Goal: Task Accomplishment & Management: Use online tool/utility

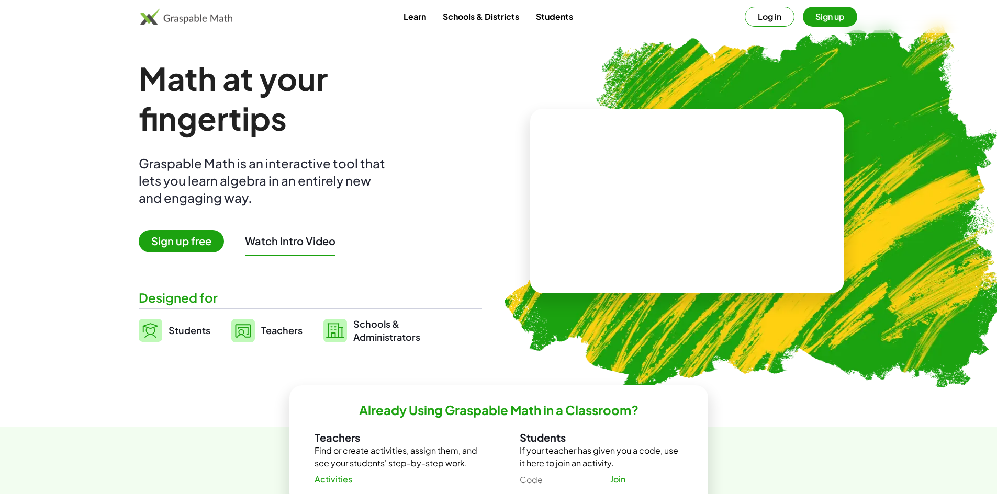
click at [287, 243] on button "Watch Intro Video" at bounding box center [290, 241] width 91 height 14
click at [193, 243] on span "Sign up free" at bounding box center [181, 241] width 85 height 22
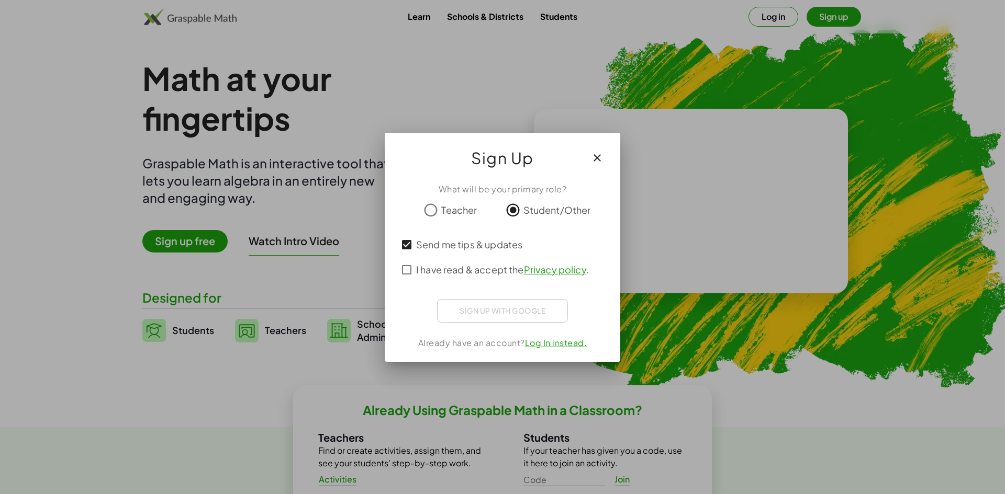
click at [486, 307] on div "Sign up with Google Sign in with Google Sign in with Google. Opens in new tab" at bounding box center [502, 311] width 131 height 24
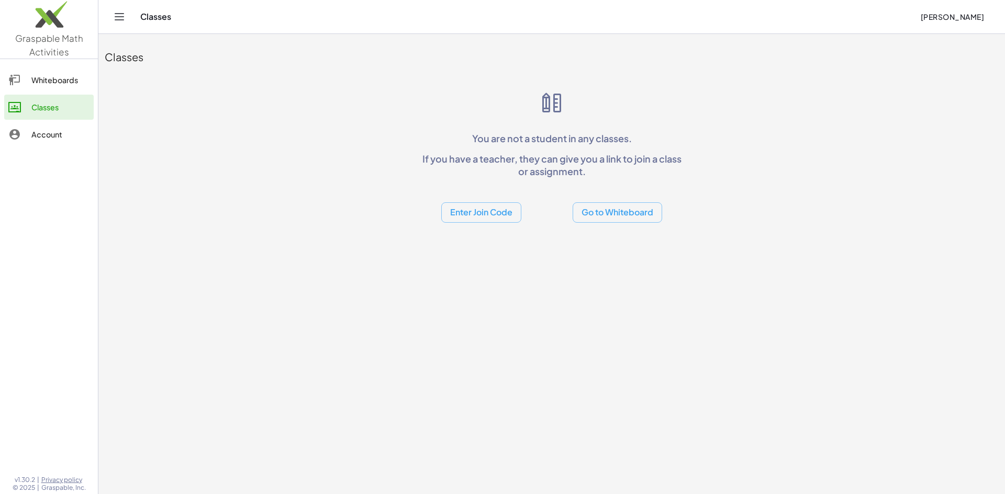
click at [611, 213] on button "Go to Whiteboard" at bounding box center [616, 212] width 89 height 20
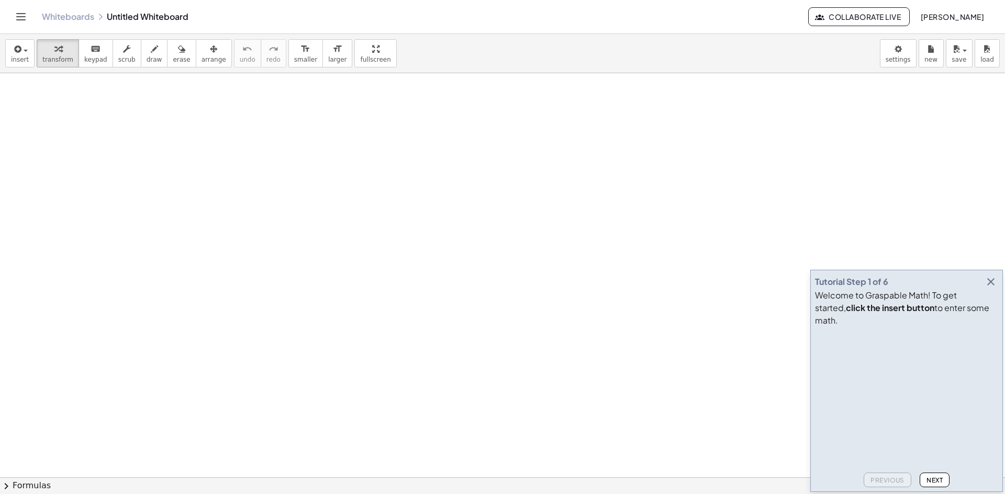
scroll to position [157, 0]
click at [96, 56] on span "keypad" at bounding box center [95, 59] width 23 height 7
click at [26, 60] on span "insert" at bounding box center [20, 59] width 18 height 7
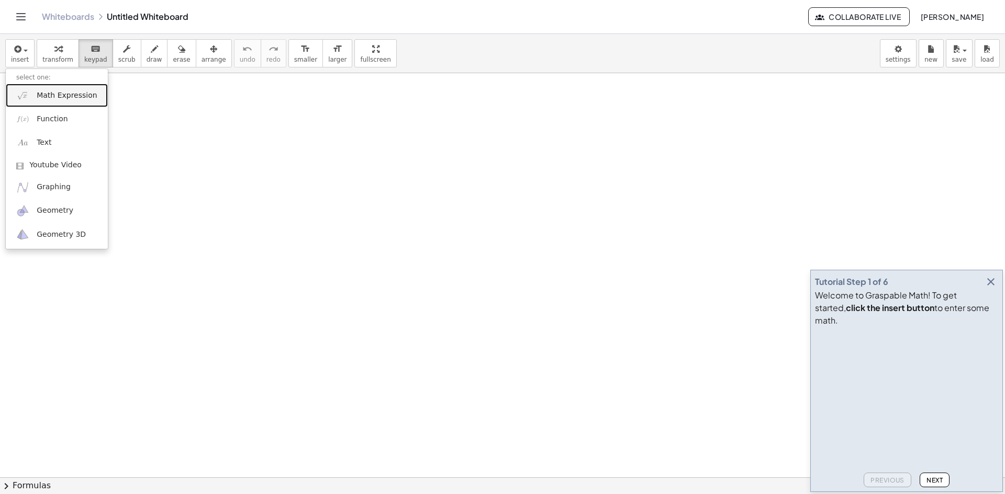
click at [64, 94] on span "Math Expression" at bounding box center [67, 96] width 60 height 10
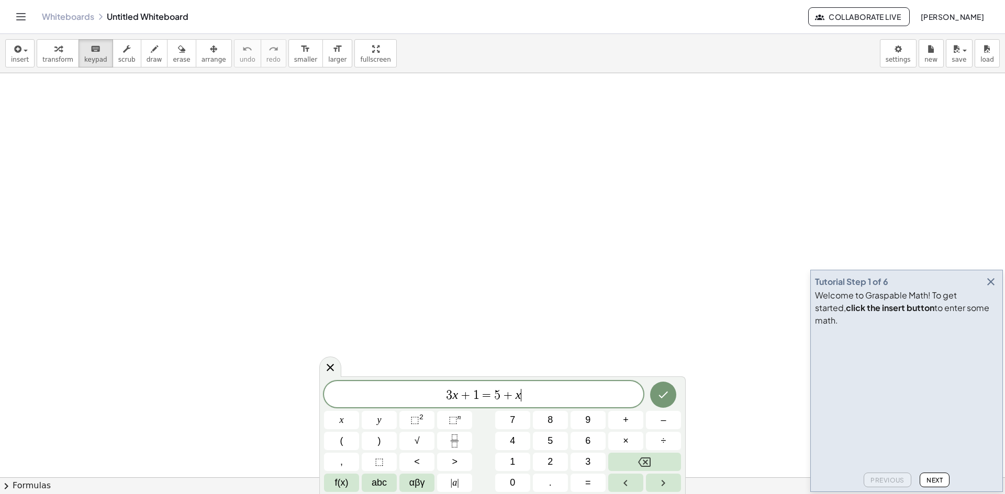
scroll to position [704, 0]
click at [988, 288] on icon "button" at bounding box center [990, 282] width 13 height 13
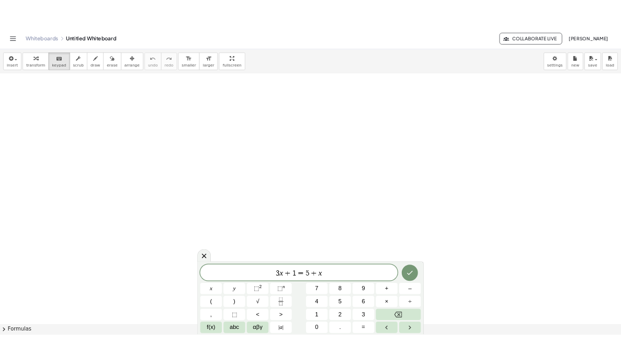
scroll to position [1460, 0]
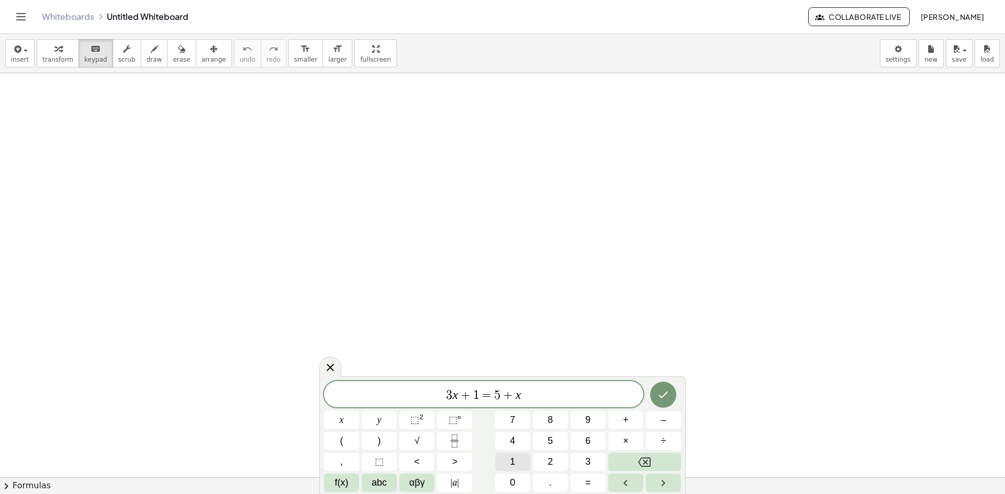
click at [516, 466] on button "1" at bounding box center [512, 462] width 35 height 18
click at [645, 466] on icon "Backspace" at bounding box center [644, 462] width 13 height 13
click at [479, 400] on span "=" at bounding box center [486, 395] width 15 height 13
click at [659, 418] on button "–" at bounding box center [663, 420] width 35 height 18
click at [546, 465] on button "2" at bounding box center [550, 462] width 35 height 18
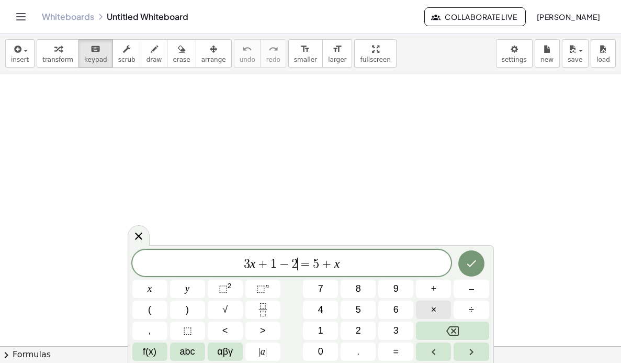
click at [434, 311] on span "×" at bounding box center [434, 309] width 6 height 14
click at [456, 335] on icon "Backspace" at bounding box center [452, 330] width 13 height 9
click at [156, 293] on button "x" at bounding box center [149, 288] width 35 height 18
click at [455, 329] on icon "Backspace" at bounding box center [452, 330] width 13 height 9
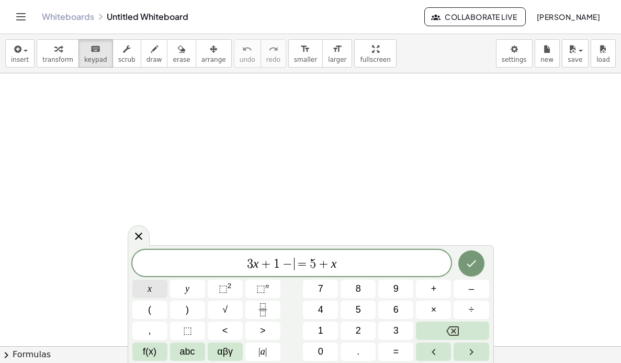
click at [146, 293] on button "x" at bounding box center [149, 288] width 35 height 18
click at [383, 264] on span "3 x + 1 − x x ​ = 5 + x" at bounding box center [291, 263] width 319 height 15
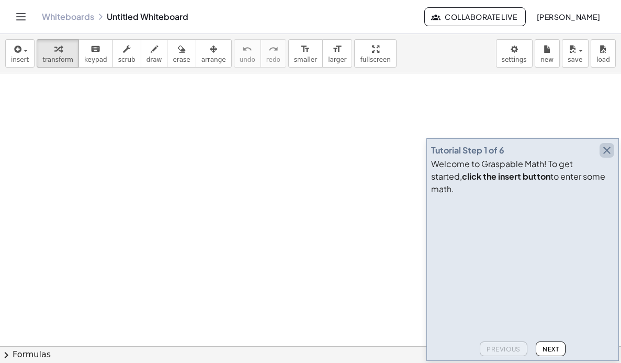
click at [608, 156] on icon "button" at bounding box center [607, 150] width 13 height 13
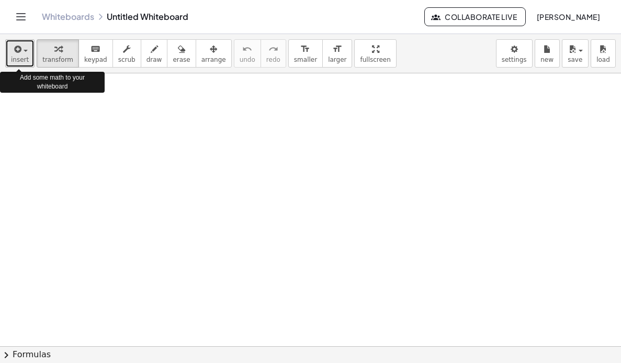
click at [17, 55] on icon "button" at bounding box center [16, 49] width 9 height 13
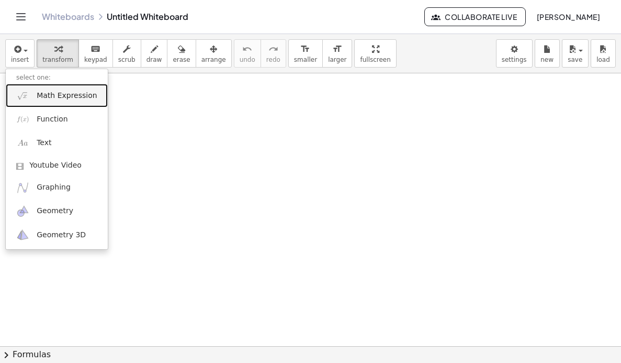
click at [63, 96] on span "Math Expression" at bounding box center [67, 96] width 60 height 10
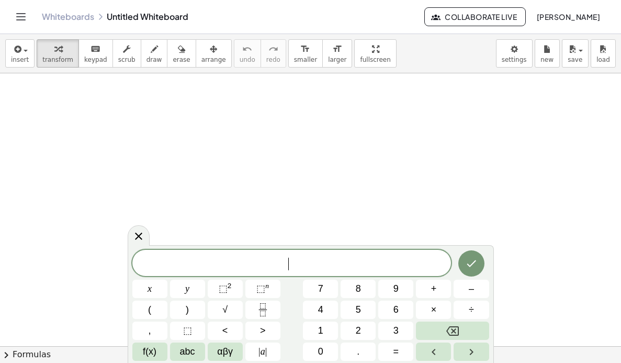
scroll to position [105, 0]
click at [16, 55] on icon "button" at bounding box center [16, 49] width 9 height 13
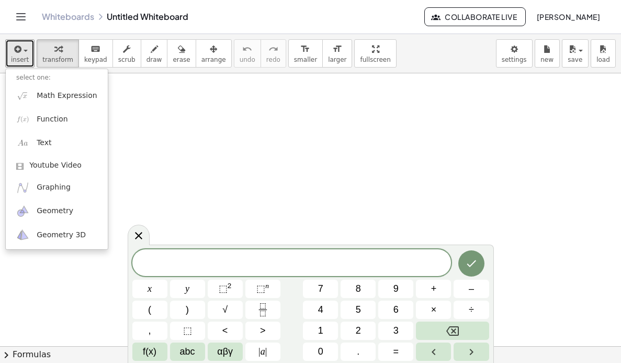
click at [196, 124] on div at bounding box center [310, 275] width 621 height 613
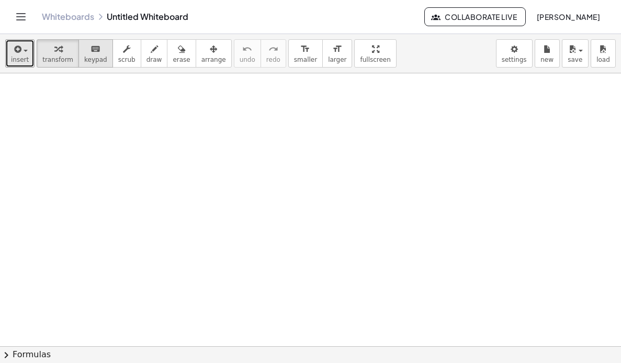
click at [84, 55] on button "keyboard keypad" at bounding box center [95, 53] width 35 height 28
click at [123, 53] on icon "button" at bounding box center [126, 49] width 7 height 13
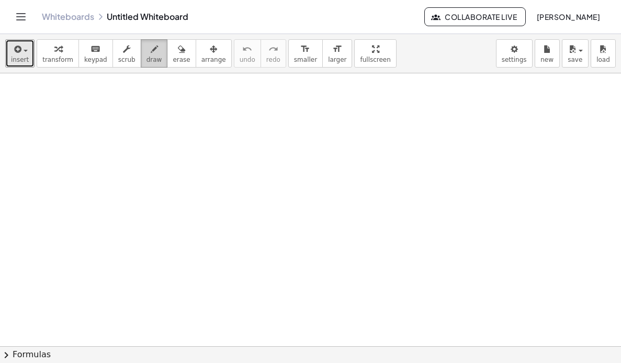
click at [147, 58] on span "draw" at bounding box center [155, 59] width 16 height 7
click at [18, 53] on icon "button" at bounding box center [16, 49] width 9 height 13
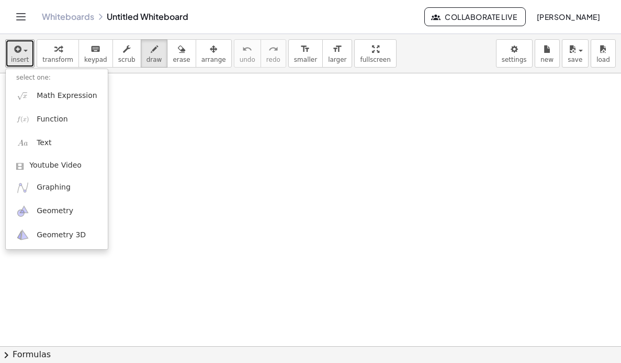
click at [251, 134] on div at bounding box center [310, 275] width 621 height 613
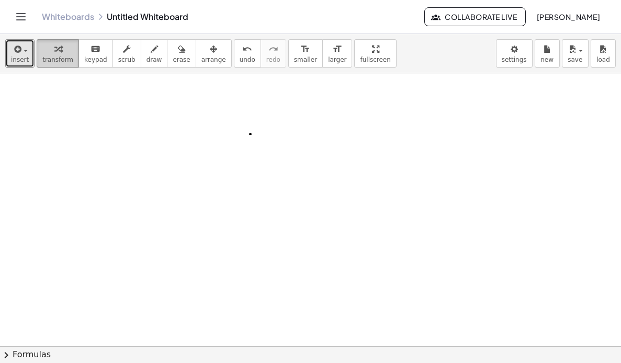
click at [52, 56] on span "transform" at bounding box center [57, 59] width 31 height 7
click at [24, 55] on button "insert" at bounding box center [19, 53] width 29 height 28
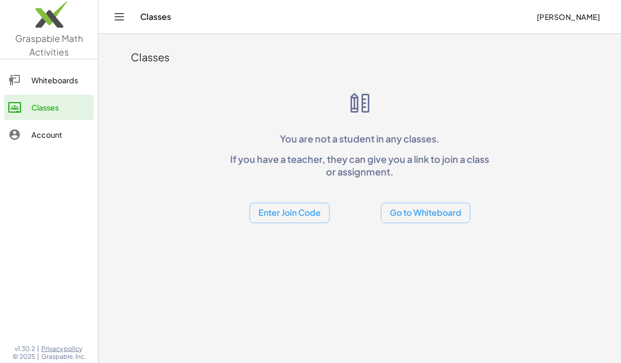
click at [61, 77] on div "Whiteboards" at bounding box center [60, 80] width 58 height 13
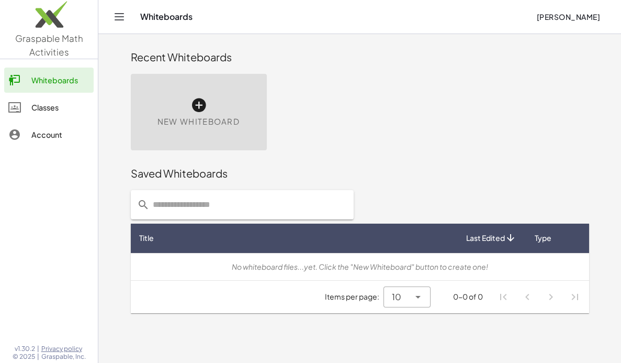
click at [62, 109] on div "Classes" at bounding box center [60, 107] width 58 height 13
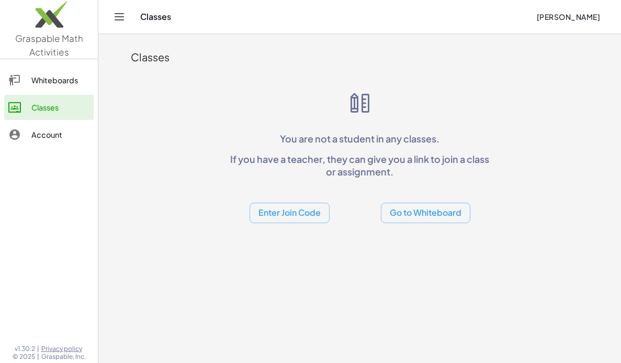
click at [58, 142] on link "Account" at bounding box center [48, 134] width 89 height 25
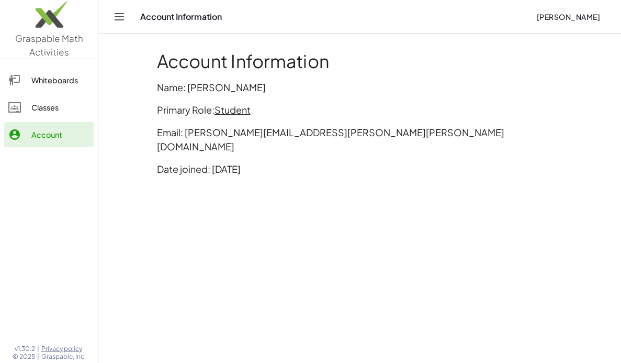
click at [49, 80] on div "Whiteboards" at bounding box center [60, 80] width 58 height 13
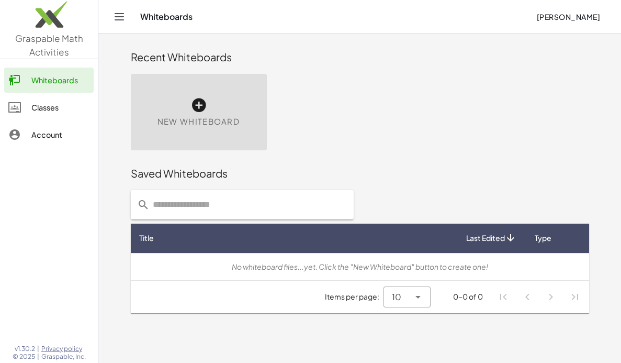
click at [44, 19] on img at bounding box center [49, 17] width 98 height 44
click at [206, 116] on span "New Whiteboard" at bounding box center [198, 122] width 82 height 12
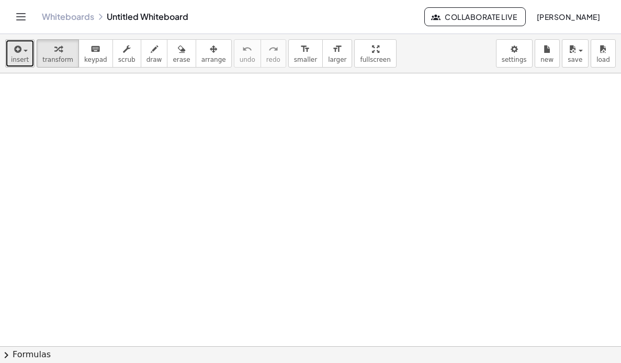
click at [16, 58] on span "insert" at bounding box center [20, 59] width 18 height 7
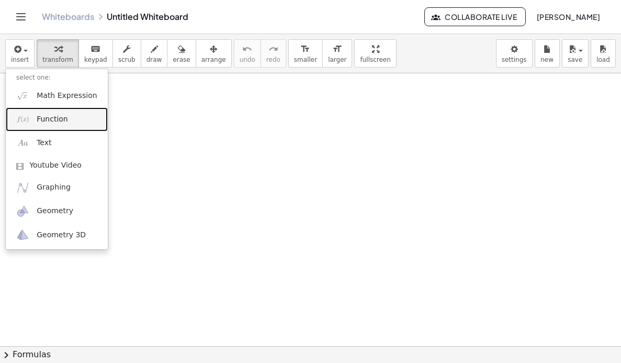
click at [63, 120] on span "Function" at bounding box center [52, 119] width 31 height 10
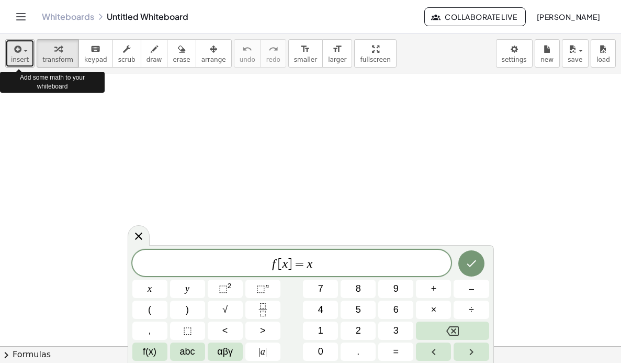
click at [16, 57] on span "insert" at bounding box center [20, 59] width 18 height 7
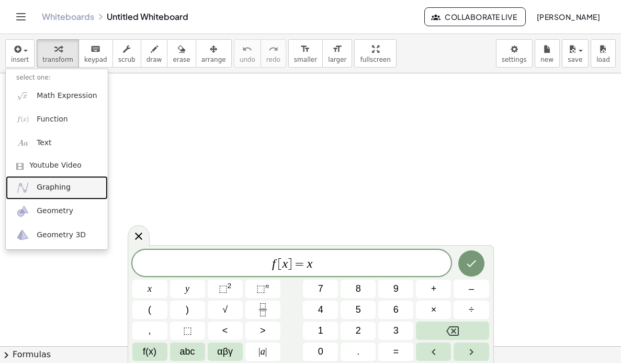
click at [58, 190] on span "Graphing" at bounding box center [54, 187] width 34 height 10
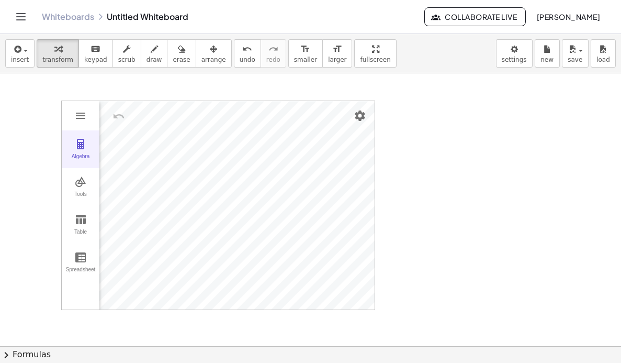
click at [81, 152] on button "Algebra" at bounding box center [81, 149] width 38 height 38
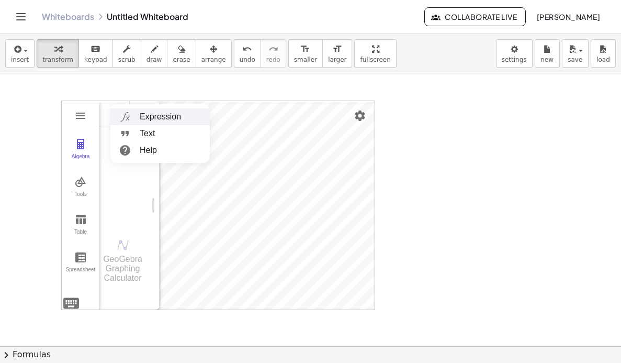
click at [144, 117] on li "Expression" at bounding box center [159, 116] width 99 height 17
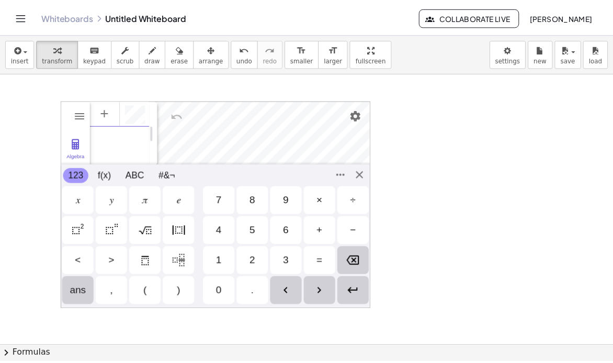
scroll to position [6, 0]
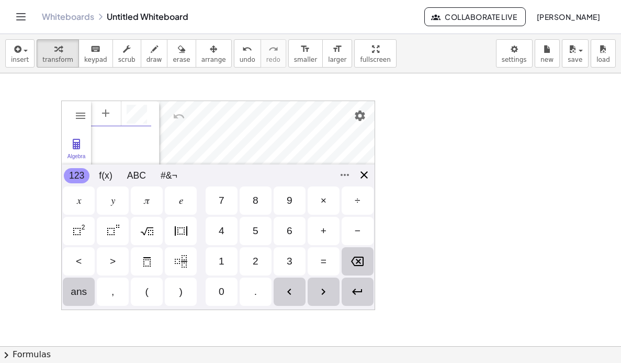
click at [363, 179] on div "Algebra Tools Table Spreadsheet GeoGebra Graphing Calculator Basic Tools Move P…" at bounding box center [218, 204] width 314 height 209
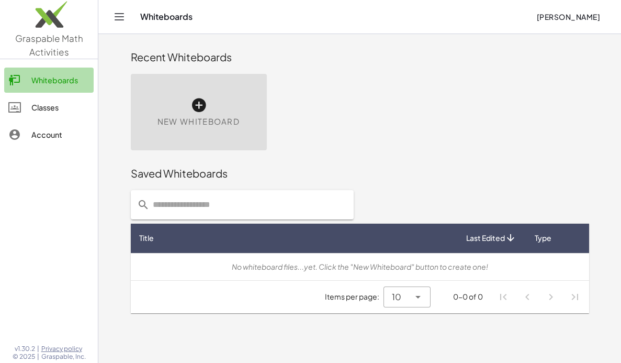
click at [46, 80] on div "Whiteboards" at bounding box center [60, 80] width 58 height 13
click at [197, 106] on icon at bounding box center [198, 105] width 17 height 17
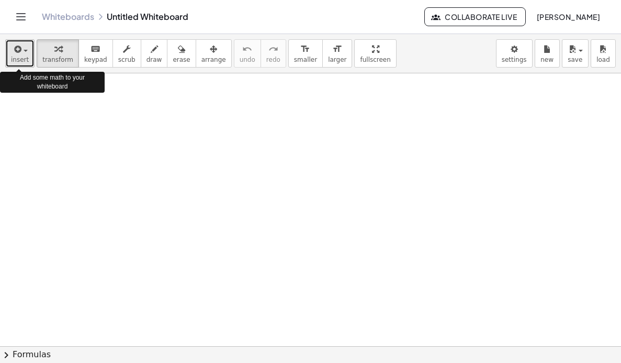
click at [19, 53] on icon "button" at bounding box center [16, 49] width 9 height 13
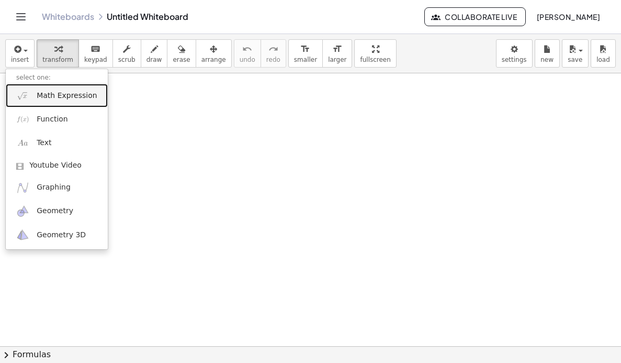
click at [52, 97] on span "Math Expression" at bounding box center [67, 96] width 60 height 10
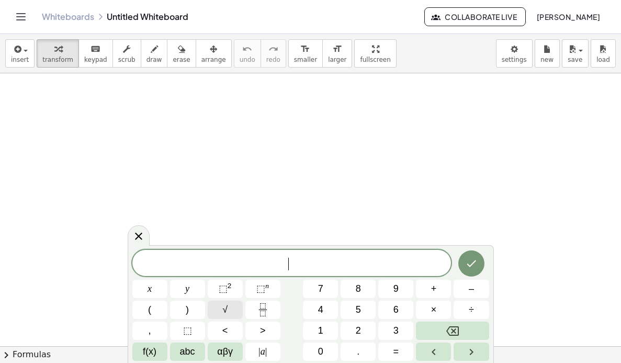
click at [235, 310] on button "√" at bounding box center [225, 309] width 35 height 18
click at [332, 334] on button "1" at bounding box center [320, 330] width 35 height 18
click at [359, 330] on span "2" at bounding box center [358, 330] width 5 height 14
click at [471, 265] on icon "Done" at bounding box center [471, 262] width 13 height 13
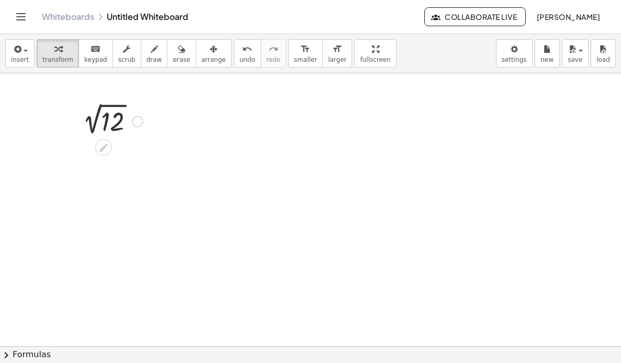
click at [147, 117] on div at bounding box center [110, 120] width 76 height 35
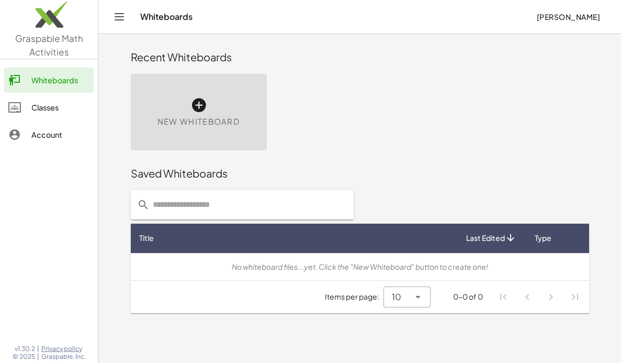
click at [54, 108] on div "Classes" at bounding box center [60, 107] width 58 height 13
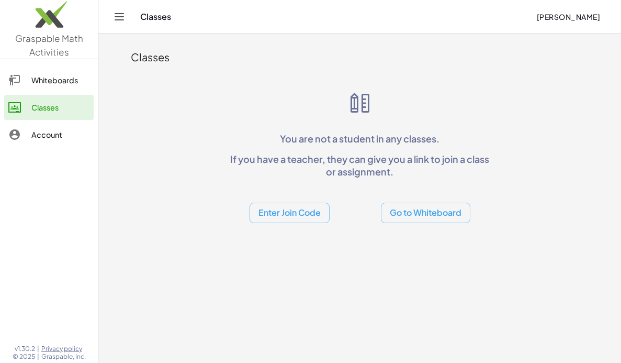
click at [446, 218] on button "Go to Whiteboard" at bounding box center [425, 212] width 89 height 20
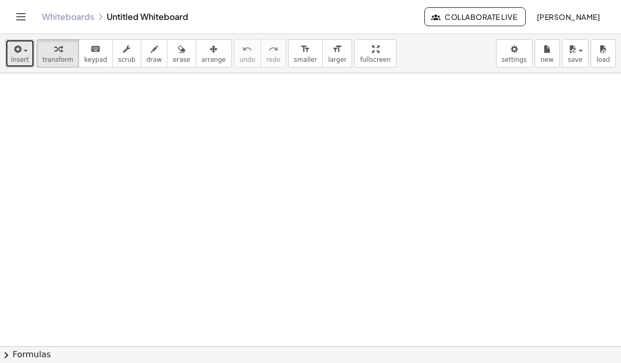
click at [22, 56] on span "insert" at bounding box center [20, 59] width 18 height 7
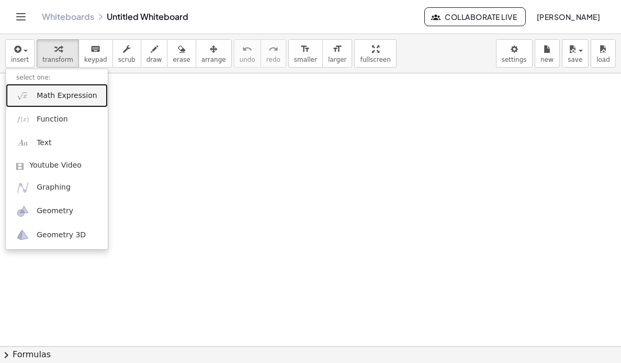
click at [50, 99] on span "Math Expression" at bounding box center [67, 96] width 60 height 10
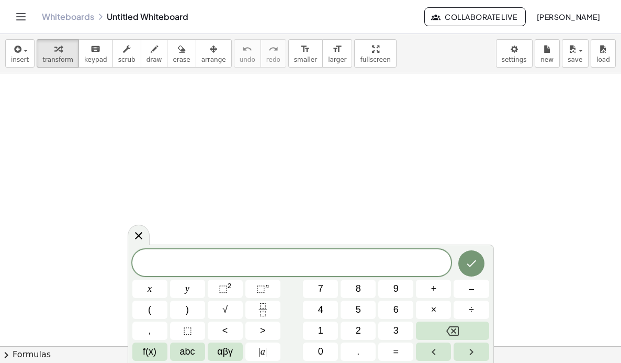
click at [24, 20] on icon "Toggle navigation" at bounding box center [21, 16] width 13 height 13
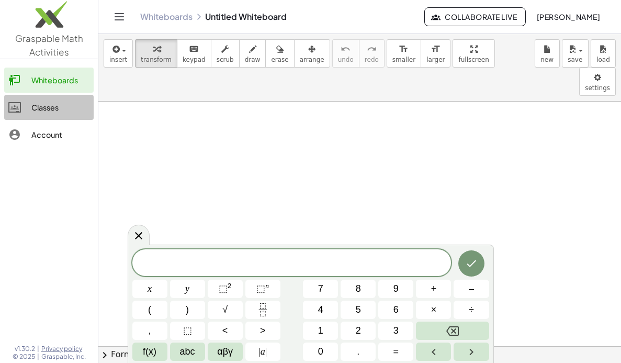
click at [44, 106] on div "Classes" at bounding box center [60, 107] width 58 height 13
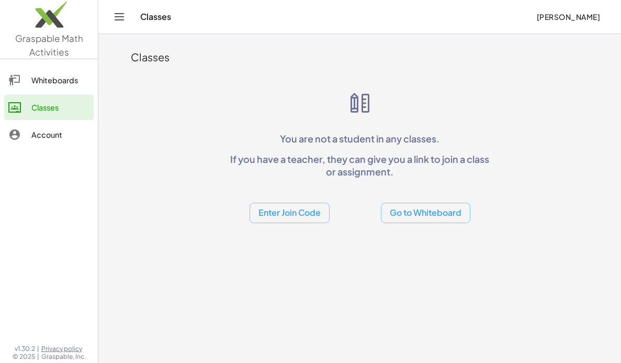
click at [297, 218] on button "Enter Join Code" at bounding box center [290, 212] width 80 height 20
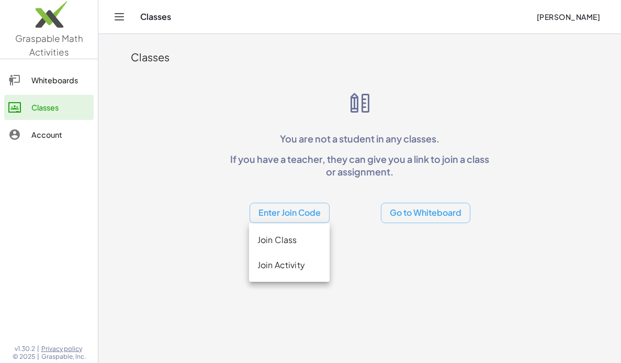
click at [292, 239] on div "Join Class" at bounding box center [289, 239] width 64 height 13
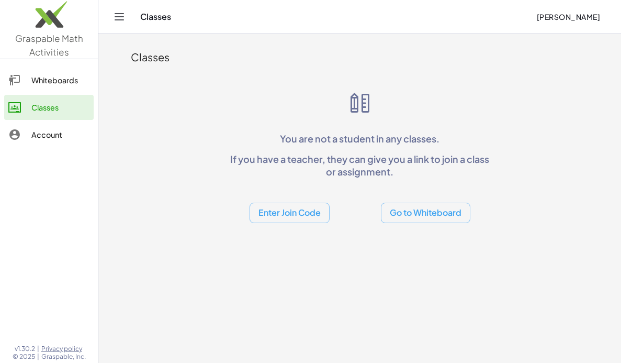
click at [568, 15] on span "[PERSON_NAME]" at bounding box center [568, 16] width 64 height 9
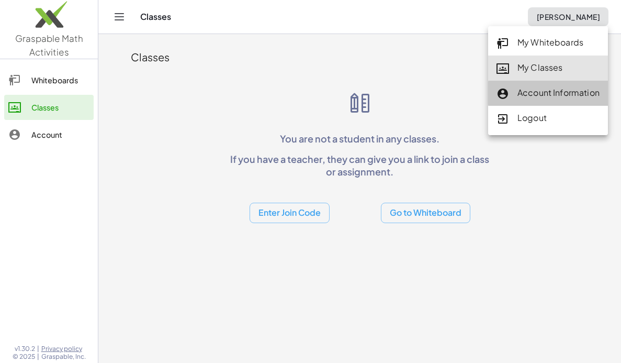
click at [559, 90] on div "Account Information" at bounding box center [548, 93] width 103 height 14
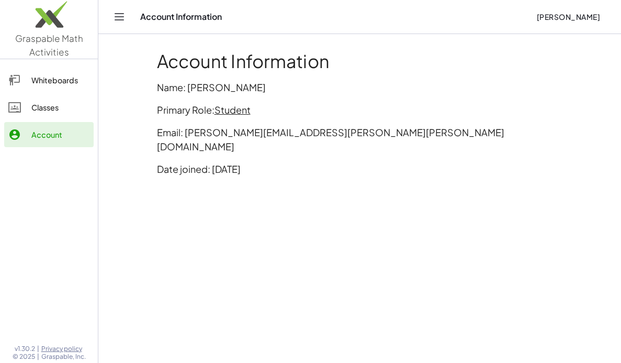
click at [234, 111] on span "Student" at bounding box center [233, 110] width 36 height 12
click at [276, 134] on div "Switch to being a Teacher" at bounding box center [276, 132] width 104 height 13
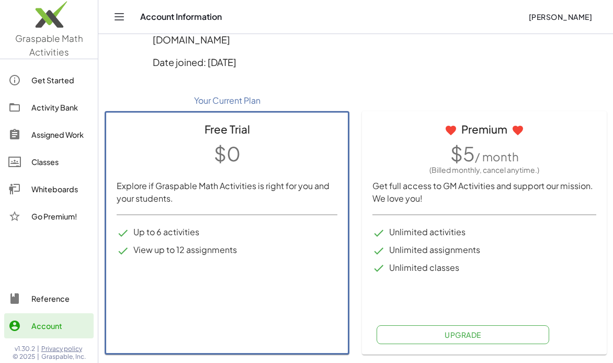
scroll to position [106, 0]
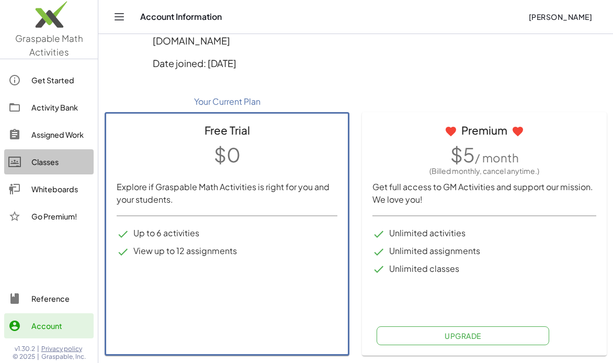
click at [53, 160] on div "Classes" at bounding box center [60, 161] width 58 height 13
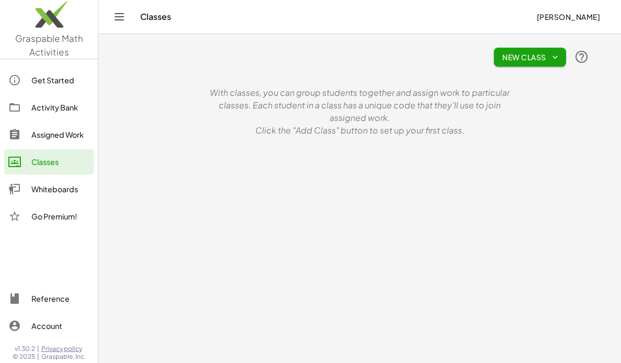
click at [55, 192] on div "Whiteboards" at bounding box center [60, 189] width 58 height 13
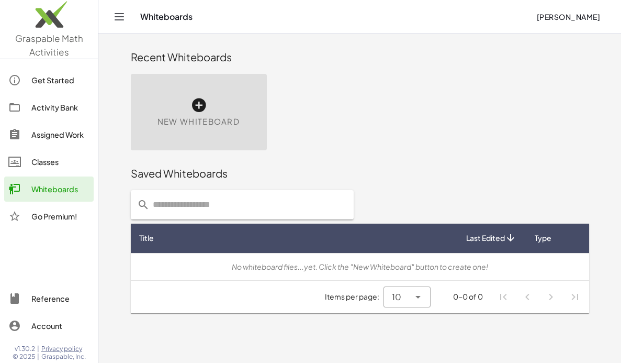
click at [60, 83] on div "Get Started" at bounding box center [60, 80] width 58 height 13
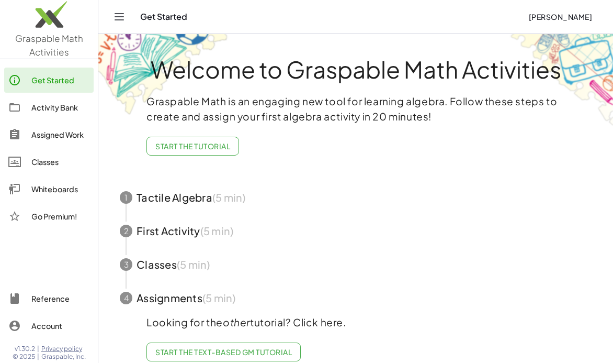
click at [195, 196] on span "button" at bounding box center [355, 197] width 497 height 33
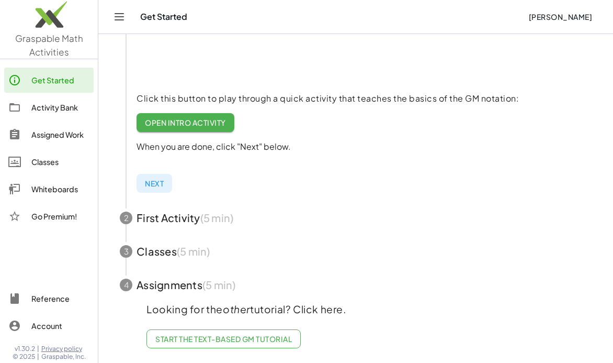
scroll to position [195, 0]
click at [197, 118] on span "Open Intro Activity" at bounding box center [185, 122] width 81 height 9
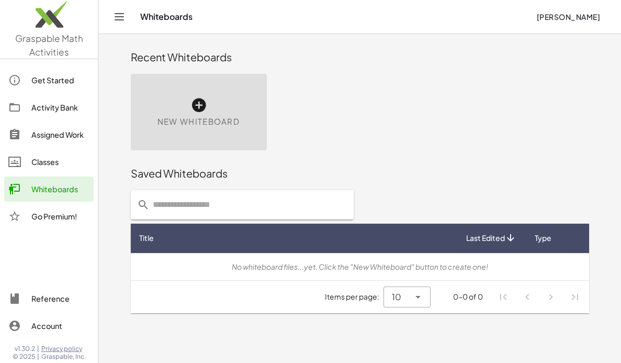
click at [49, 80] on div "Get Started" at bounding box center [60, 80] width 58 height 13
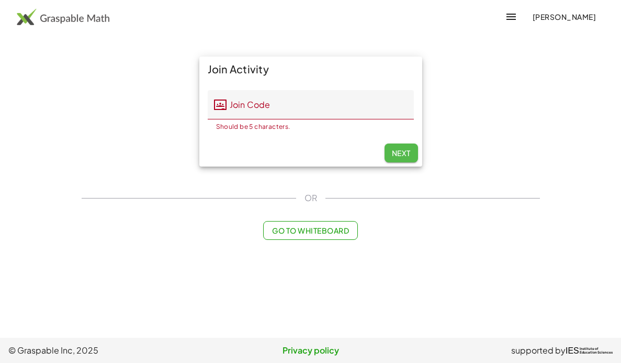
click at [398, 155] on span "Next" at bounding box center [400, 152] width 19 height 9
click at [336, 228] on span "Go to Whiteboard" at bounding box center [310, 230] width 77 height 9
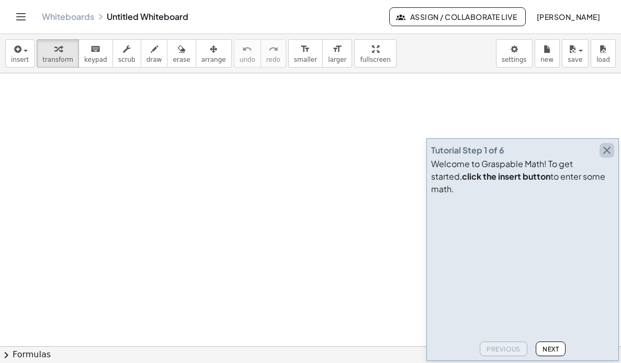
click at [607, 156] on icon "button" at bounding box center [607, 150] width 13 height 13
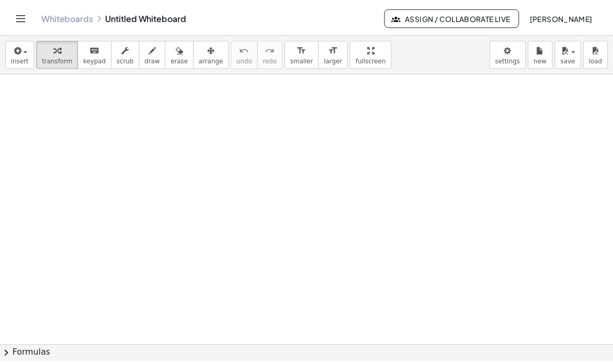
scroll to position [105, 0]
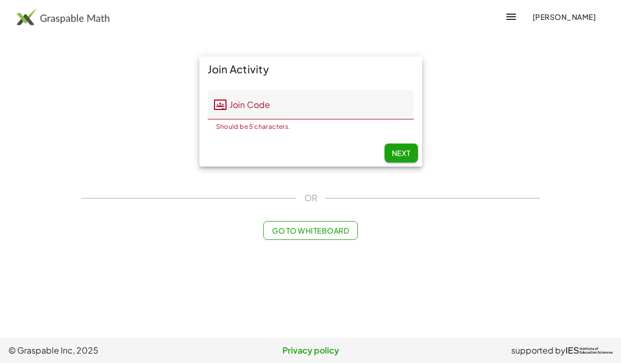
click at [80, 17] on img at bounding box center [63, 16] width 93 height 17
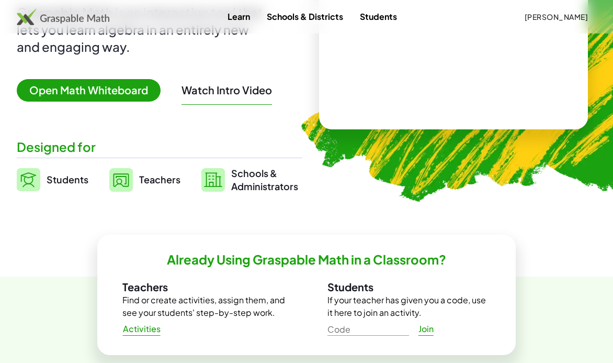
scroll to position [157, 0]
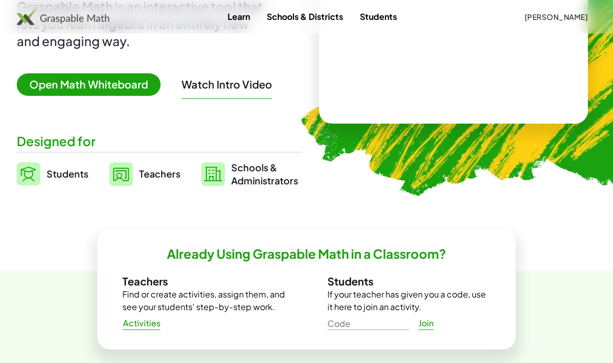
click at [160, 174] on span "Teachers" at bounding box center [159, 173] width 41 height 12
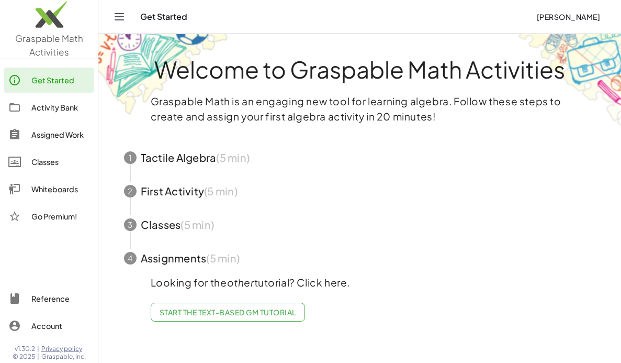
click at [237, 314] on span "Start the Text-based GM Tutorial" at bounding box center [228, 311] width 137 height 9
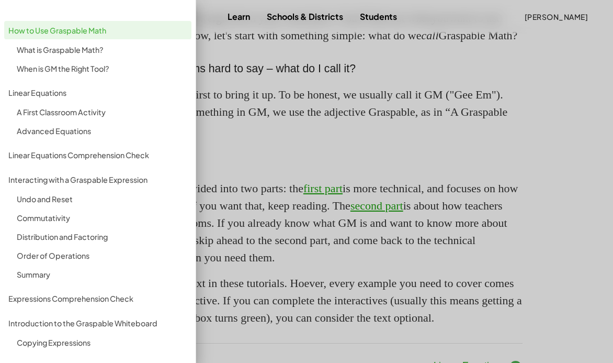
scroll to position [837, 0]
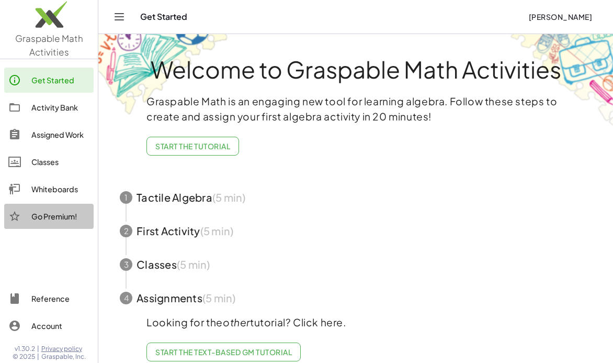
click at [54, 216] on div "Go Premium!" at bounding box center [60, 216] width 58 height 13
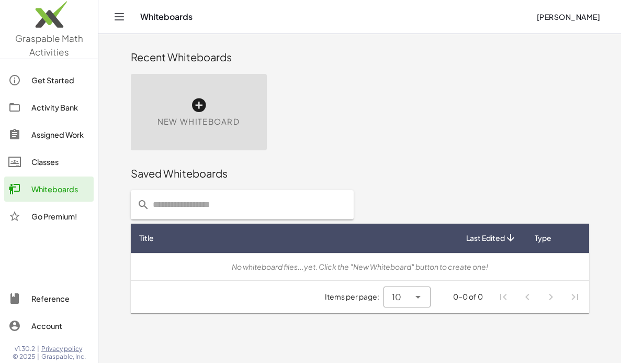
click at [44, 19] on img at bounding box center [49, 17] width 98 height 44
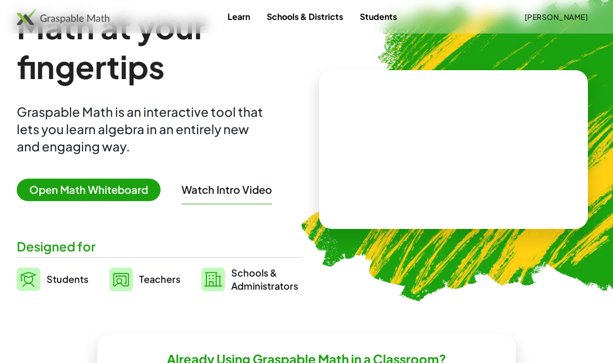
scroll to position [52, 0]
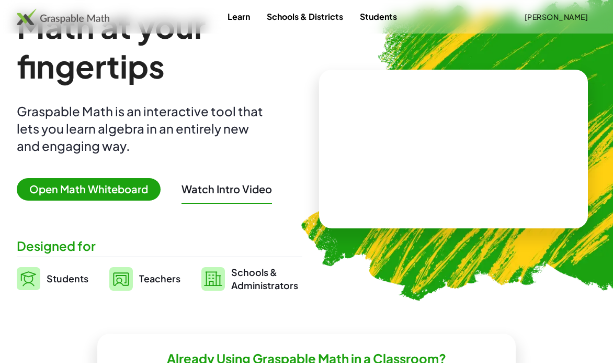
click at [95, 192] on span "Open Math Whiteboard" at bounding box center [89, 189] width 144 height 22
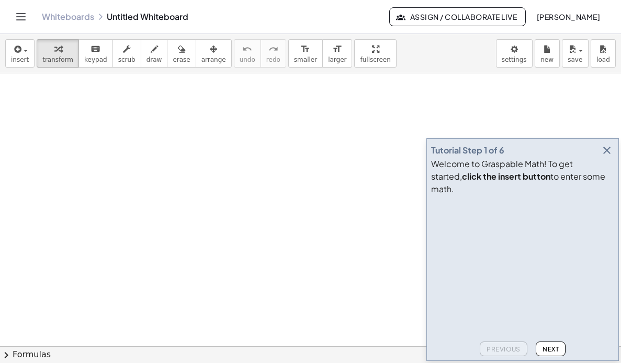
click at [22, 20] on icon "Toggle navigation" at bounding box center [21, 16] width 13 height 13
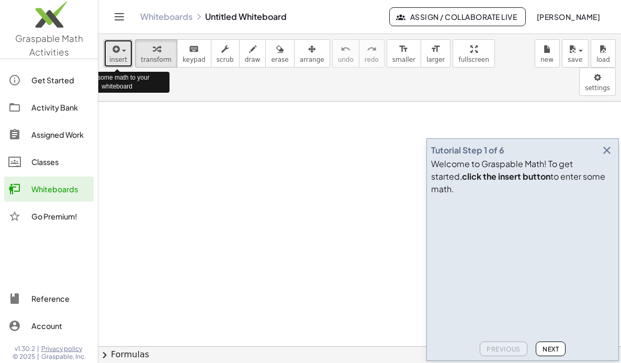
click at [122, 52] on div "button" at bounding box center [118, 48] width 18 height 13
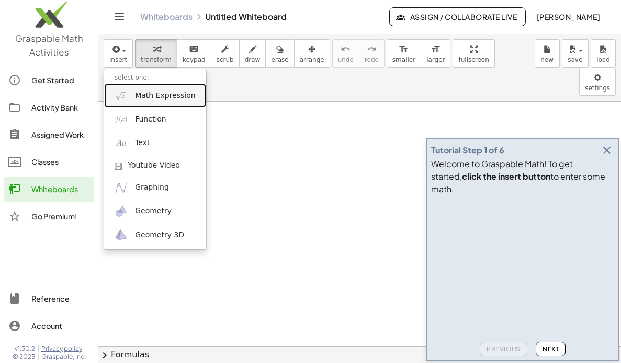
click at [155, 97] on span "Math Expression" at bounding box center [165, 96] width 60 height 10
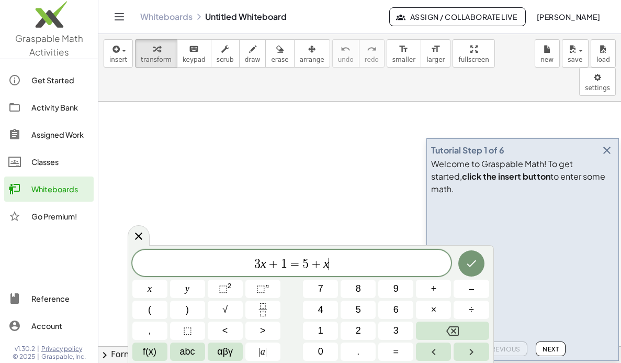
click at [609, 156] on icon "button" at bounding box center [607, 150] width 13 height 13
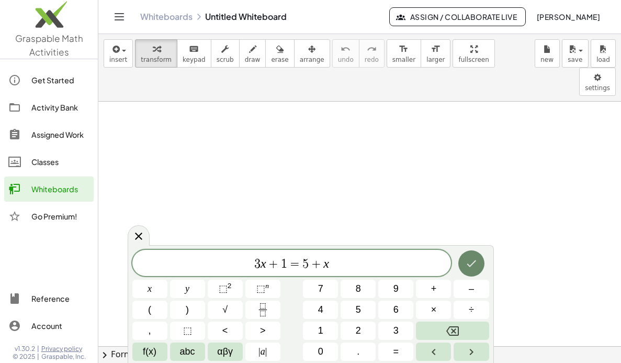
click at [470, 265] on icon "Done" at bounding box center [471, 263] width 13 height 13
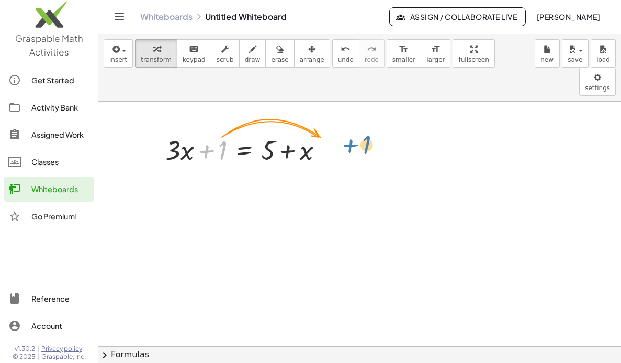
drag, startPoint x: 222, startPoint y: 124, endPoint x: 366, endPoint y: 123, distance: 144.4
click at [323, 144] on div at bounding box center [326, 150] width 12 height 12
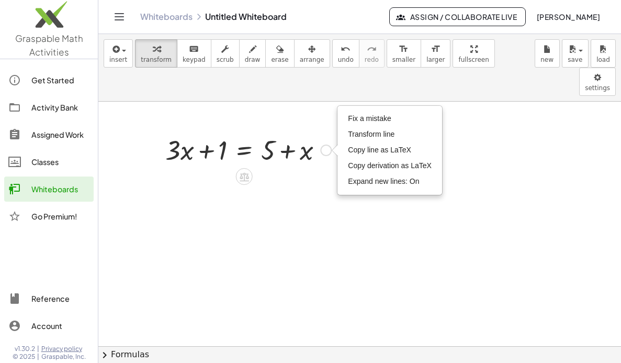
click at [326, 144] on div "Fix a mistake Transform line Copy line as LaTeX Copy derivation as LaTeX Expand…" at bounding box center [326, 150] width 12 height 12
click at [219, 131] on div at bounding box center [248, 149] width 176 height 36
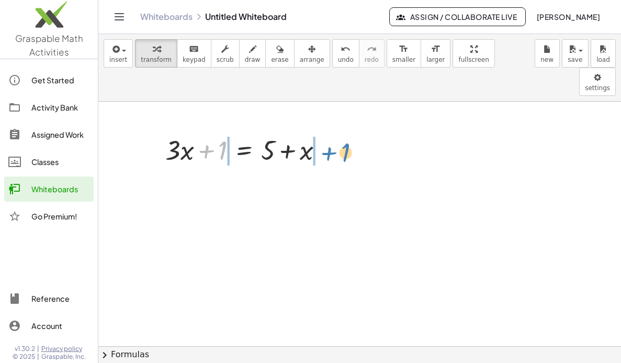
drag, startPoint x: 221, startPoint y: 122, endPoint x: 345, endPoint y: 125, distance: 123.5
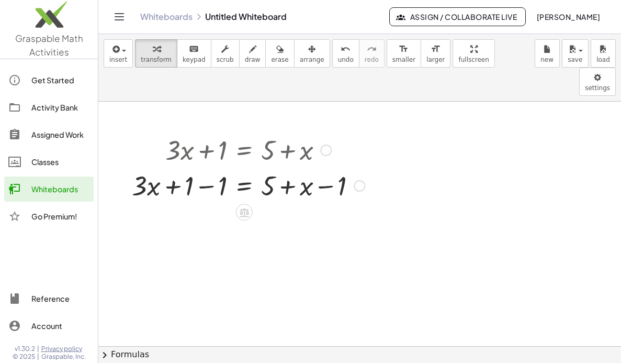
click at [145, 167] on div at bounding box center [248, 185] width 243 height 36
drag, startPoint x: 145, startPoint y: 157, endPoint x: 170, endPoint y: 199, distance: 48.5
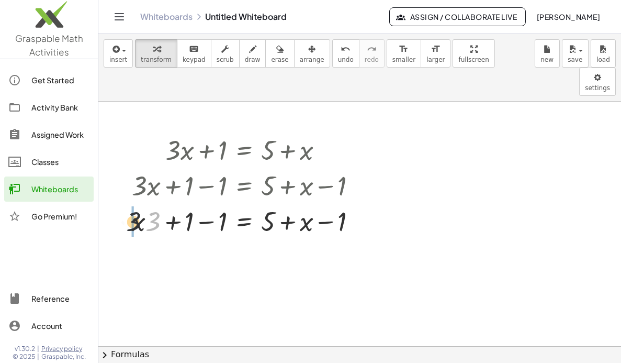
drag, startPoint x: 156, startPoint y: 189, endPoint x: 130, endPoint y: 190, distance: 26.2
click at [130, 190] on div "+ · 3 · x + 1 = + 5 + x + · 3 · x + 1 − 1 = + 5 + x − 1 · 3 + · 3 · x = + 5 + x…" at bounding box center [244, 185] width 256 height 112
click at [202, 202] on div at bounding box center [248, 220] width 243 height 36
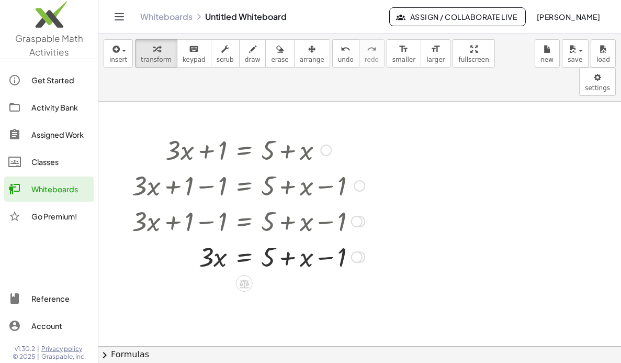
click at [333, 238] on div at bounding box center [248, 256] width 243 height 36
drag, startPoint x: 334, startPoint y: 229, endPoint x: 280, endPoint y: 229, distance: 53.9
click at [280, 238] on div at bounding box center [248, 256] width 243 height 36
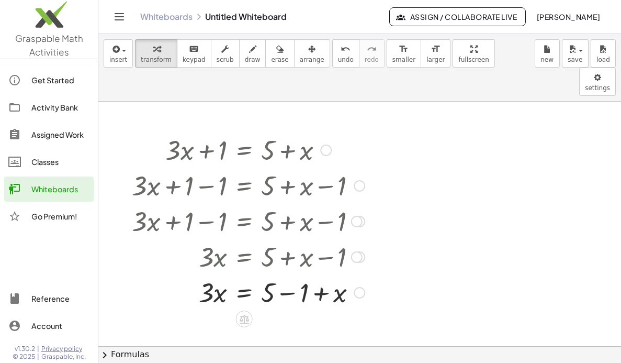
click at [286, 274] on div at bounding box center [248, 292] width 243 height 36
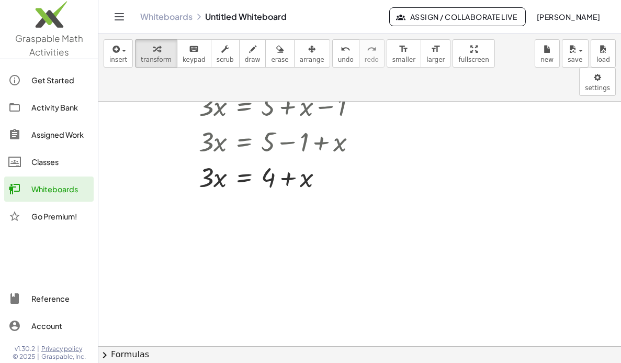
scroll to position [157, 0]
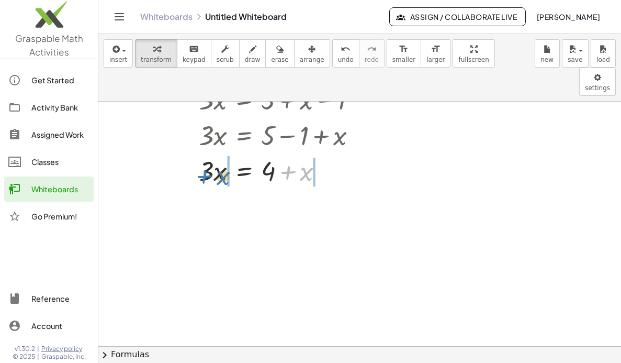
drag, startPoint x: 308, startPoint y: 147, endPoint x: 225, endPoint y: 151, distance: 83.3
click at [225, 152] on div at bounding box center [248, 170] width 243 height 36
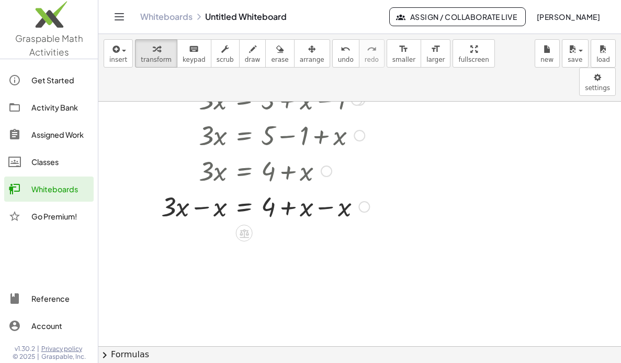
click at [324, 188] on div at bounding box center [251, 206] width 248 height 36
click at [199, 223] on div at bounding box center [251, 241] width 248 height 36
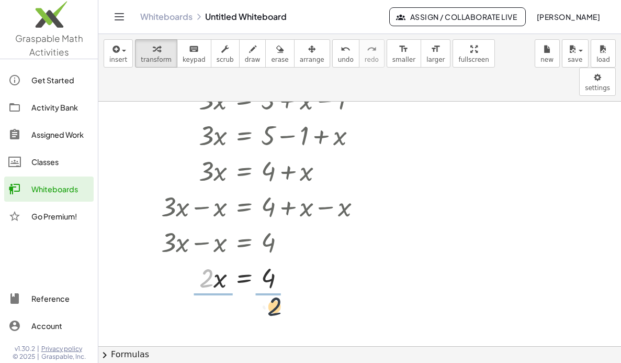
drag, startPoint x: 202, startPoint y: 250, endPoint x: 279, endPoint y: 280, distance: 83.2
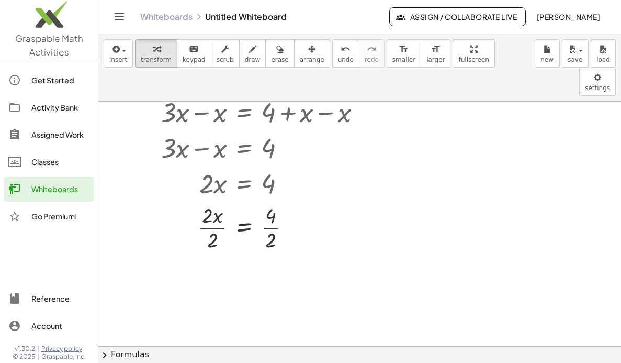
scroll to position [262, 0]
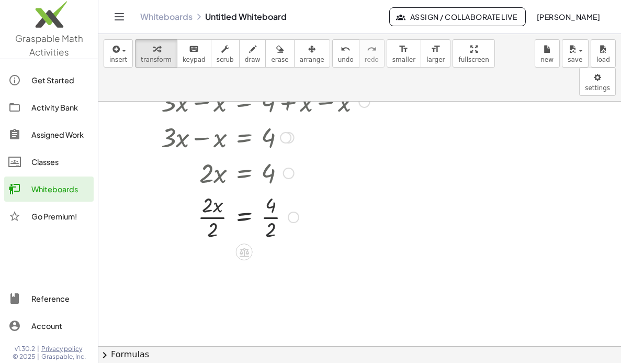
click at [267, 205] on div at bounding box center [251, 216] width 248 height 52
click at [209, 245] on div at bounding box center [251, 268] width 248 height 52
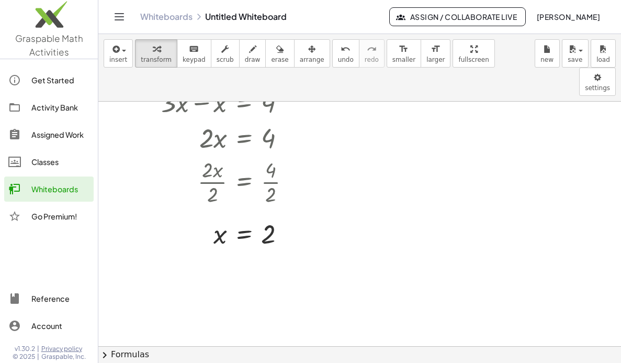
scroll to position [325, 0]
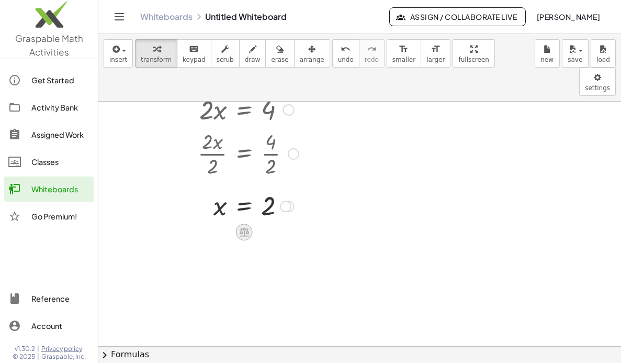
click at [251, 223] on div at bounding box center [244, 231] width 17 height 17
click at [264, 247] on div at bounding box center [359, 186] width 523 height 818
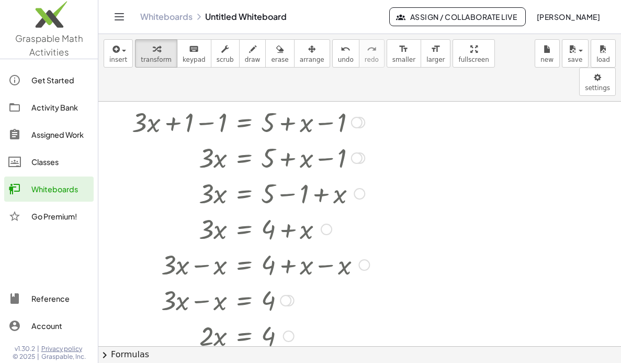
scroll to position [63, 0]
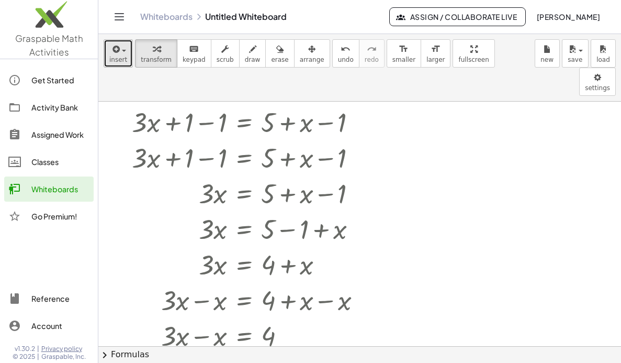
drag, startPoint x: 123, startPoint y: 50, endPoint x: 125, endPoint y: 60, distance: 9.5
click at [123, 52] on div "button" at bounding box center [118, 48] width 18 height 13
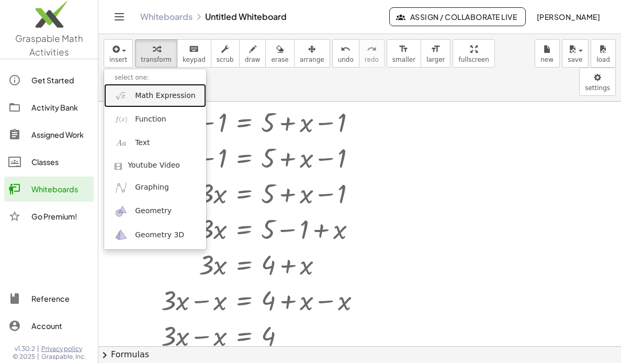
click at [159, 96] on span "Math Expression" at bounding box center [165, 96] width 60 height 10
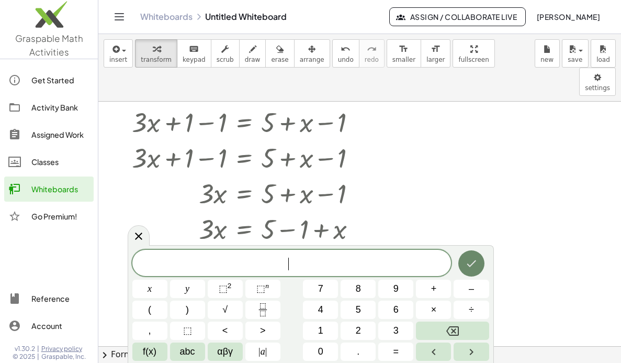
click at [475, 265] on icon "Done" at bounding box center [471, 263] width 13 height 13
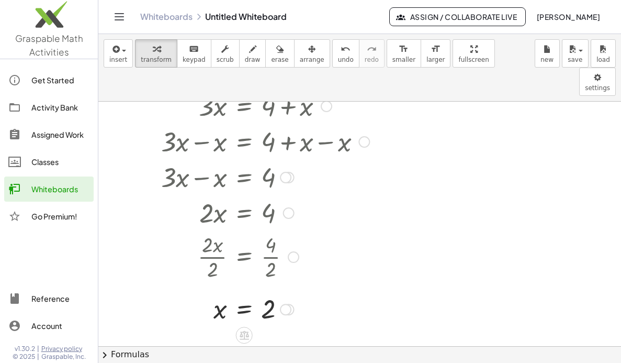
scroll to position [220, 0]
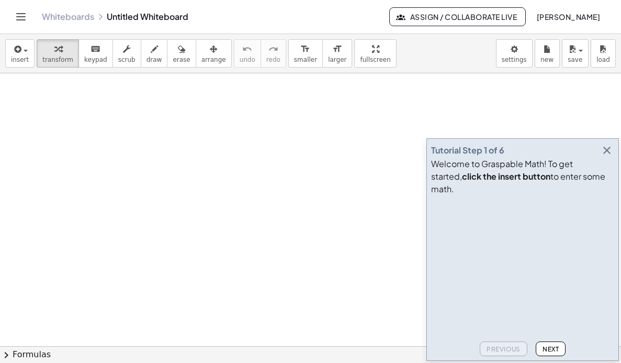
scroll to position [105, 0]
click at [609, 171] on div "Welcome to Graspable Math! To get started, click the insert button to enter som…" at bounding box center [522, 176] width 183 height 38
click at [609, 156] on icon "button" at bounding box center [607, 150] width 13 height 13
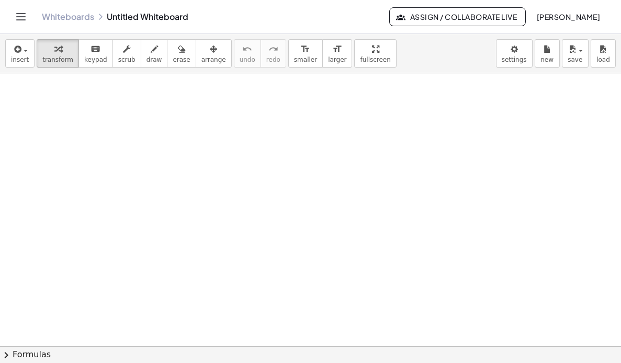
click at [17, 18] on icon "Toggle navigation" at bounding box center [21, 16] width 13 height 13
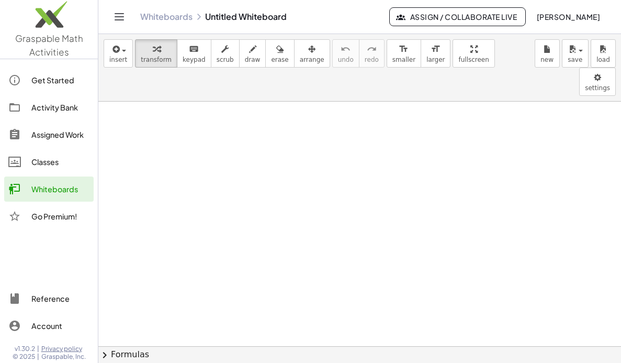
click at [211, 130] on div at bounding box center [359, 303] width 523 height 613
click at [124, 53] on div "button" at bounding box center [118, 48] width 18 height 13
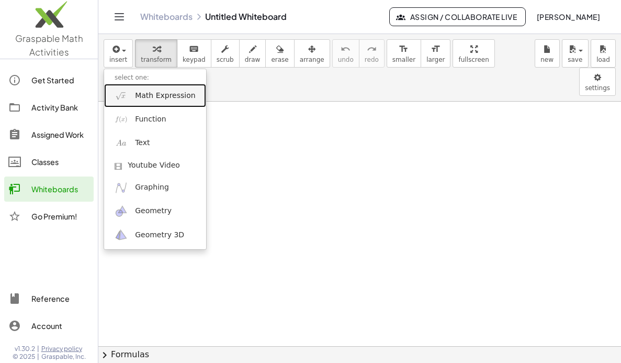
click at [142, 97] on span "Math Expression" at bounding box center [165, 96] width 60 height 10
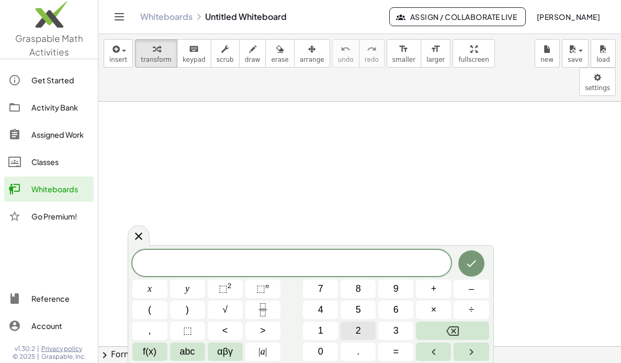
click at [352, 329] on button "2" at bounding box center [358, 330] width 35 height 18
click at [157, 296] on button "x" at bounding box center [149, 288] width 35 height 18
click at [433, 285] on span "+" at bounding box center [434, 289] width 6 height 14
click at [356, 312] on span "5" at bounding box center [358, 309] width 5 height 14
click at [468, 265] on icon "Done" at bounding box center [471, 263] width 9 height 7
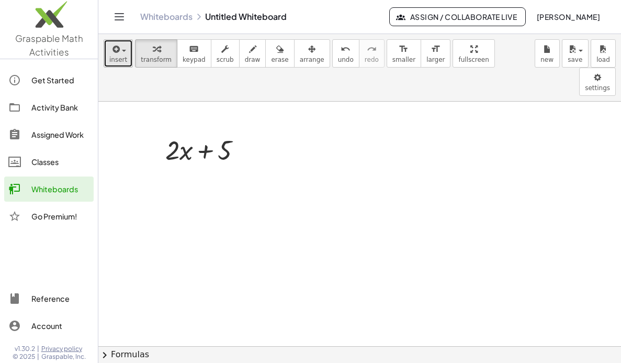
click at [120, 58] on span "insert" at bounding box center [118, 59] width 18 height 7
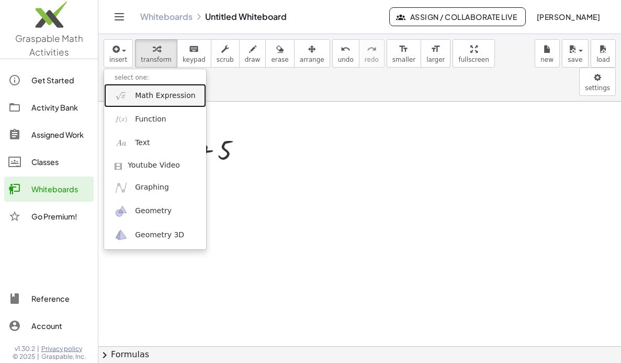
click at [144, 98] on span "Math Expression" at bounding box center [165, 96] width 60 height 10
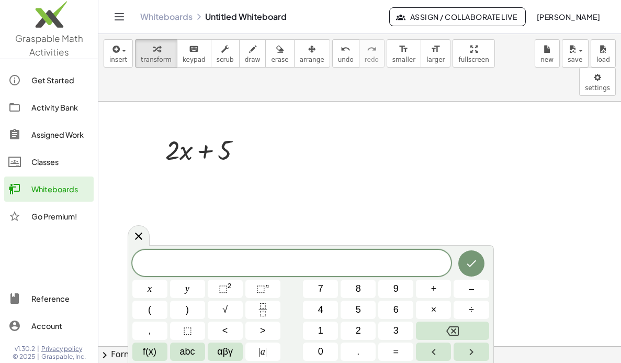
click at [261, 161] on div at bounding box center [359, 303] width 523 height 613
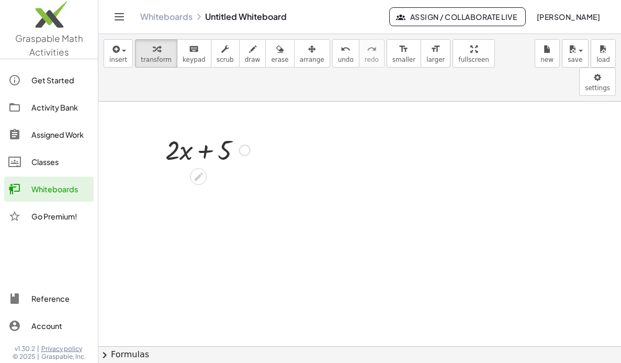
drag, startPoint x: 243, startPoint y: 123, endPoint x: 194, endPoint y: 176, distance: 72.2
click at [199, 182] on div at bounding box center [359, 303] width 523 height 613
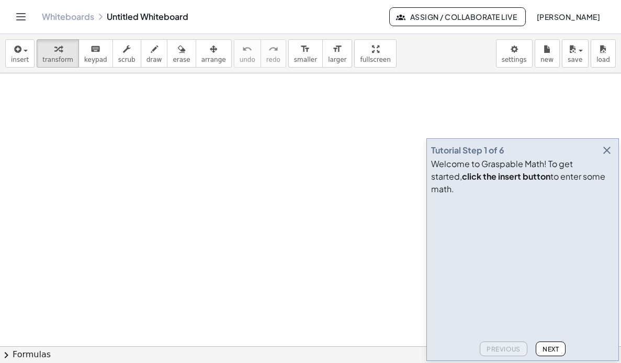
click at [608, 156] on icon "button" at bounding box center [607, 150] width 13 height 13
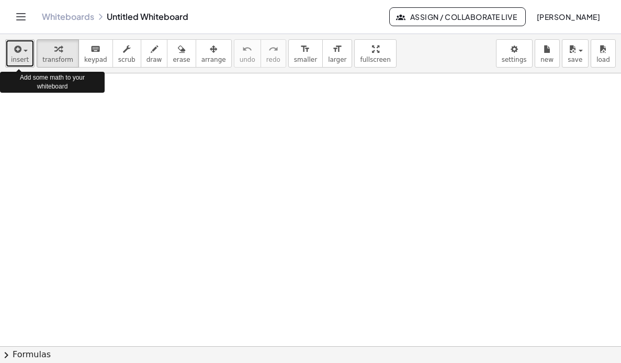
click at [25, 54] on div "button" at bounding box center [20, 48] width 18 height 13
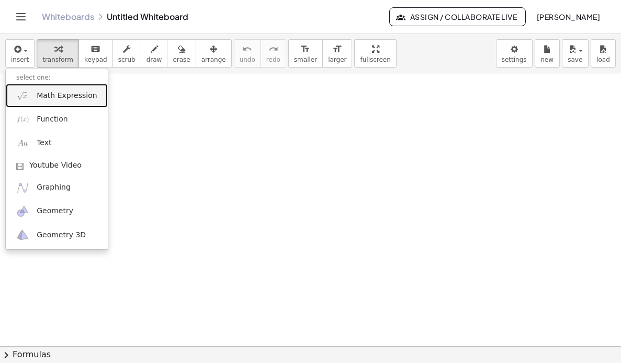
click at [57, 97] on span "Math Expression" at bounding box center [67, 96] width 60 height 10
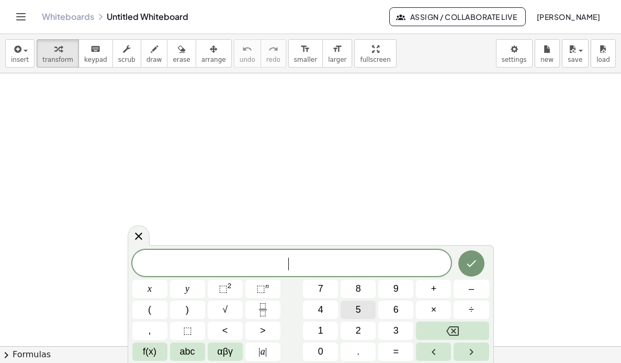
click at [353, 307] on button "5" at bounding box center [358, 309] width 35 height 18
click at [145, 294] on button "x" at bounding box center [149, 288] width 35 height 18
click at [397, 354] on span "=" at bounding box center [396, 351] width 6 height 14
click at [392, 331] on button "3" at bounding box center [395, 330] width 35 height 18
click at [474, 272] on button "Done" at bounding box center [471, 263] width 26 height 26
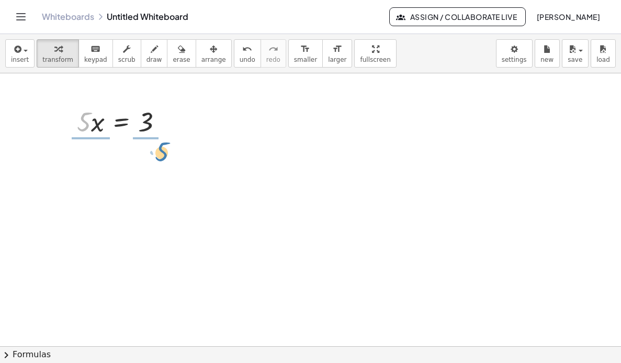
drag, startPoint x: 82, startPoint y: 121, endPoint x: 158, endPoint y: 151, distance: 81.8
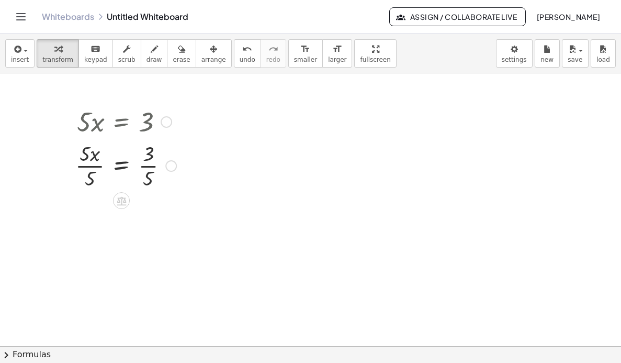
click at [84, 158] on div at bounding box center [125, 165] width 111 height 52
click at [92, 161] on div at bounding box center [125, 165] width 111 height 52
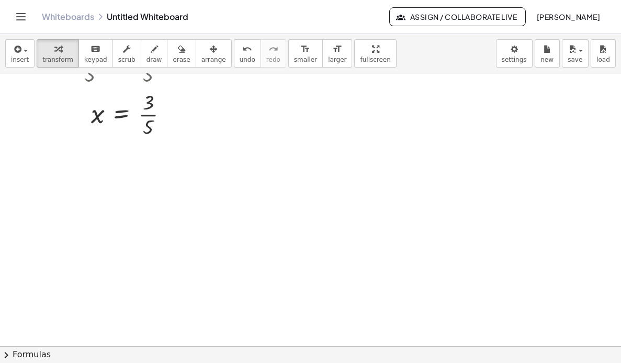
scroll to position [52, 0]
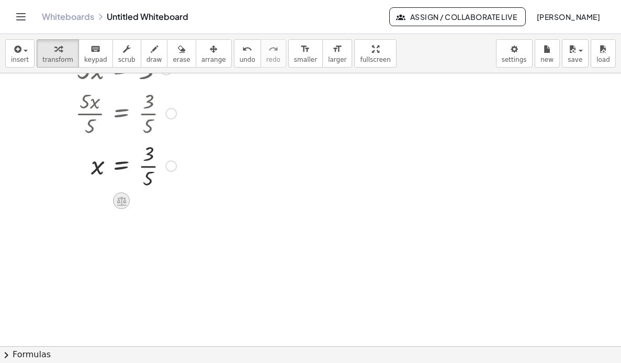
click at [123, 204] on icon at bounding box center [121, 200] width 9 height 9
click at [180, 291] on div at bounding box center [310, 293] width 621 height 545
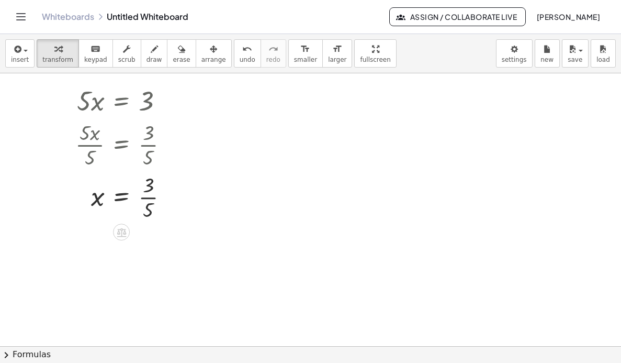
scroll to position [0, 0]
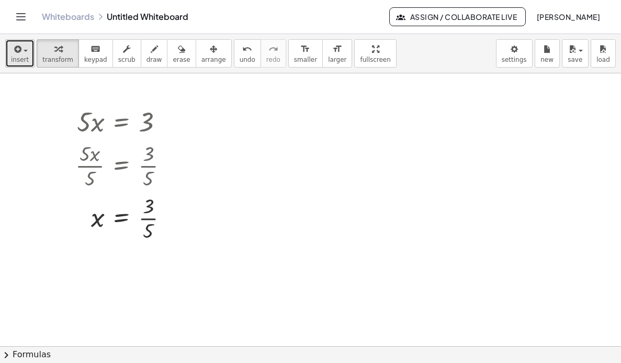
click at [22, 61] on span "insert" at bounding box center [20, 59] width 18 height 7
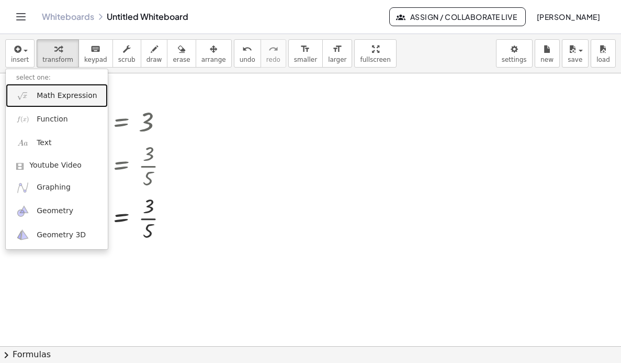
click at [53, 97] on span "Math Expression" at bounding box center [67, 96] width 60 height 10
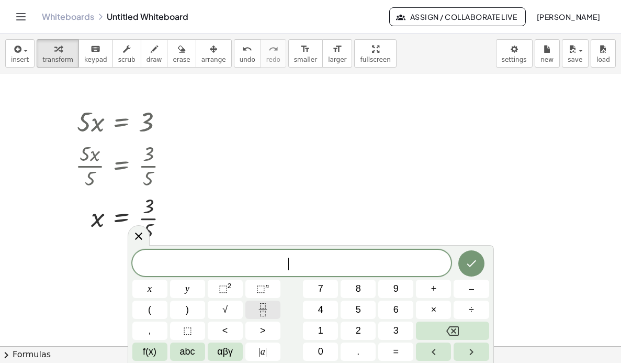
click at [264, 307] on icon "Fraction" at bounding box center [262, 309] width 13 height 13
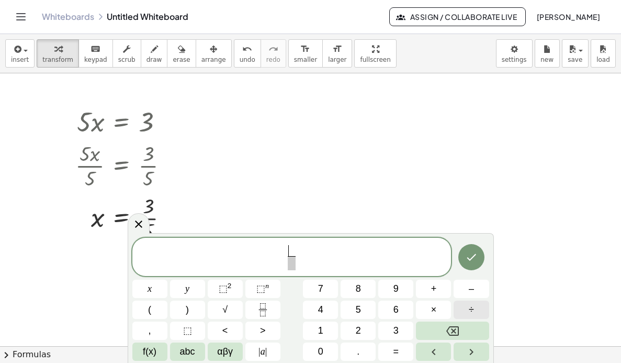
click at [472, 308] on span "÷" at bounding box center [471, 309] width 5 height 14
click at [470, 285] on span "–" at bounding box center [471, 289] width 5 height 14
click at [89, 56] on span "keypad" at bounding box center [95, 59] width 23 height 7
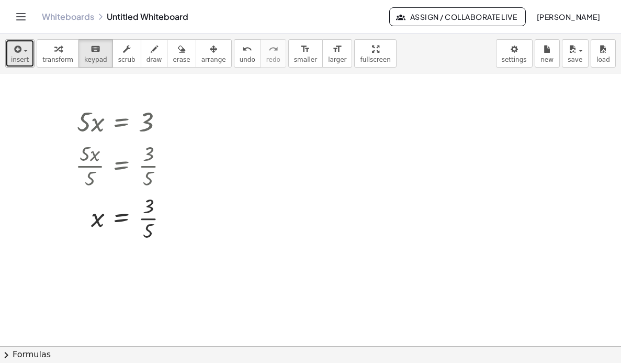
click at [20, 60] on span "insert" at bounding box center [20, 59] width 18 height 7
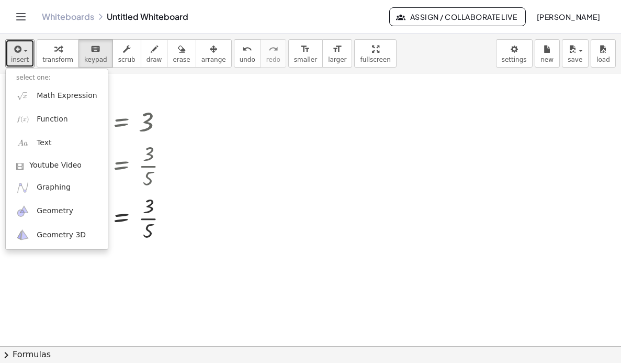
click at [324, 236] on div at bounding box center [310, 345] width 621 height 545
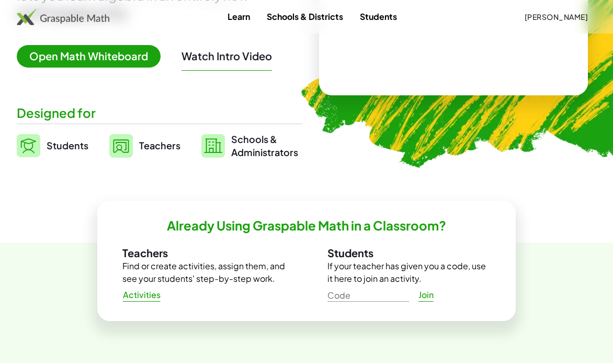
scroll to position [209, 0]
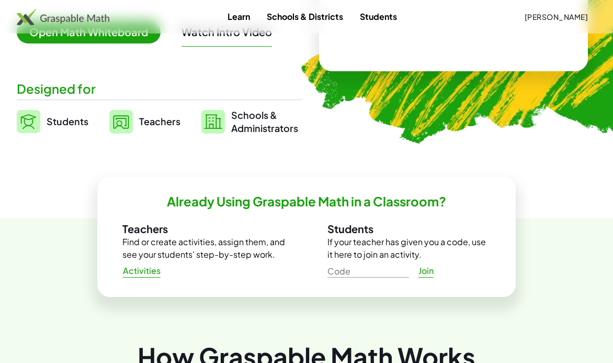
click at [61, 122] on span "Students" at bounding box center [68, 121] width 42 height 12
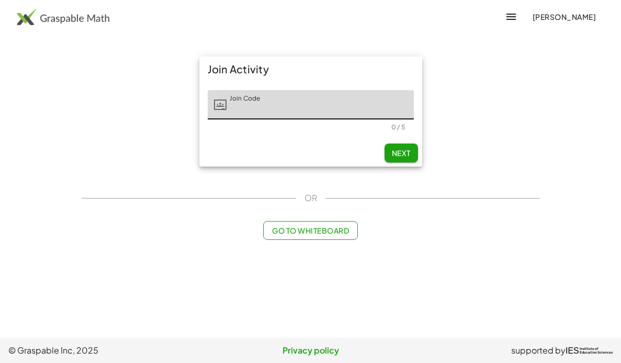
click at [314, 237] on button "Go to Whiteboard" at bounding box center [310, 230] width 95 height 19
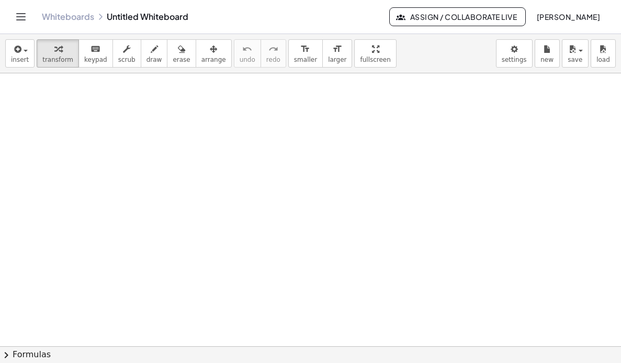
scroll to position [52, 0]
click at [24, 58] on span "insert" at bounding box center [20, 59] width 18 height 7
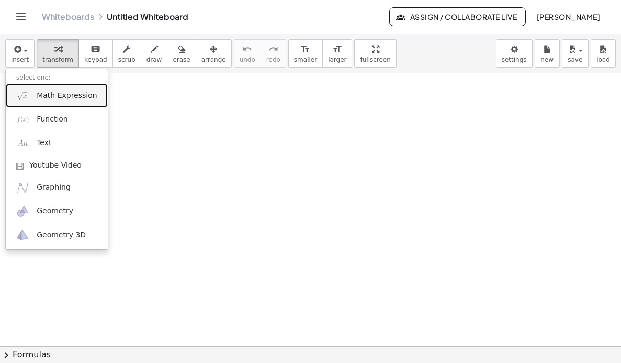
click at [76, 95] on span "Math Expression" at bounding box center [67, 96] width 60 height 10
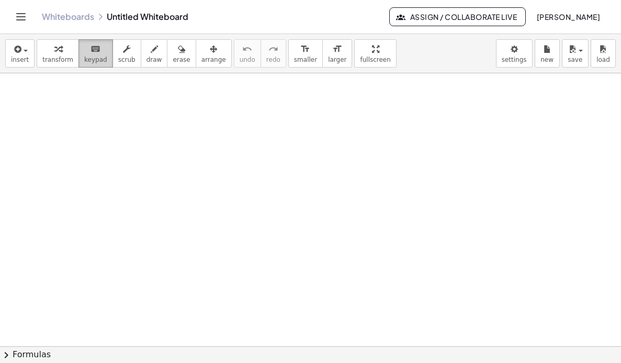
click at [84, 56] on span "keypad" at bounding box center [95, 59] width 23 height 7
click at [87, 57] on span "keypad" at bounding box center [95, 59] width 23 height 7
click at [88, 61] on span "keypad" at bounding box center [95, 59] width 23 height 7
click at [29, 58] on button "insert" at bounding box center [19, 53] width 29 height 28
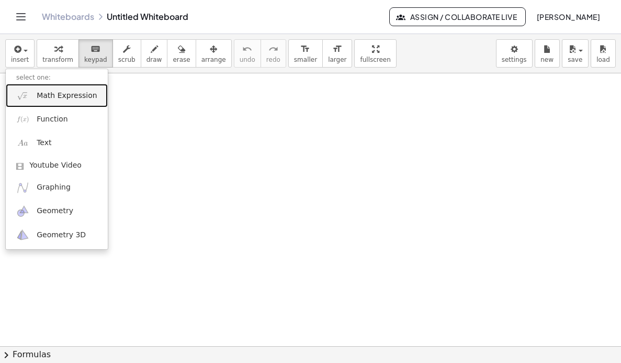
click at [64, 93] on span "Math Expression" at bounding box center [67, 96] width 60 height 10
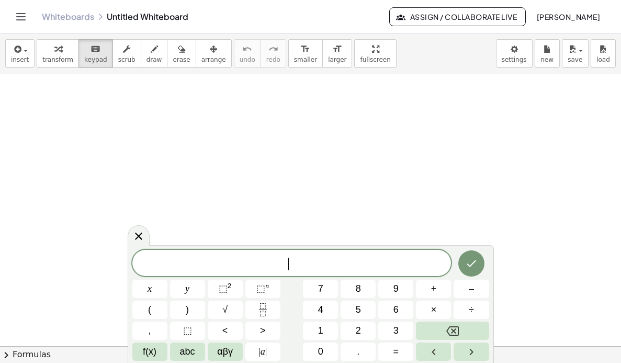
click at [326, 321] on div "****** ​ x y ⬚ 2 ⬚ n 7 8 9 + – ( ) √ 4 5 6 × ÷ , ⬚ < > 1 2 3 f(x) abc αβγ | a |…" at bounding box center [310, 305] width 357 height 111
click at [353, 314] on button "5" at bounding box center [358, 309] width 35 height 18
click at [478, 274] on button "Done" at bounding box center [471, 263] width 26 height 26
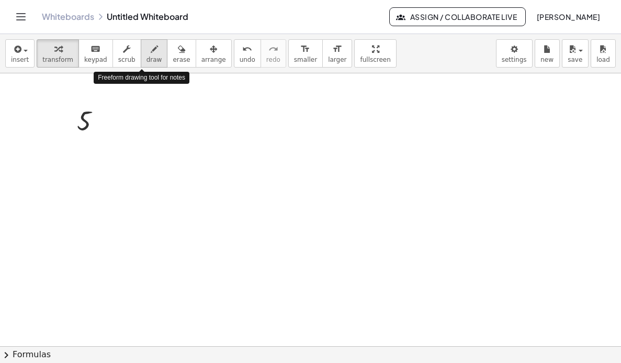
click at [147, 58] on span "draw" at bounding box center [155, 59] width 16 height 7
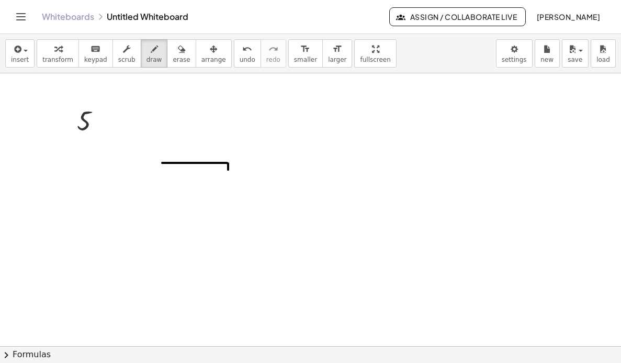
drag, startPoint x: 193, startPoint y: 163, endPoint x: 215, endPoint y: 202, distance: 45.4
click at [215, 202] on div at bounding box center [310, 293] width 621 height 545
click at [119, 58] on span "scrub" at bounding box center [126, 59] width 17 height 7
click at [88, 109] on div at bounding box center [93, 120] width 43 height 35
click at [81, 106] on div "▲" at bounding box center [84, 106] width 7 height 9
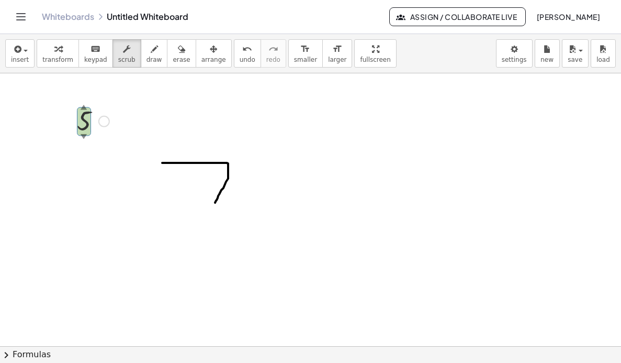
click at [84, 105] on div "▲" at bounding box center [84, 106] width 7 height 9
click at [104, 122] on div at bounding box center [104, 122] width 12 height 12
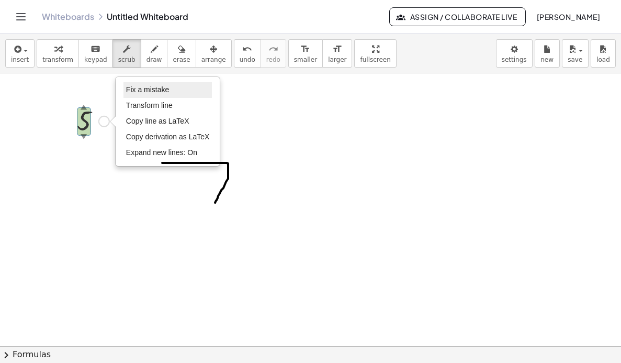
click at [138, 91] on span "Fix a mistake" at bounding box center [147, 89] width 43 height 8
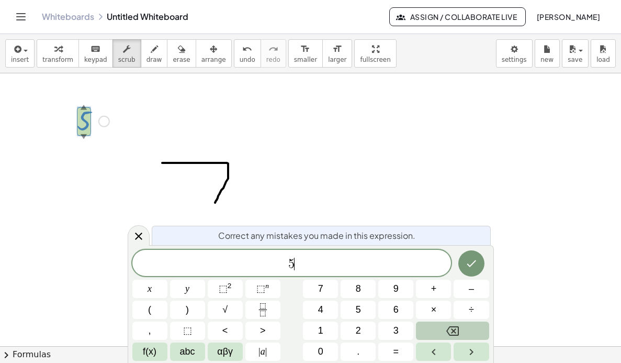
click at [459, 328] on button "Backspace" at bounding box center [452, 330] width 73 height 18
click at [326, 264] on span "​" at bounding box center [291, 263] width 319 height 15
click at [366, 313] on button "5" at bounding box center [358, 309] width 35 height 18
click at [471, 268] on icon "Done" at bounding box center [471, 263] width 13 height 13
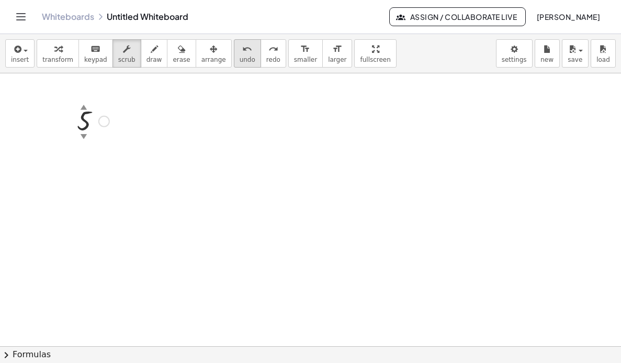
click at [240, 60] on span "undo" at bounding box center [248, 59] width 16 height 7
click at [21, 51] on span "button" at bounding box center [22, 50] width 2 height 7
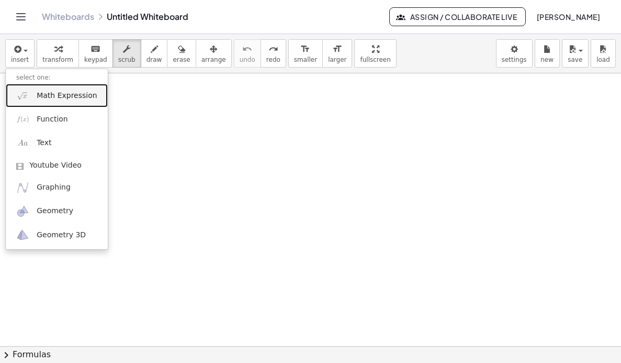
click at [71, 99] on span "Math Expression" at bounding box center [67, 96] width 60 height 10
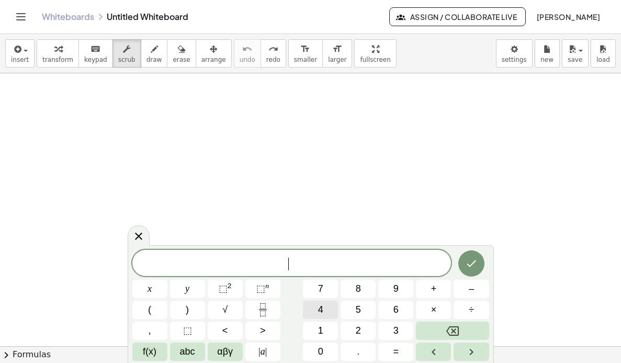
click at [322, 312] on span "4" at bounding box center [320, 309] width 5 height 14
click at [429, 309] on button "×" at bounding box center [433, 309] width 35 height 18
click at [465, 335] on button "Backspace" at bounding box center [452, 330] width 73 height 18
click at [138, 238] on icon at bounding box center [138, 236] width 13 height 13
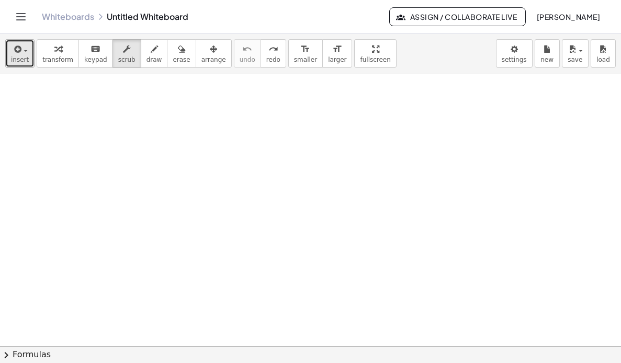
click at [15, 60] on span "insert" at bounding box center [20, 59] width 18 height 7
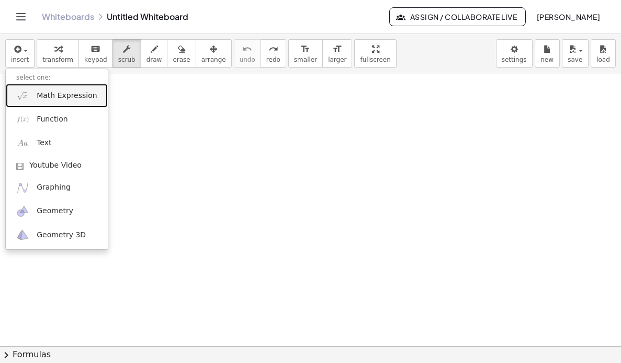
click at [63, 97] on span "Math Expression" at bounding box center [67, 96] width 60 height 10
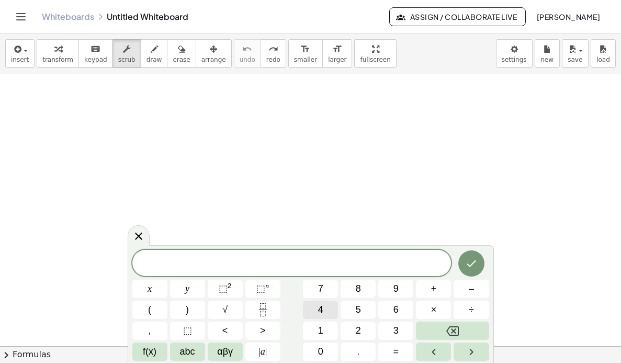
click at [322, 313] on span "4" at bounding box center [320, 309] width 5 height 14
click at [439, 309] on button "×" at bounding box center [433, 309] width 35 height 18
click at [460, 332] on button "Backspace" at bounding box center [452, 330] width 73 height 18
click at [155, 292] on button "x" at bounding box center [149, 288] width 35 height 18
click at [188, 350] on span "abc" at bounding box center [187, 351] width 15 height 14
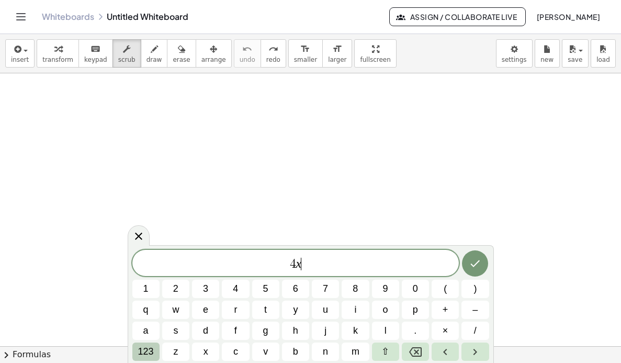
click at [153, 350] on span "123" at bounding box center [146, 351] width 16 height 14
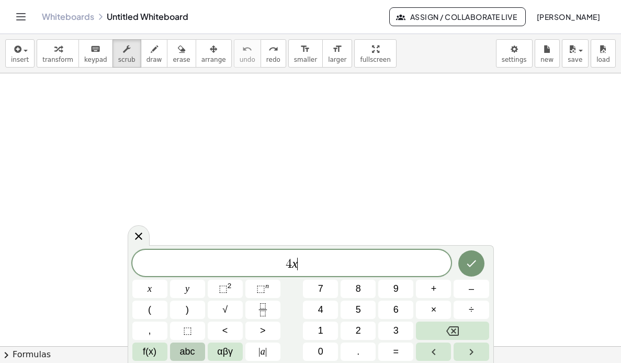
click at [185, 350] on span "abc" at bounding box center [187, 351] width 15 height 14
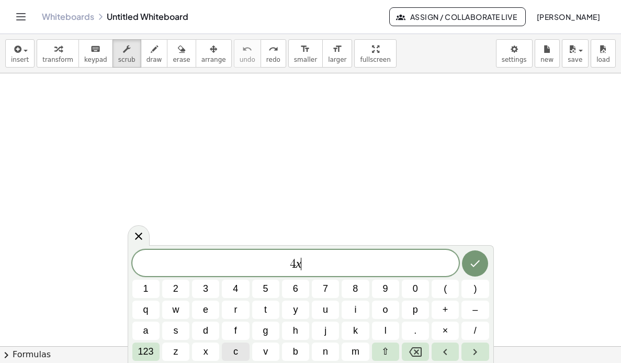
click at [230, 350] on button "c" at bounding box center [235, 351] width 27 height 18
click at [144, 350] on span "123" at bounding box center [146, 351] width 16 height 14
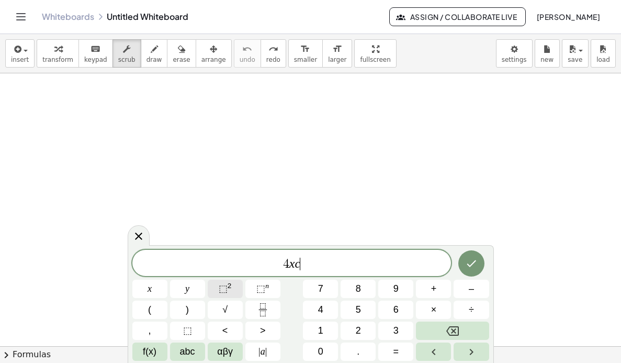
click at [230, 292] on span "⬚ 2" at bounding box center [225, 289] width 13 height 14
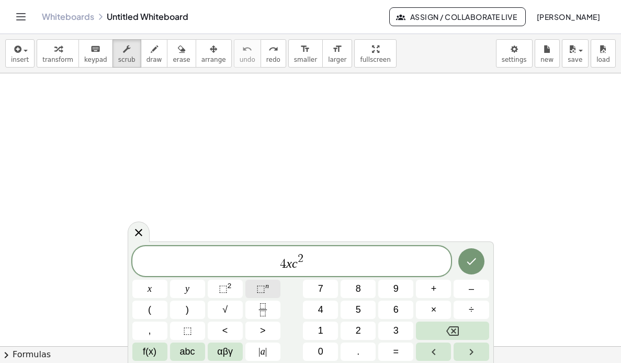
click at [263, 292] on span "⬚" at bounding box center [260, 288] width 9 height 10
click at [353, 332] on button "2" at bounding box center [358, 330] width 35 height 18
click at [223, 293] on span "⬚" at bounding box center [223, 288] width 9 height 10
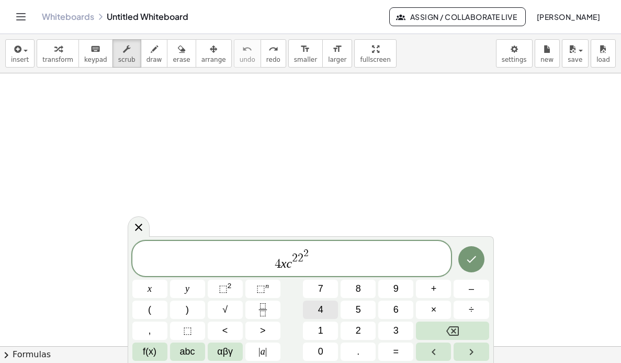
click at [324, 312] on button "4" at bounding box center [320, 309] width 35 height 18
click at [465, 330] on button "Backspace" at bounding box center [452, 330] width 73 height 18
click at [465, 331] on button "Backspace" at bounding box center [452, 330] width 73 height 18
click at [464, 331] on button "Backspace" at bounding box center [452, 330] width 73 height 18
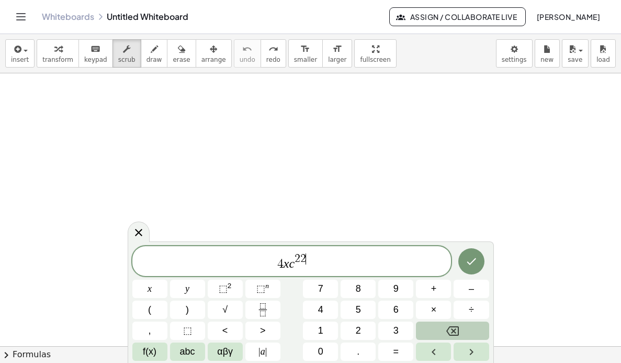
click at [464, 331] on button "Backspace" at bounding box center [452, 330] width 73 height 18
click at [462, 331] on button "Backspace" at bounding box center [452, 330] width 73 height 18
click at [194, 334] on button "⬚" at bounding box center [187, 330] width 35 height 18
click at [433, 312] on span "×" at bounding box center [434, 309] width 6 height 14
click at [323, 333] on button "1" at bounding box center [320, 330] width 35 height 18
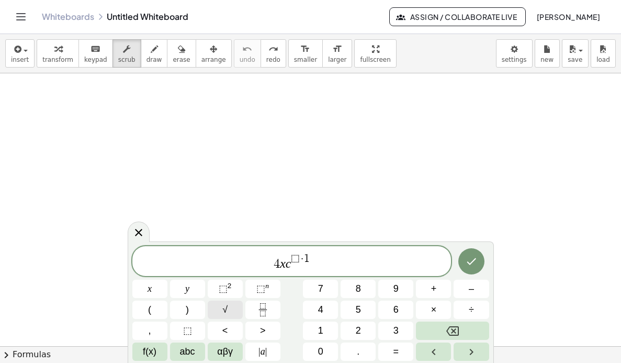
click at [229, 312] on button "√" at bounding box center [225, 309] width 35 height 18
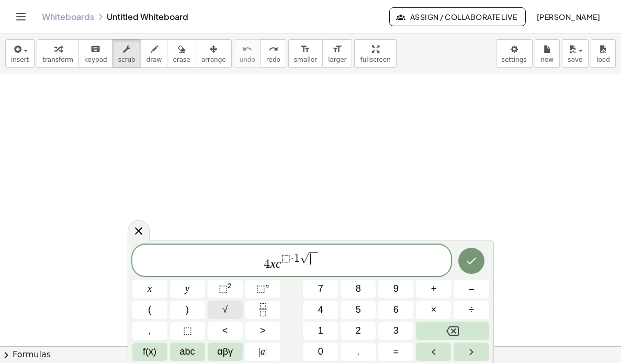
click at [229, 312] on button "√" at bounding box center [225, 309] width 35 height 18
drag, startPoint x: 336, startPoint y: 257, endPoint x: 213, endPoint y: 257, distance: 123.0
click at [213, 257] on span "4 x c ⬚ · 1 √ √" at bounding box center [291, 260] width 319 height 22
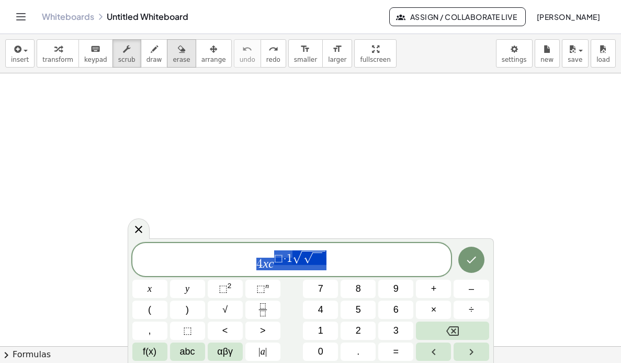
click at [173, 58] on span "erase" at bounding box center [181, 59] width 17 height 7
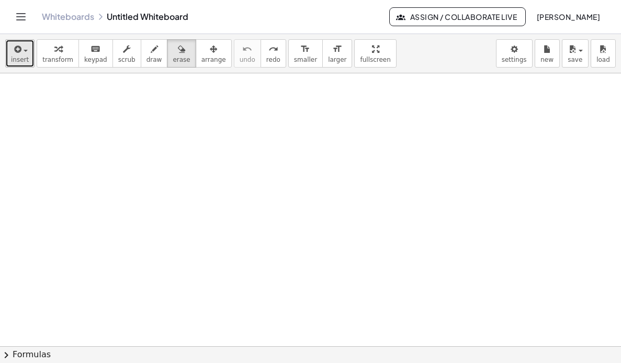
click at [20, 56] on span "insert" at bounding box center [20, 59] width 18 height 7
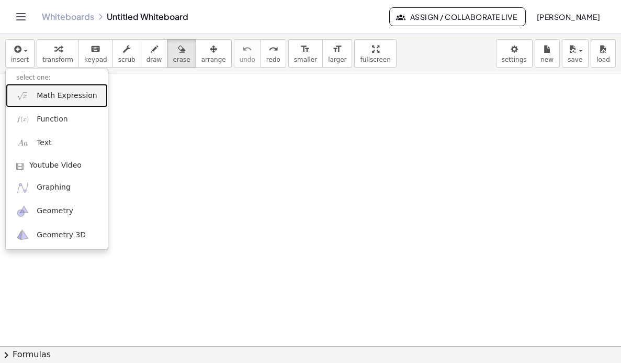
click at [46, 98] on span "Math Expression" at bounding box center [67, 96] width 60 height 10
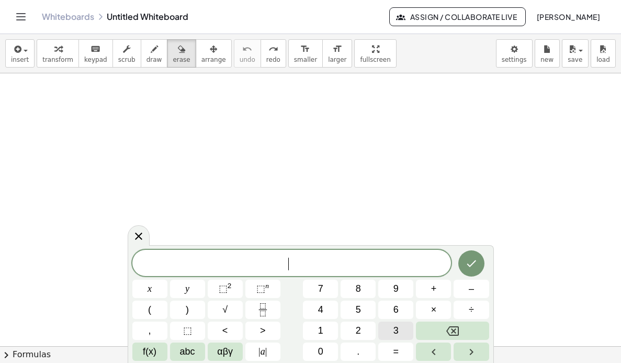
click at [398, 329] on span "3" at bounding box center [395, 330] width 5 height 14
click at [365, 330] on button "2" at bounding box center [358, 330] width 35 height 18
click at [223, 289] on span "⬚" at bounding box center [223, 288] width 9 height 10
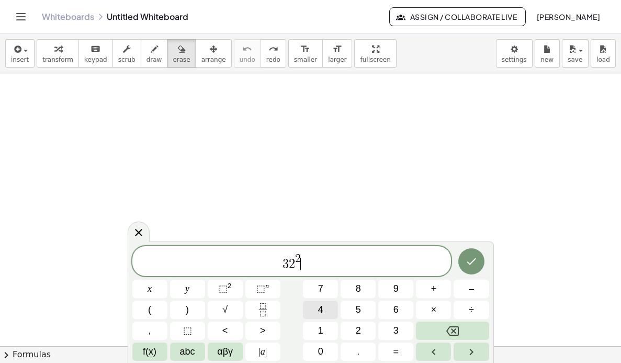
click at [321, 310] on span "4" at bounding box center [320, 309] width 5 height 14
click at [263, 289] on span "⬚" at bounding box center [260, 288] width 9 height 10
click at [362, 307] on button "5" at bounding box center [358, 309] width 35 height 18
click at [468, 259] on icon "Done" at bounding box center [471, 261] width 13 height 13
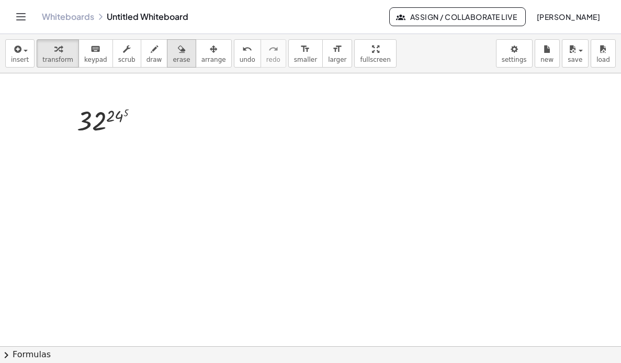
click at [173, 55] on button "erase" at bounding box center [181, 53] width 29 height 28
drag, startPoint x: 119, startPoint y: 136, endPoint x: 128, endPoint y: 122, distance: 17.0
click at [120, 134] on div at bounding box center [310, 293] width 621 height 545
click at [178, 49] on icon "button" at bounding box center [181, 49] width 7 height 13
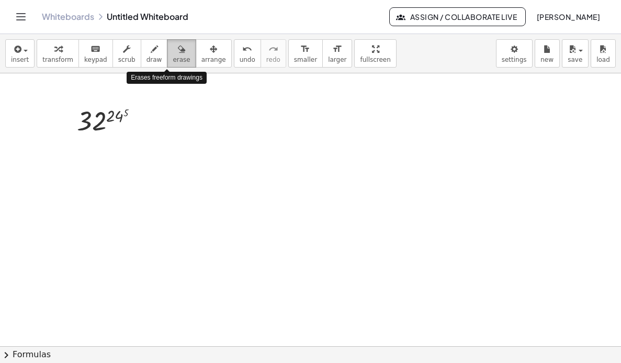
click at [178, 49] on icon "button" at bounding box center [181, 49] width 7 height 13
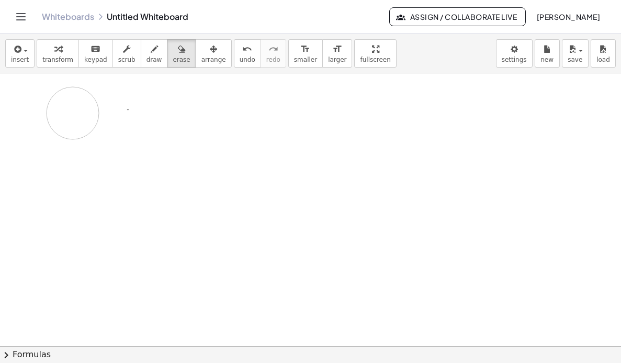
drag, startPoint x: 103, startPoint y: 126, endPoint x: 73, endPoint y: 113, distance: 32.6
click at [73, 113] on div at bounding box center [310, 293] width 621 height 545
click at [102, 121] on div at bounding box center [310, 293] width 621 height 545
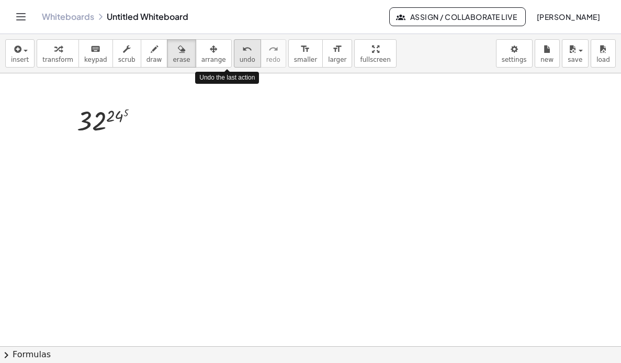
click at [240, 56] on span "undo" at bounding box center [248, 59] width 16 height 7
click at [240, 57] on span "undo" at bounding box center [248, 59] width 16 height 7
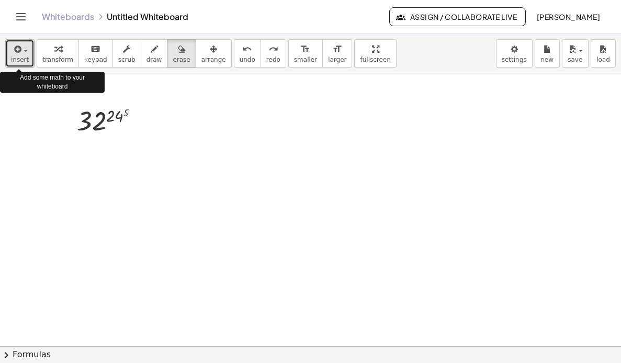
click at [27, 64] on button "insert" at bounding box center [19, 53] width 29 height 28
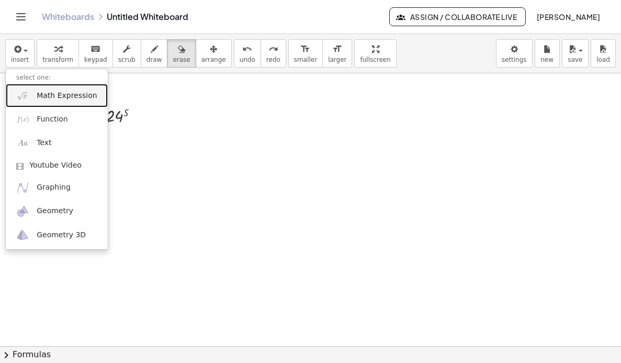
click at [74, 102] on link "Math Expression" at bounding box center [57, 96] width 102 height 24
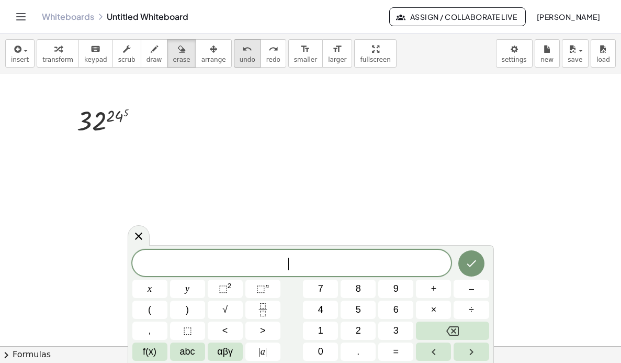
click at [240, 57] on span "undo" at bounding box center [248, 59] width 16 height 7
click at [187, 354] on span "abc" at bounding box center [187, 351] width 15 height 14
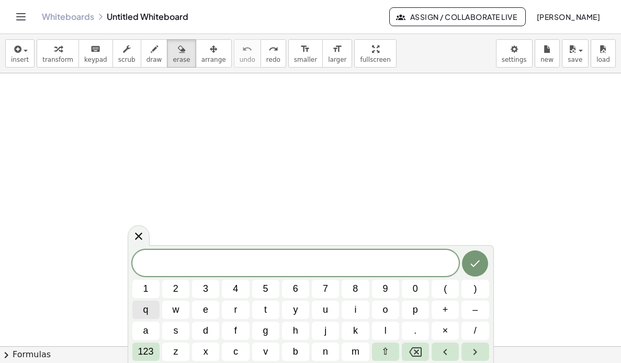
click at [149, 314] on button "q" at bounding box center [145, 309] width 27 height 18
click at [147, 351] on span "123" at bounding box center [146, 351] width 16 height 14
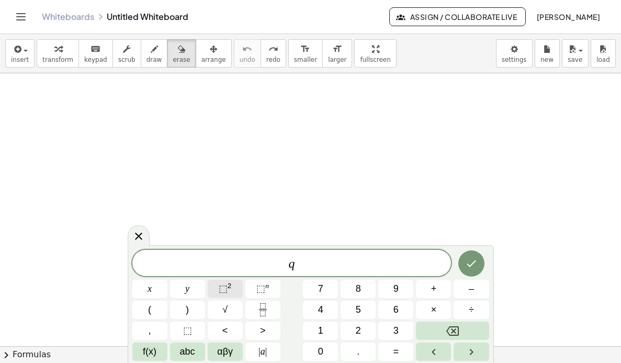
click at [223, 288] on span "⬚" at bounding box center [223, 288] width 9 height 10
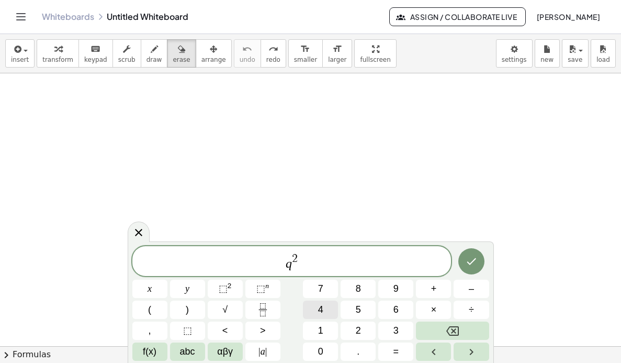
click at [320, 316] on span "4" at bounding box center [320, 309] width 5 height 14
click at [461, 331] on button "Backspace" at bounding box center [452, 330] width 73 height 18
click at [433, 307] on span "×" at bounding box center [434, 309] width 6 height 14
click at [364, 329] on button "2" at bounding box center [358, 330] width 35 height 18
click at [261, 289] on span "⬚" at bounding box center [260, 288] width 9 height 10
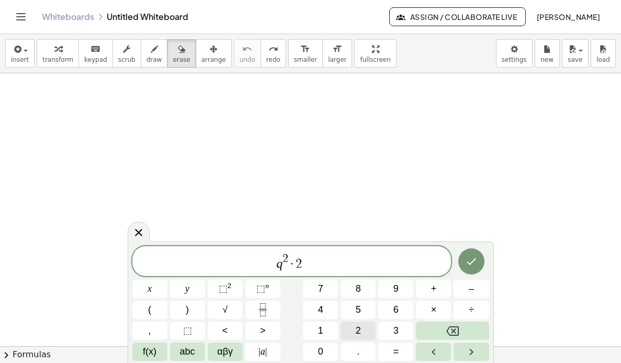
click at [358, 330] on span "2" at bounding box center [358, 330] width 5 height 14
click at [261, 292] on span "⬚" at bounding box center [260, 288] width 9 height 10
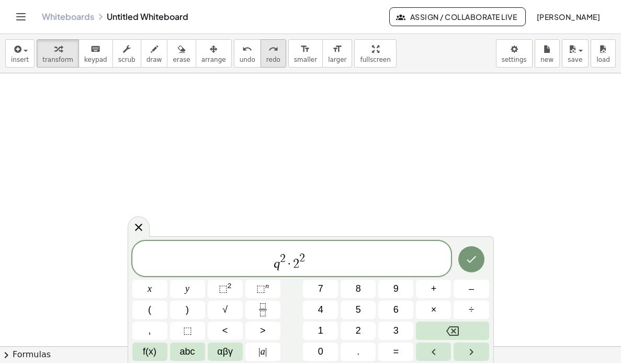
click at [268, 50] on icon "redo" at bounding box center [273, 49] width 10 height 13
click at [460, 332] on button "Backspace" at bounding box center [452, 330] width 73 height 18
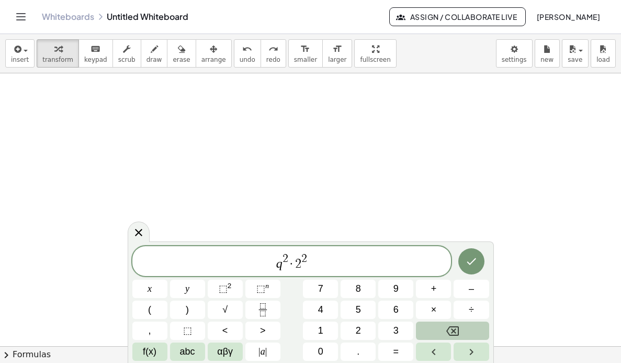
click at [460, 332] on button "Backspace" at bounding box center [452, 330] width 73 height 18
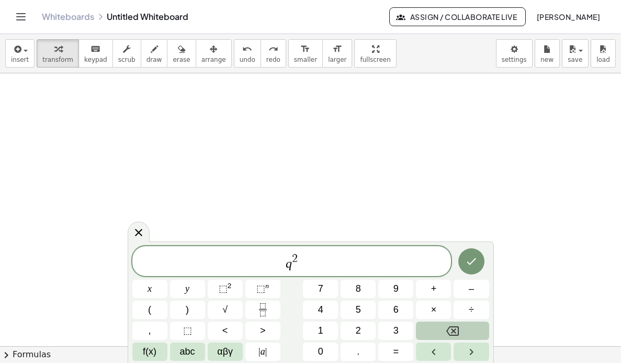
click at [460, 332] on button "Backspace" at bounding box center [452, 330] width 73 height 18
click at [461, 334] on button "Backspace" at bounding box center [452, 330] width 73 height 18
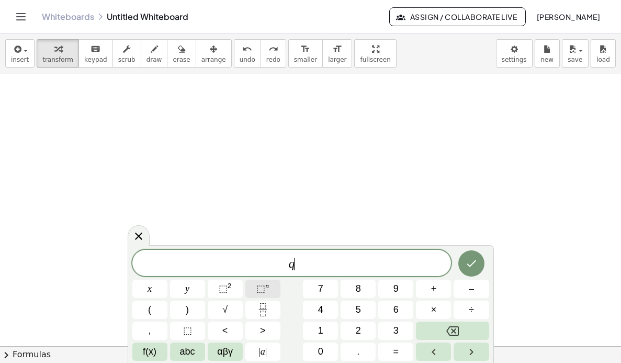
click at [258, 287] on span "⬚" at bounding box center [260, 288] width 9 height 10
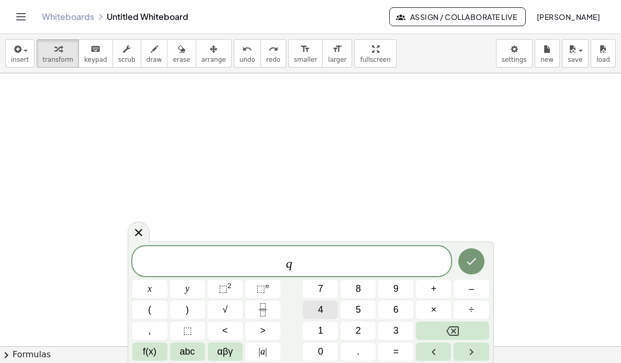
click at [327, 309] on button "4" at bounding box center [320, 309] width 35 height 18
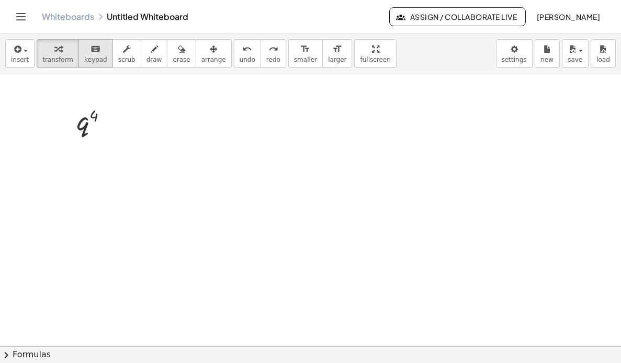
click at [87, 56] on span "keypad" at bounding box center [95, 59] width 23 height 7
click at [88, 56] on span "keypad" at bounding box center [95, 59] width 23 height 7
click at [91, 53] on icon "keyboard" at bounding box center [96, 49] width 10 height 13
click at [21, 55] on button "insert" at bounding box center [19, 53] width 29 height 28
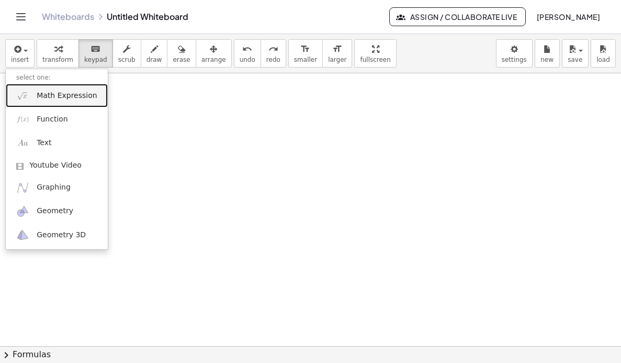
click at [63, 95] on span "Math Expression" at bounding box center [67, 96] width 60 height 10
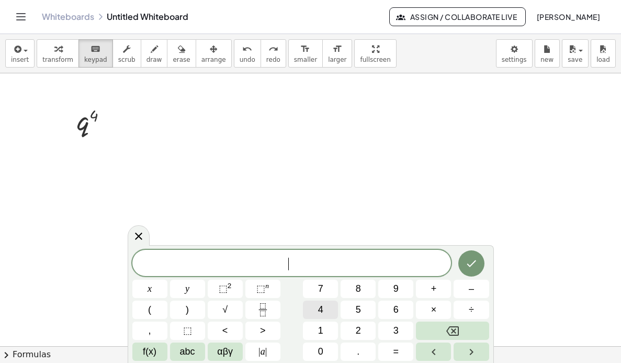
click at [323, 306] on button "4" at bounding box center [320, 309] width 35 height 18
click at [260, 286] on span "⬚" at bounding box center [260, 288] width 9 height 10
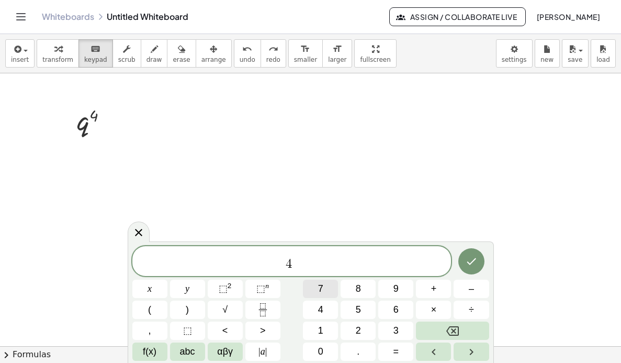
click at [326, 288] on button "7" at bounding box center [320, 288] width 35 height 18
click at [472, 347] on icon "Right arrow" at bounding box center [471, 351] width 13 height 13
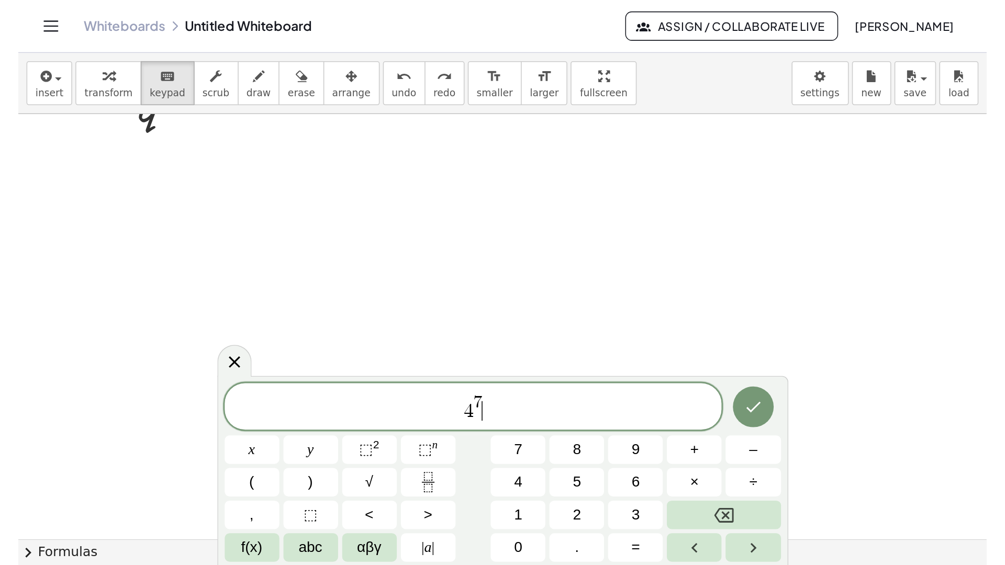
scroll to position [262, 0]
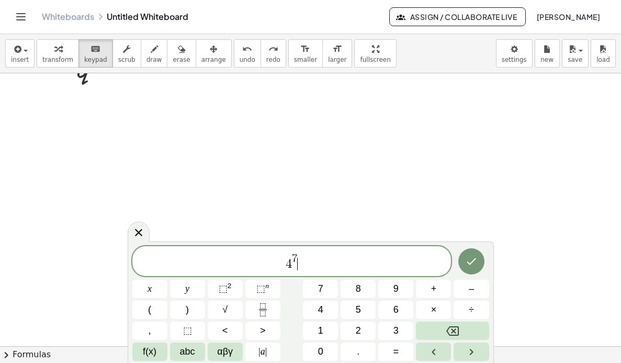
drag, startPoint x: 353, startPoint y: 57, endPoint x: 445, endPoint y: 103, distance: 102.3
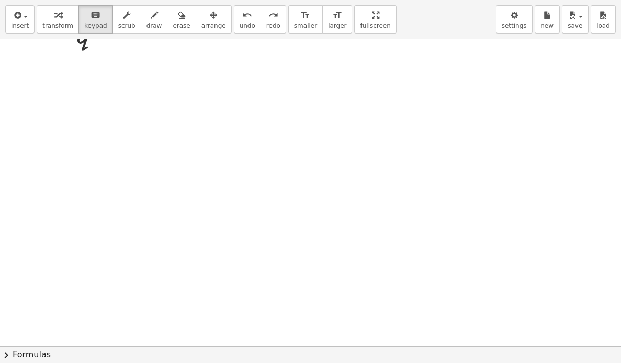
click at [445, 103] on div "insert select one: Math Expression Function Text Youtube Video Graphing Geometr…" at bounding box center [310, 181] width 621 height 363
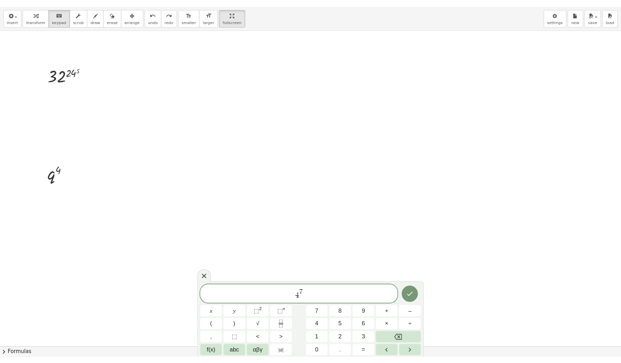
scroll to position [52, 0]
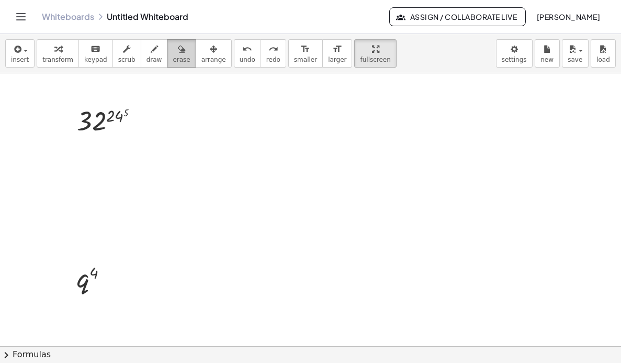
click at [173, 61] on span "erase" at bounding box center [181, 59] width 17 height 7
drag, startPoint x: 110, startPoint y: 117, endPoint x: 302, endPoint y: 154, distance: 195.5
click at [302, 154] on div at bounding box center [310, 293] width 621 height 545
drag, startPoint x: 79, startPoint y: 276, endPoint x: 107, endPoint y: 276, distance: 28.3
click at [95, 276] on div at bounding box center [310, 293] width 621 height 545
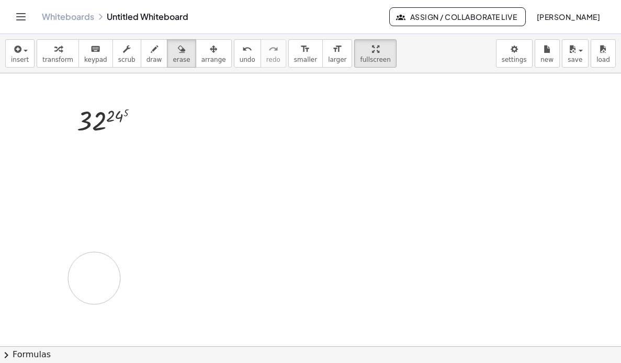
click at [92, 278] on div at bounding box center [310, 293] width 621 height 545
drag, startPoint x: 92, startPoint y: 278, endPoint x: 75, endPoint y: 278, distance: 16.2
click at [75, 278] on div at bounding box center [310, 293] width 621 height 545
click at [173, 57] on span "erase" at bounding box center [181, 59] width 17 height 7
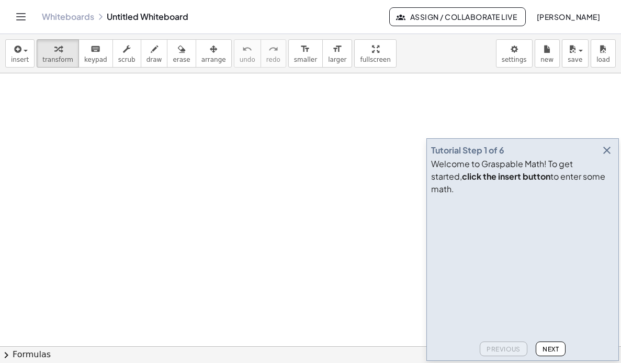
click at [556, 346] on span "Next" at bounding box center [551, 349] width 16 height 8
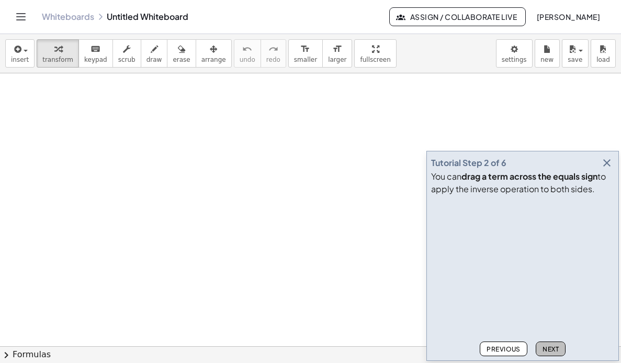
click at [556, 348] on span "Next" at bounding box center [551, 349] width 16 height 8
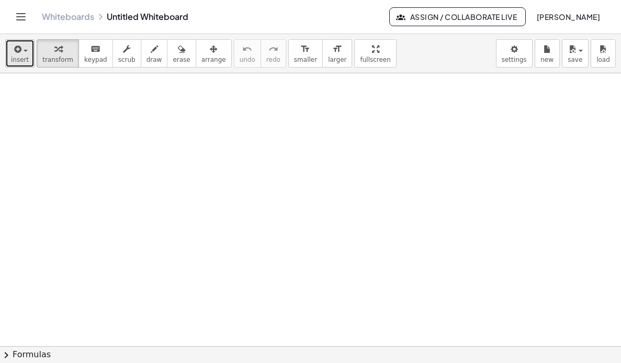
click at [15, 60] on span "insert" at bounding box center [20, 59] width 18 height 7
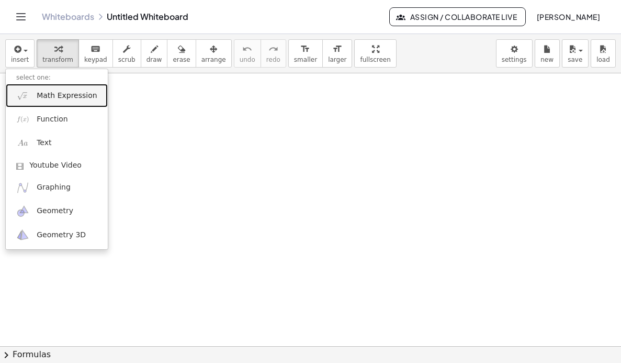
click at [63, 98] on span "Math Expression" at bounding box center [67, 96] width 60 height 10
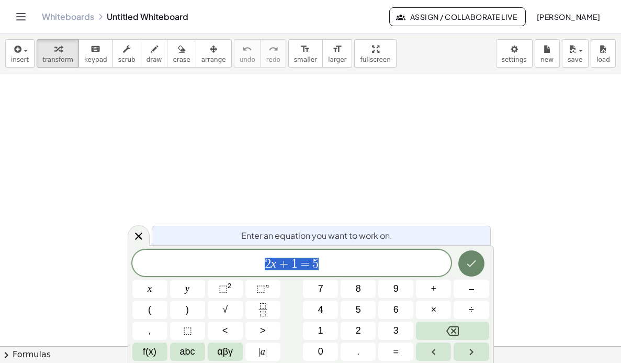
click at [476, 267] on icon "Done" at bounding box center [471, 263] width 13 height 13
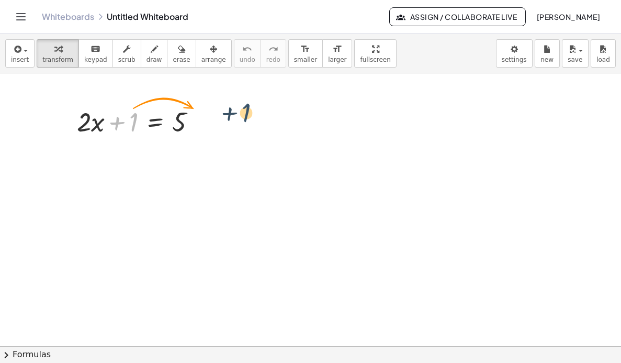
drag, startPoint x: 132, startPoint y: 123, endPoint x: 246, endPoint y: 115, distance: 114.4
drag, startPoint x: 132, startPoint y: 116, endPoint x: 209, endPoint y: 118, distance: 77.5
click at [209, 118] on div at bounding box center [141, 121] width 138 height 36
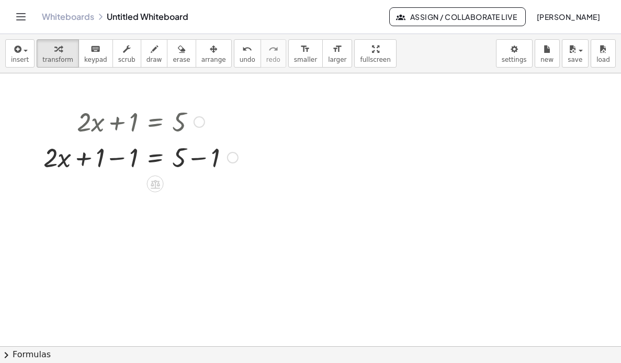
click at [196, 157] on div at bounding box center [140, 157] width 205 height 36
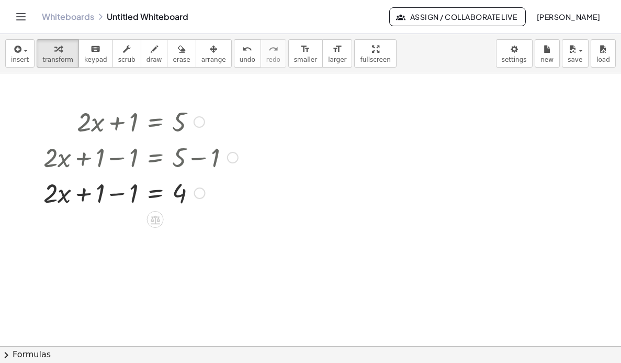
click at [113, 192] on div at bounding box center [140, 192] width 205 height 36
drag, startPoint x: 111, startPoint y: 192, endPoint x: 165, endPoint y: 215, distance: 58.6
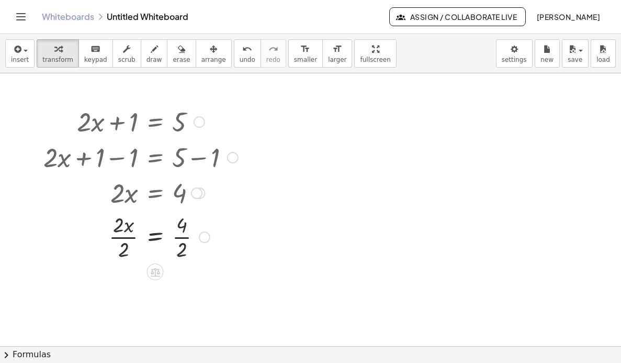
click at [179, 245] on div at bounding box center [140, 236] width 205 height 52
click at [123, 290] on div at bounding box center [140, 288] width 205 height 52
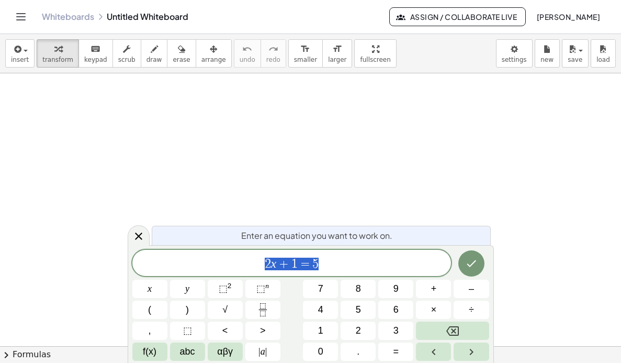
scroll to position [105, 0]
click at [154, 289] on button "x" at bounding box center [149, 288] width 35 height 18
click at [432, 290] on span "+" at bounding box center [434, 289] width 6 height 14
click at [394, 310] on span "6" at bounding box center [395, 309] width 5 height 14
click at [399, 352] on button "=" at bounding box center [395, 351] width 35 height 18
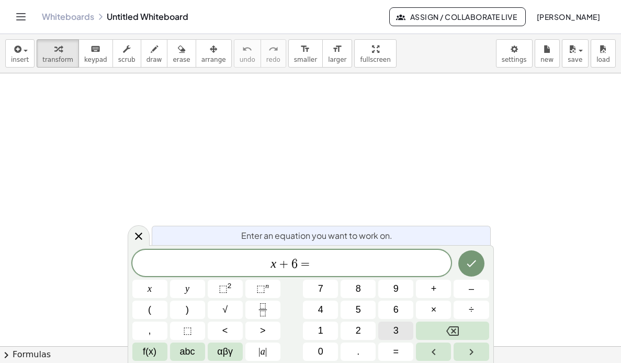
click at [399, 330] on button "3" at bounding box center [395, 330] width 35 height 18
click at [466, 263] on icon "Done" at bounding box center [471, 263] width 13 height 13
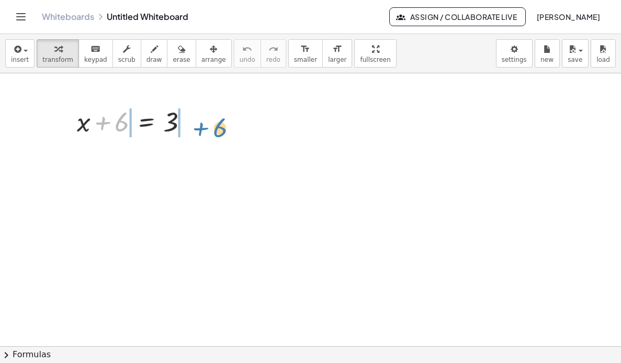
drag, startPoint x: 120, startPoint y: 120, endPoint x: 218, endPoint y: 126, distance: 98.0
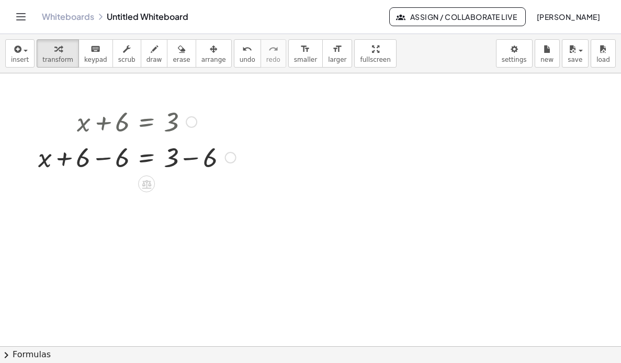
click at [103, 155] on div at bounding box center [137, 157] width 208 height 36
click at [196, 194] on div at bounding box center [137, 192] width 208 height 36
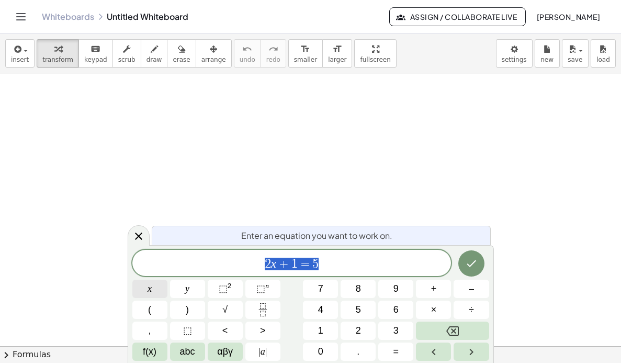
click at [151, 292] on span "x" at bounding box center [150, 289] width 4 height 14
click at [400, 351] on button "=" at bounding box center [395, 351] width 35 height 18
click at [357, 310] on span "5" at bounding box center [358, 309] width 5 height 14
click at [264, 311] on icon "Fraction" at bounding box center [262, 312] width 5 height 5
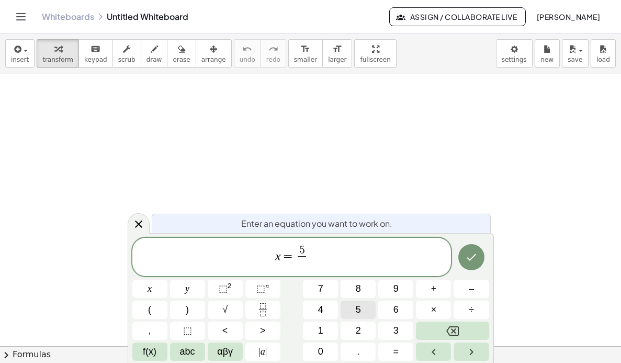
click at [356, 311] on span "5" at bounding box center [358, 309] width 5 height 14
click at [472, 266] on button "Done" at bounding box center [471, 257] width 26 height 26
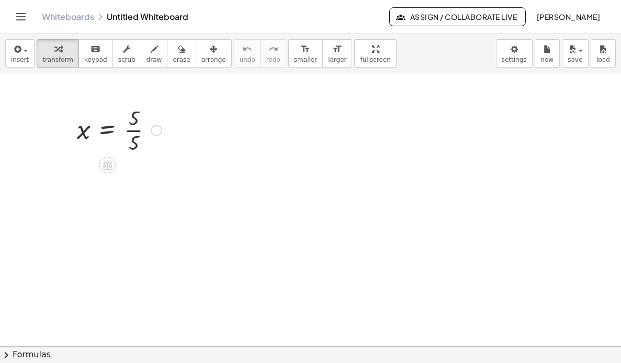
click at [157, 129] on div at bounding box center [157, 131] width 12 height 12
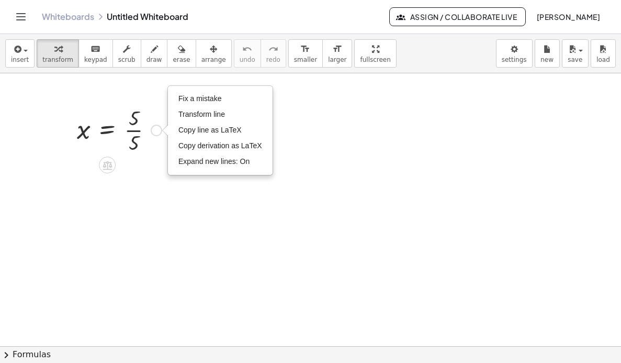
click at [133, 129] on div at bounding box center [119, 129] width 95 height 52
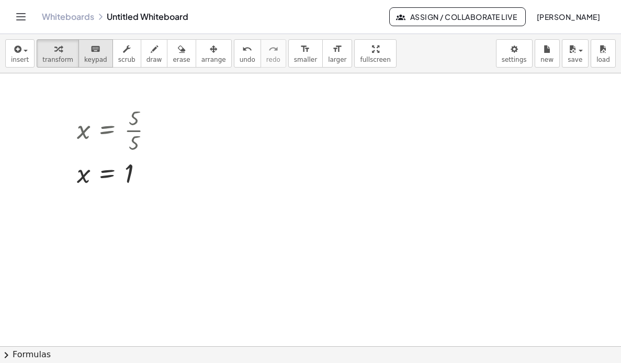
click at [91, 52] on icon "keyboard" at bounding box center [96, 49] width 10 height 13
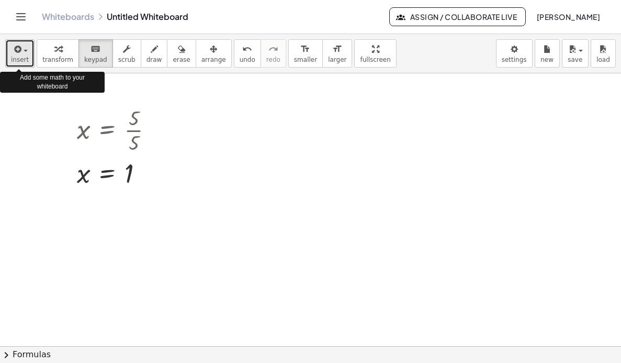
click at [15, 54] on icon "button" at bounding box center [16, 49] width 9 height 13
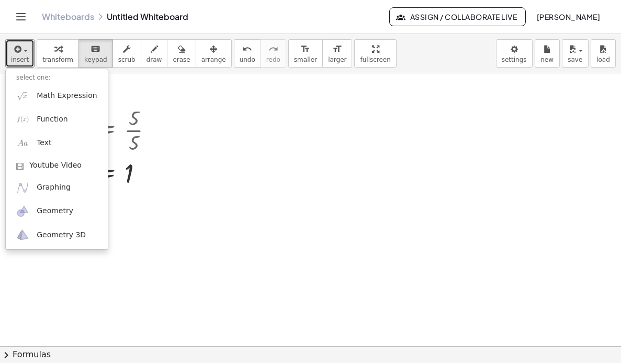
drag, startPoint x: 519, startPoint y: 162, endPoint x: 519, endPoint y: 150, distance: 12.0
click at [519, 159] on div at bounding box center [310, 345] width 621 height 545
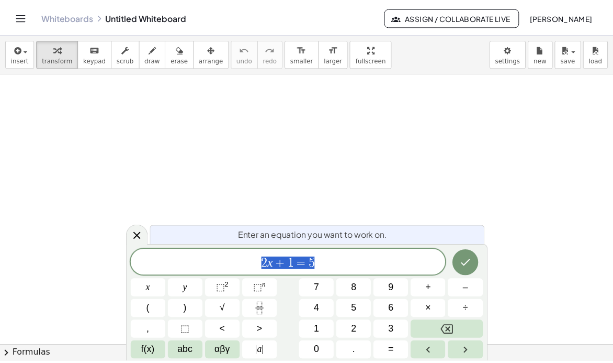
scroll to position [52, 0]
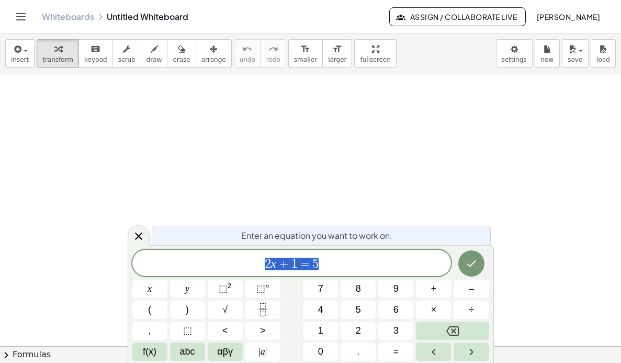
click at [15, 21] on icon "Toggle navigation" at bounding box center [21, 16] width 13 height 13
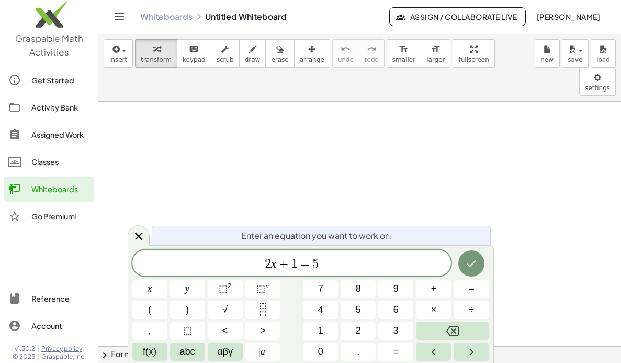
click at [59, 18] on img at bounding box center [49, 17] width 98 height 44
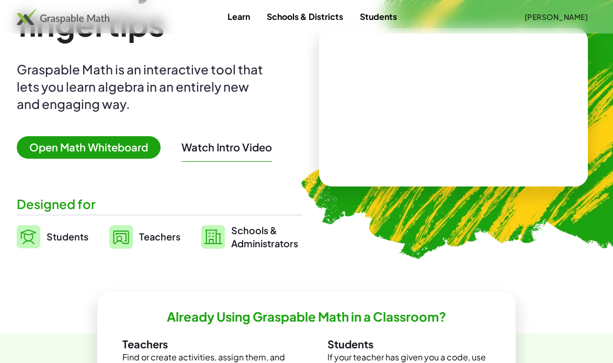
scroll to position [105, 0]
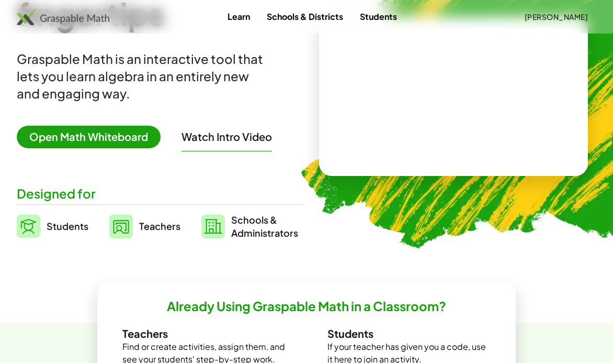
click at [119, 131] on span "Open Math Whiteboard" at bounding box center [89, 137] width 144 height 22
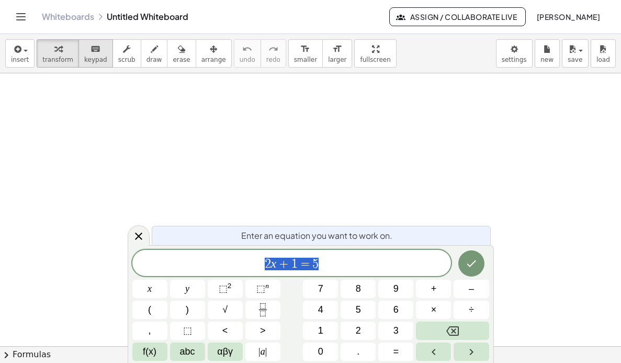
click at [91, 49] on icon "keyboard" at bounding box center [96, 49] width 10 height 13
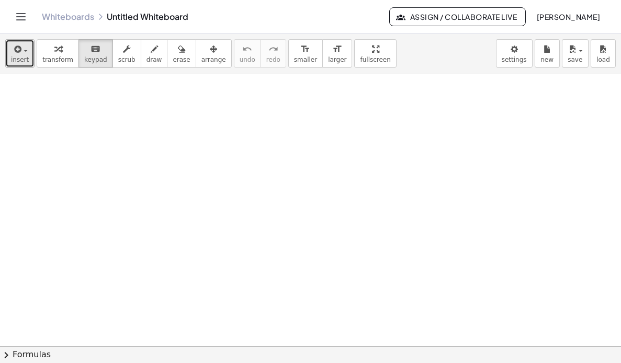
click at [27, 59] on button "insert" at bounding box center [19, 53] width 29 height 28
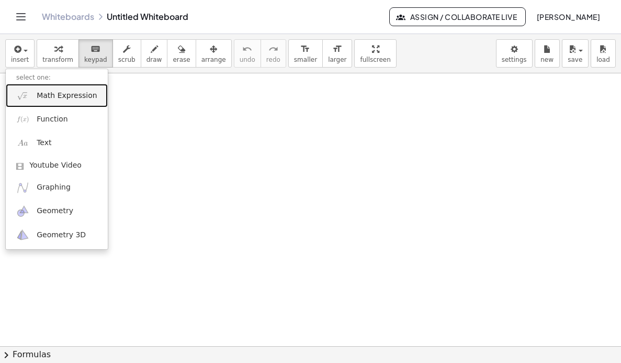
click at [65, 97] on span "Math Expression" at bounding box center [67, 96] width 60 height 10
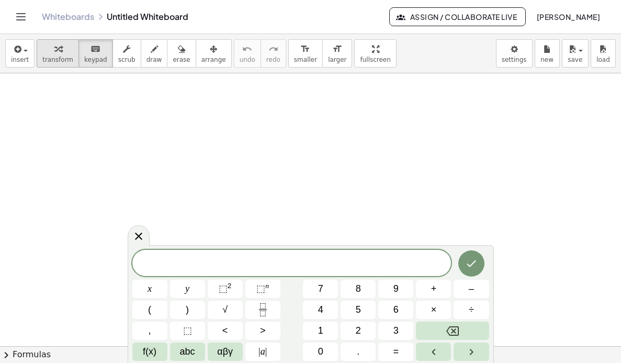
click at [54, 52] on icon "button" at bounding box center [57, 49] width 7 height 13
click at [26, 59] on span "insert" at bounding box center [20, 59] width 18 height 7
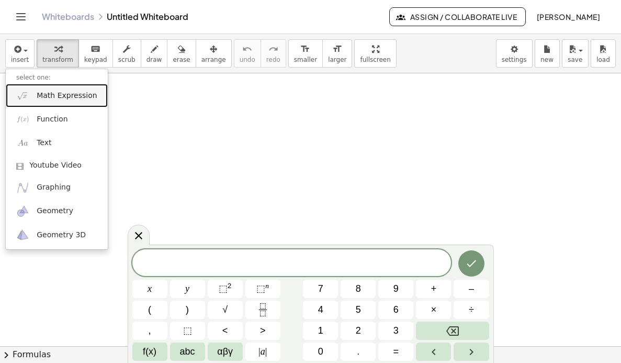
click at [58, 88] on link "Math Expression" at bounding box center [57, 96] width 102 height 24
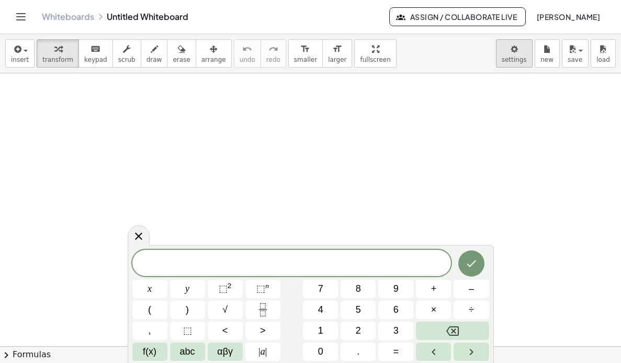
click at [507, 50] on body "Graspable Math Activities Get Started Activity Bank Assigned Work Classes White…" at bounding box center [310, 181] width 621 height 363
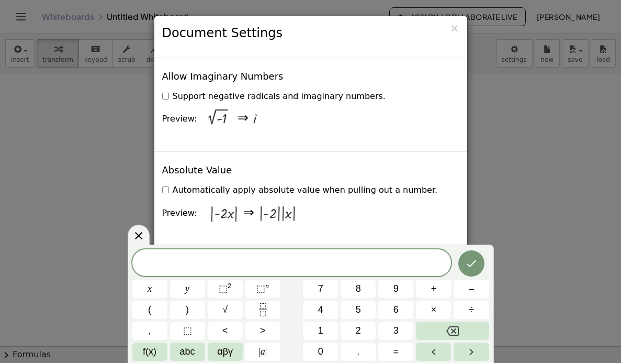
scroll to position [1936, 0]
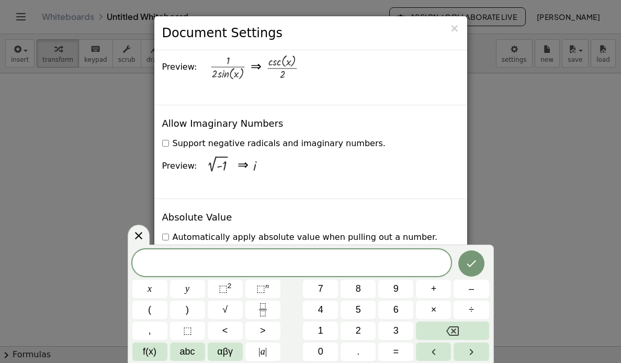
click at [528, 127] on div "× Document Settings These settings are saved with the document you are currentl…" at bounding box center [310, 181] width 621 height 363
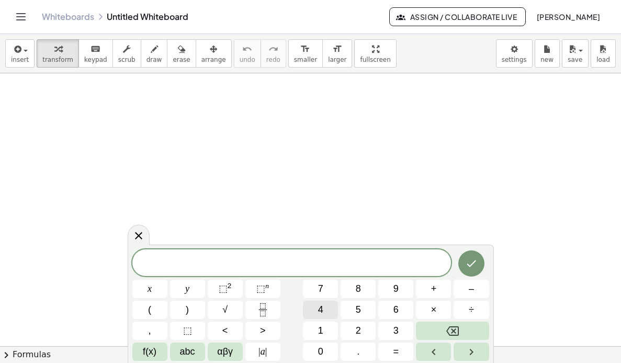
click at [317, 309] on button "4" at bounding box center [320, 309] width 35 height 18
click at [185, 354] on span "abc" at bounding box center [187, 351] width 15 height 14
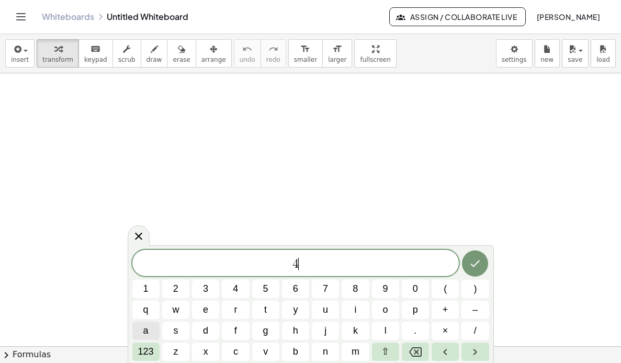
click at [148, 332] on span "a" at bounding box center [145, 330] width 5 height 14
click at [135, 351] on button "123" at bounding box center [145, 351] width 27 height 18
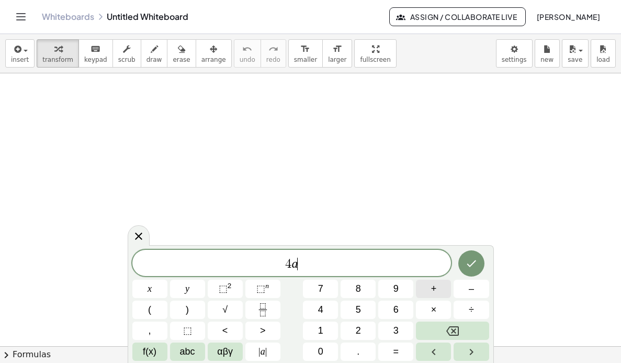
click at [440, 291] on button "+" at bounding box center [433, 288] width 35 height 18
click at [399, 326] on button "3" at bounding box center [395, 330] width 35 height 18
click at [188, 354] on span "abc" at bounding box center [187, 351] width 15 height 14
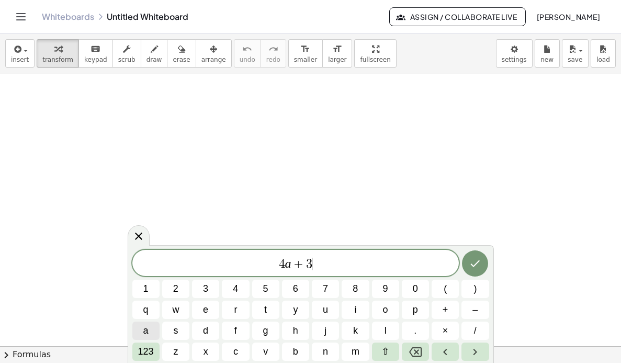
click at [147, 334] on span "a" at bounding box center [145, 330] width 5 height 14
click at [446, 310] on span "+" at bounding box center [446, 309] width 6 height 14
click at [411, 351] on icon "Backspace" at bounding box center [415, 351] width 13 height 13
click at [472, 313] on span "–" at bounding box center [474, 309] width 5 height 14
click at [152, 333] on button "a" at bounding box center [145, 330] width 27 height 18
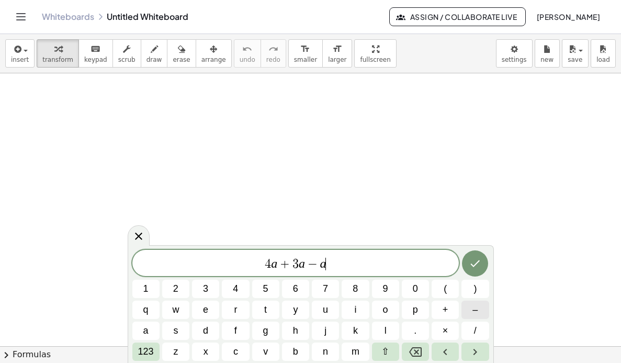
click at [479, 315] on button "–" at bounding box center [474, 309] width 27 height 18
click at [326, 290] on span "7" at bounding box center [325, 289] width 5 height 14
click at [300, 350] on button "b" at bounding box center [295, 351] width 27 height 18
click at [475, 269] on button "Done" at bounding box center [475, 263] width 26 height 26
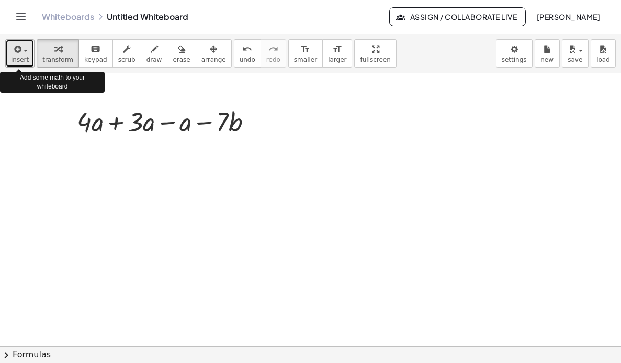
click at [16, 62] on span "insert" at bounding box center [20, 59] width 18 height 7
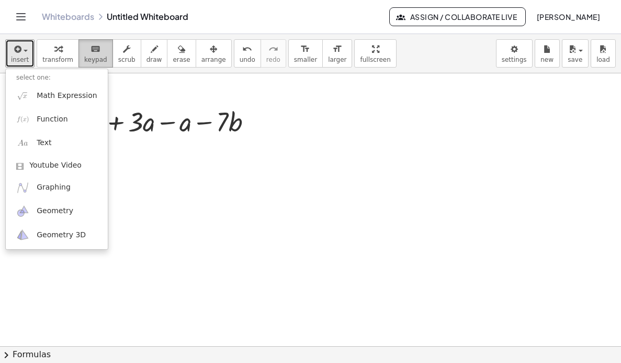
click at [92, 58] on span "keypad" at bounding box center [95, 59] width 23 height 7
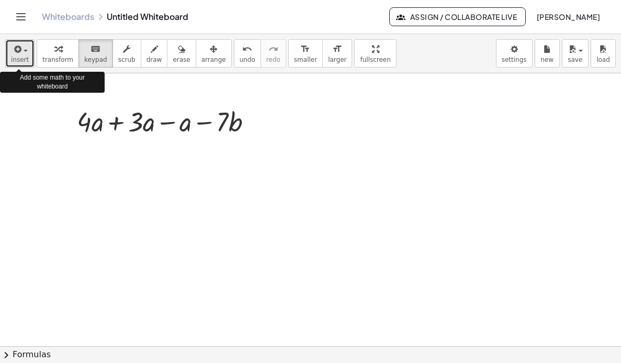
click at [21, 58] on span "insert" at bounding box center [20, 59] width 18 height 7
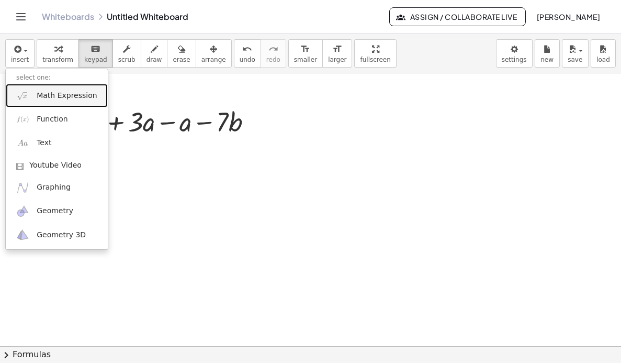
click at [50, 96] on span "Math Expression" at bounding box center [67, 96] width 60 height 10
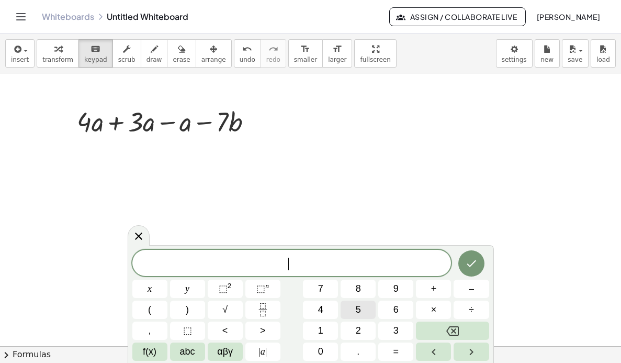
click at [357, 305] on span "5" at bounding box center [358, 309] width 5 height 14
click at [188, 352] on span "abc" at bounding box center [187, 351] width 15 height 14
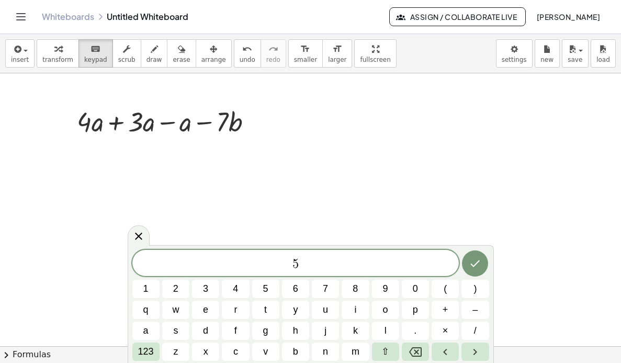
click at [551, 189] on div at bounding box center [310, 345] width 621 height 545
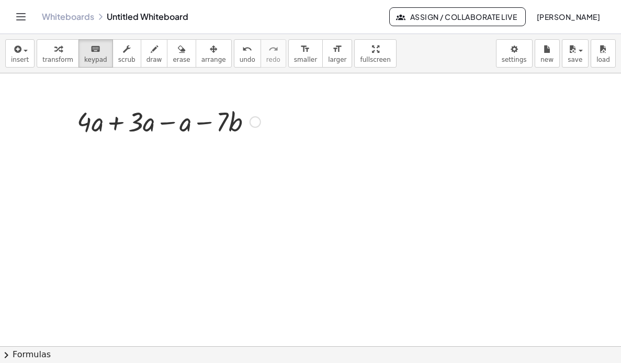
click at [121, 123] on div at bounding box center [169, 121] width 194 height 36
click at [139, 122] on div at bounding box center [135, 122] width 15 height 30
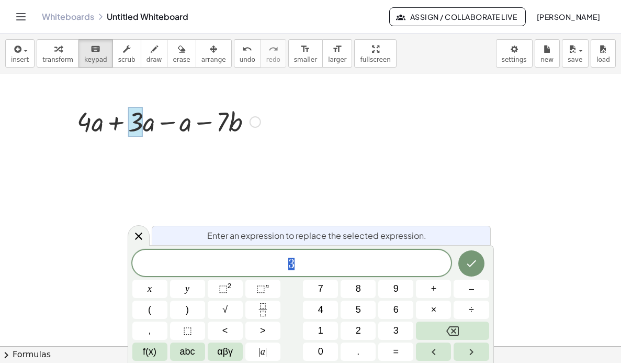
click at [82, 124] on div at bounding box center [169, 121] width 194 height 36
click at [91, 131] on div at bounding box center [169, 121] width 194 height 36
click at [303, 132] on div at bounding box center [310, 345] width 621 height 545
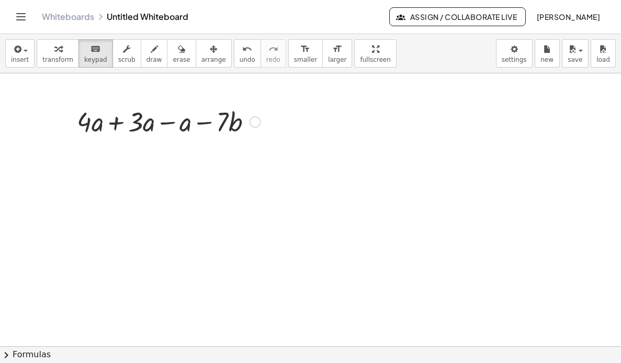
click at [254, 125] on div at bounding box center [256, 122] width 12 height 12
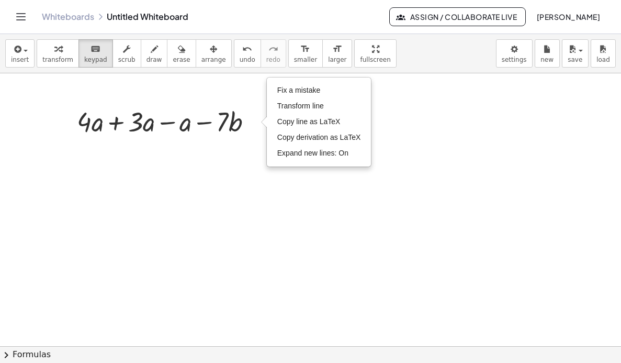
click at [243, 215] on div at bounding box center [310, 345] width 621 height 545
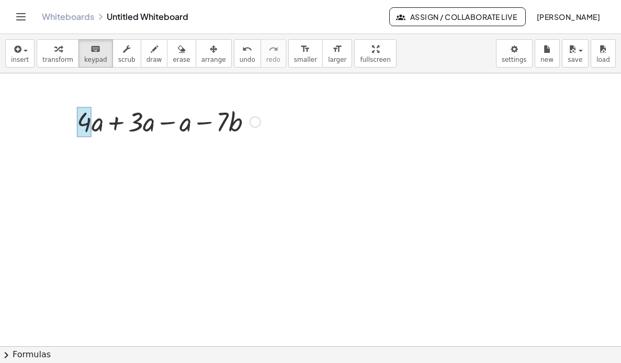
click at [86, 129] on div at bounding box center [84, 122] width 15 height 30
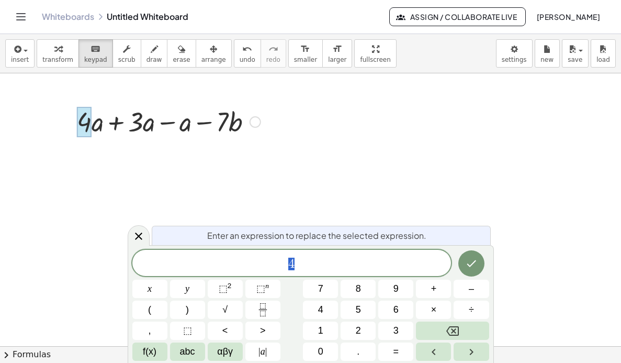
click at [244, 171] on div at bounding box center [310, 345] width 621 height 545
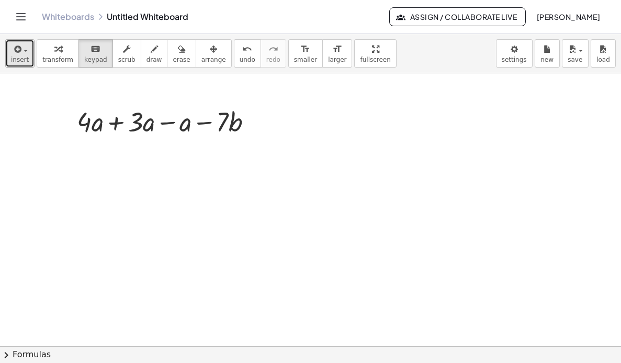
click at [16, 53] on icon "button" at bounding box center [16, 49] width 9 height 13
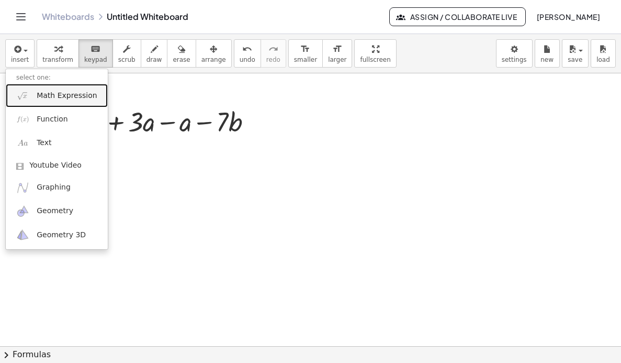
click at [65, 97] on span "Math Expression" at bounding box center [67, 96] width 60 height 10
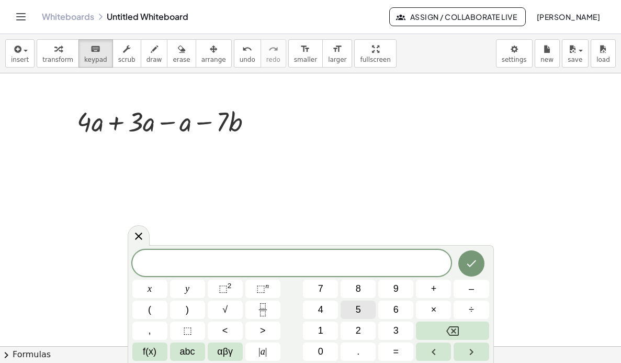
click at [353, 311] on button "5" at bounding box center [358, 309] width 35 height 18
click at [189, 347] on span "abc" at bounding box center [187, 351] width 15 height 14
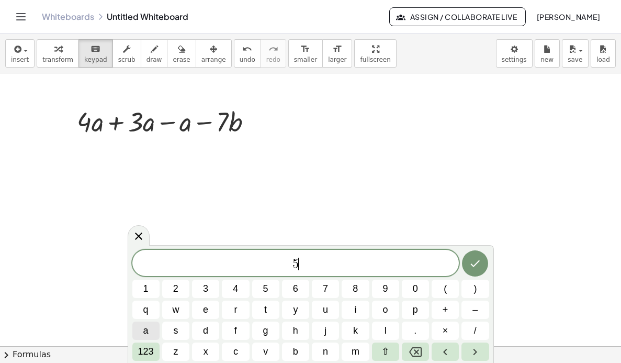
click at [155, 329] on button "a" at bounding box center [145, 330] width 27 height 18
click at [469, 308] on button "–" at bounding box center [474, 309] width 27 height 18
click at [153, 352] on span "123" at bounding box center [146, 351] width 16 height 14
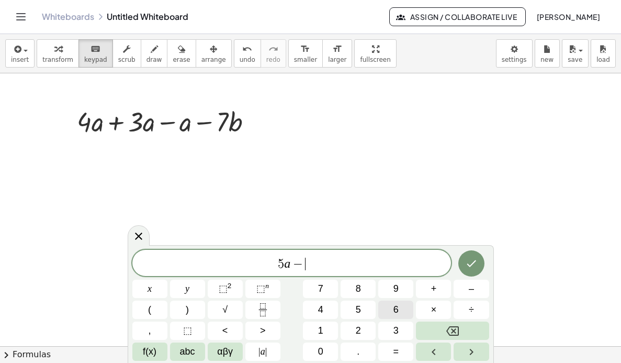
click at [398, 309] on span "6" at bounding box center [395, 309] width 5 height 14
click at [185, 350] on span "abc" at bounding box center [187, 351] width 15 height 14
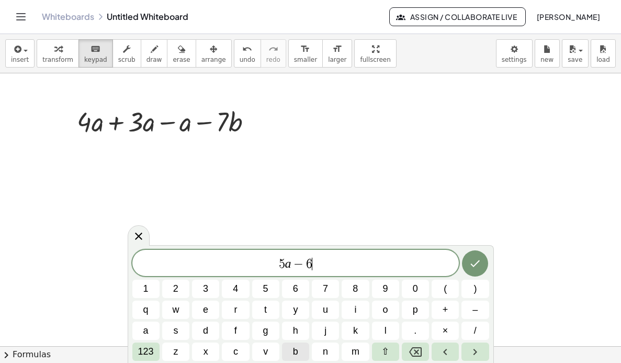
click at [295, 348] on span "b" at bounding box center [295, 351] width 5 height 14
click at [478, 273] on button "Done" at bounding box center [475, 263] width 26 height 26
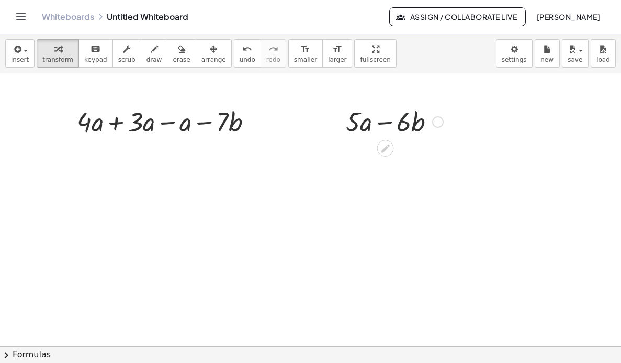
click at [399, 125] on div at bounding box center [395, 121] width 108 height 36
click at [387, 148] on icon at bounding box center [385, 148] width 8 height 8
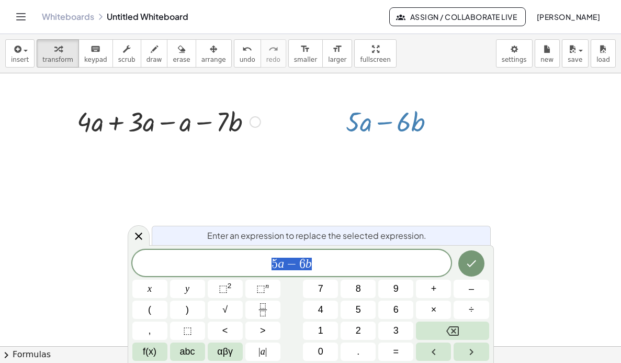
click at [182, 125] on div at bounding box center [169, 121] width 194 height 36
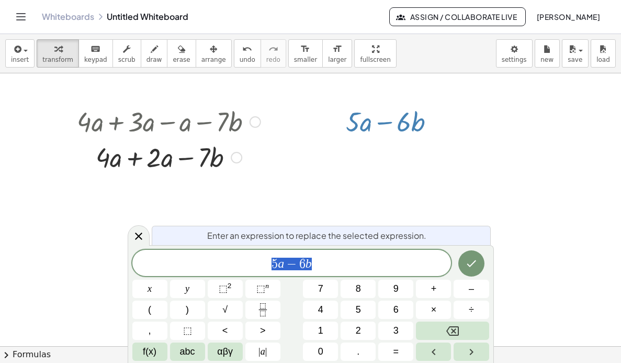
click at [187, 159] on div at bounding box center [169, 157] width 194 height 36
click at [134, 159] on div at bounding box center [169, 157] width 194 height 36
click at [133, 159] on div at bounding box center [169, 157] width 194 height 36
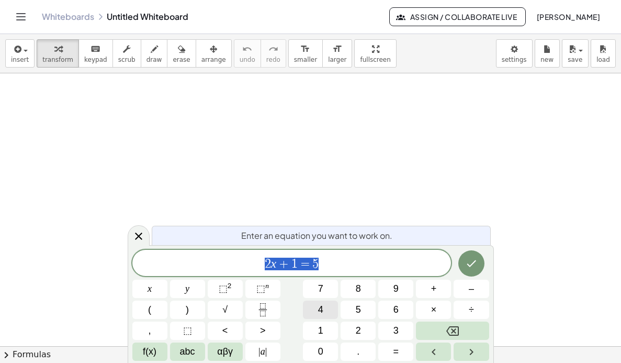
click at [318, 308] on span "4" at bounding box center [320, 309] width 5 height 14
click at [184, 350] on span "abc" at bounding box center [187, 351] width 15 height 14
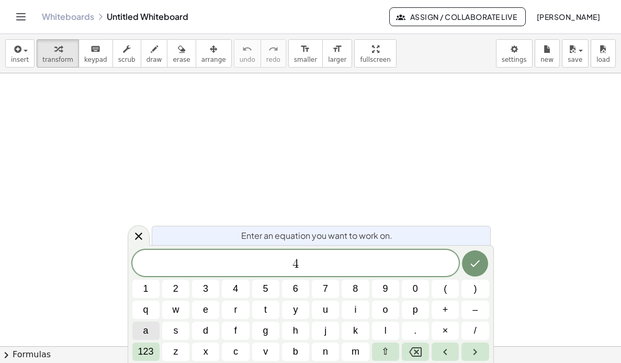
click at [152, 332] on button "a" at bounding box center [145, 330] width 27 height 18
click at [448, 314] on span "+" at bounding box center [446, 309] width 6 height 14
click at [202, 297] on button "3" at bounding box center [205, 288] width 27 height 18
click at [148, 329] on span "a" at bounding box center [145, 330] width 5 height 14
click at [477, 312] on span "–" at bounding box center [474, 309] width 5 height 14
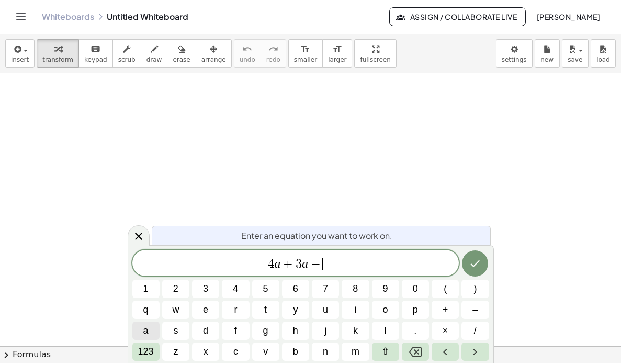
click at [153, 332] on button "a" at bounding box center [145, 330] width 27 height 18
click at [475, 311] on span "–" at bounding box center [474, 309] width 5 height 14
click at [325, 292] on span "7" at bounding box center [325, 289] width 5 height 14
click at [297, 350] on span "b" at bounding box center [295, 351] width 5 height 14
click at [479, 274] on button "Done" at bounding box center [475, 263] width 26 height 26
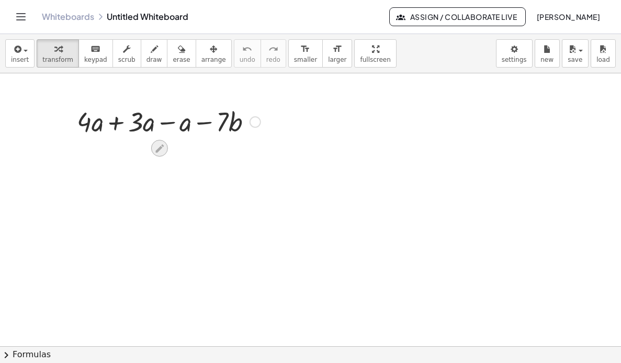
click at [161, 150] on icon at bounding box center [159, 148] width 11 height 11
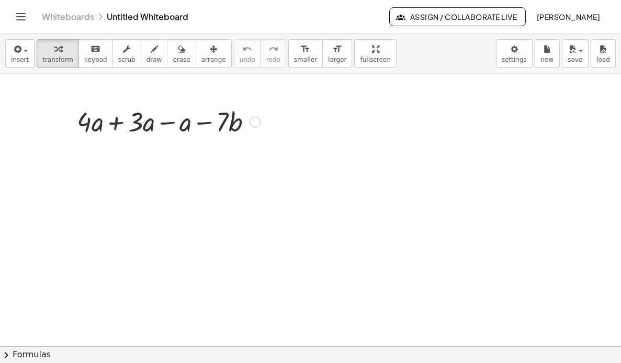
click at [114, 126] on div at bounding box center [169, 121] width 194 height 36
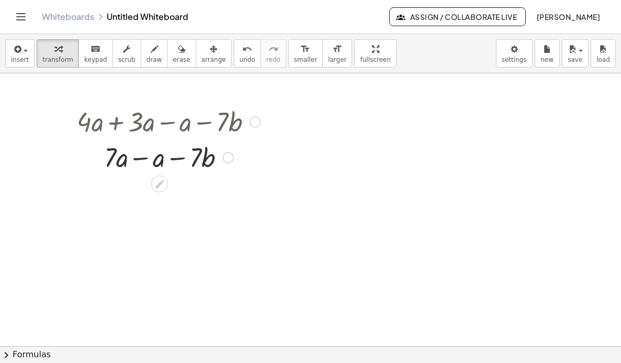
click at [176, 157] on div at bounding box center [169, 157] width 194 height 36
click at [138, 156] on div at bounding box center [169, 157] width 194 height 36
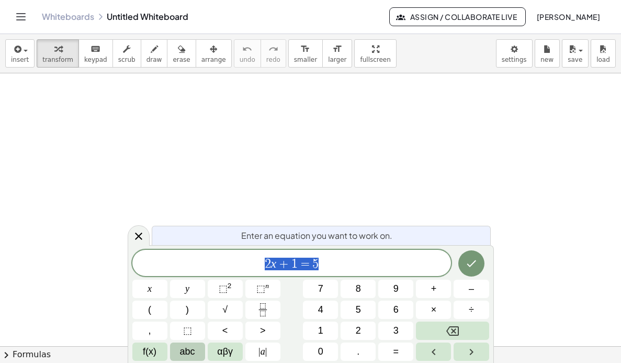
click at [185, 358] on button "abc" at bounding box center [187, 351] width 35 height 18
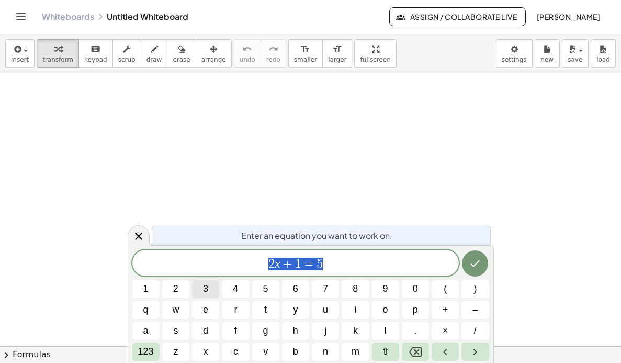
click at [207, 292] on span "3" at bounding box center [205, 289] width 5 height 14
click at [145, 351] on span "123" at bounding box center [146, 351] width 16 height 14
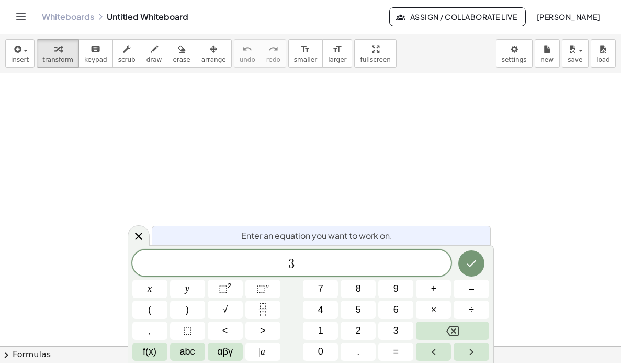
click at [155, 319] on div "3 ​ x y ⬚ 2 ⬚ n 7 8 9 + – ( ) √ 4 5 6 × ÷ , ⬚ < > 1 2 3 f(x) abc αβγ | a | 0 . =" at bounding box center [310, 305] width 357 height 111
click at [152, 311] on button "(" at bounding box center [149, 309] width 35 height 18
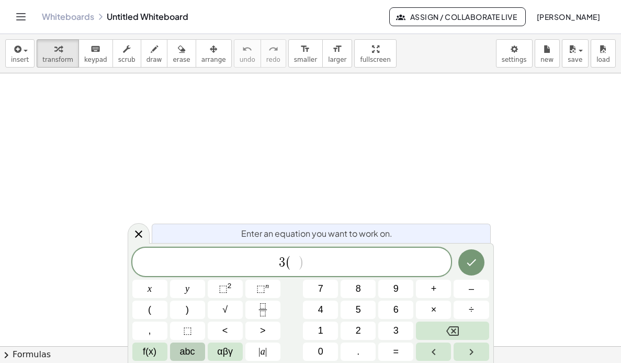
click at [189, 355] on span "abc" at bounding box center [187, 351] width 15 height 14
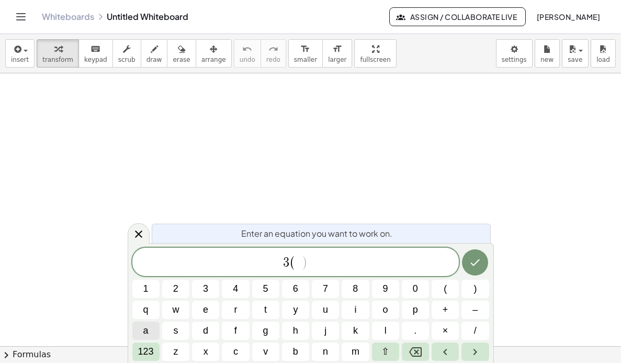
click at [145, 331] on span "a" at bounding box center [145, 330] width 5 height 14
click at [447, 312] on span "+" at bounding box center [446, 309] width 6 height 14
click at [266, 297] on button "5" at bounding box center [265, 288] width 27 height 18
click at [150, 351] on span "123" at bounding box center [146, 351] width 16 height 14
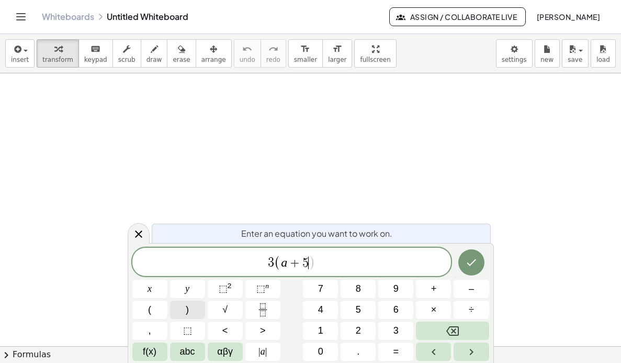
click at [197, 316] on button ")" at bounding box center [187, 309] width 35 height 18
click at [472, 265] on icon "Done" at bounding box center [471, 262] width 13 height 13
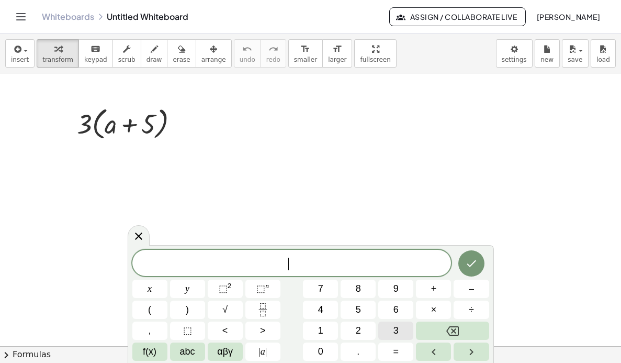
click at [390, 330] on button "3" at bounding box center [395, 330] width 35 height 18
click at [184, 357] on span "abc" at bounding box center [187, 351] width 15 height 14
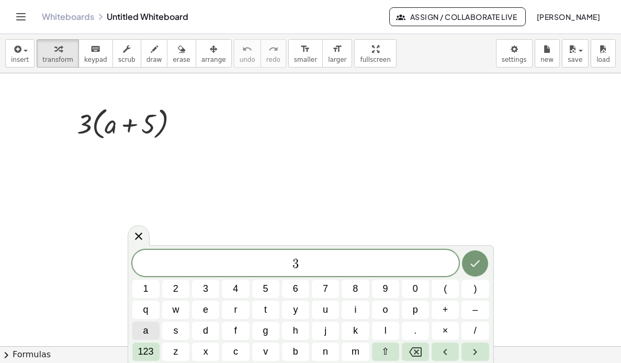
click at [150, 332] on button "a" at bounding box center [145, 330] width 27 height 18
click at [443, 311] on span "+" at bounding box center [446, 309] width 6 height 14
click at [149, 289] on button "1" at bounding box center [145, 288] width 27 height 18
click at [267, 288] on span "5" at bounding box center [265, 289] width 5 height 14
click at [473, 267] on icon "Done" at bounding box center [475, 263] width 13 height 13
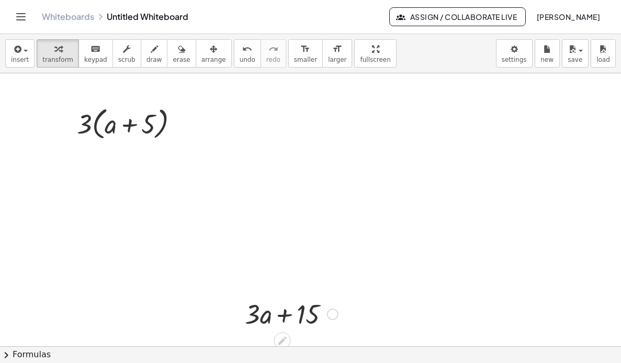
click at [285, 314] on div at bounding box center [292, 313] width 104 height 36
click at [287, 316] on div at bounding box center [292, 313] width 104 height 36
click at [286, 339] on icon at bounding box center [282, 340] width 11 height 11
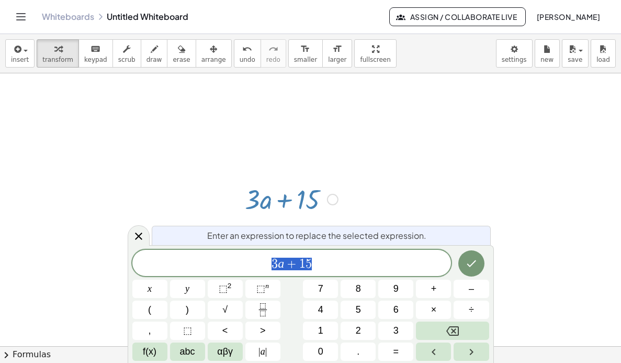
scroll to position [167, 0]
click at [334, 150] on div at bounding box center [333, 147] width 12 height 12
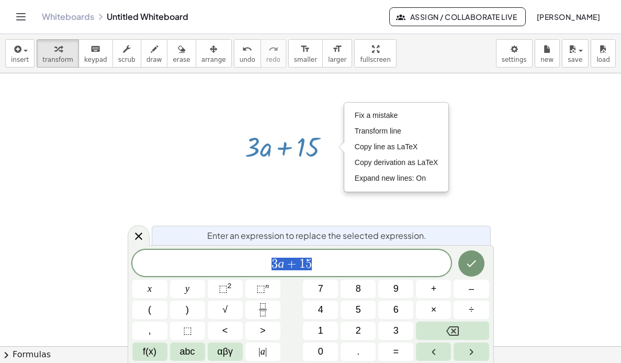
click at [510, 205] on div at bounding box center [310, 212] width 621 height 613
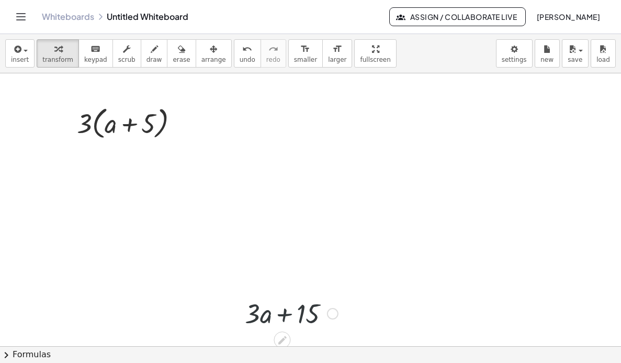
scroll to position [0, 0]
click at [331, 315] on div "Fix a mistake Transform line Copy line as LaTeX Copy derivation as LaTeX Expand…" at bounding box center [333, 314] width 12 height 12
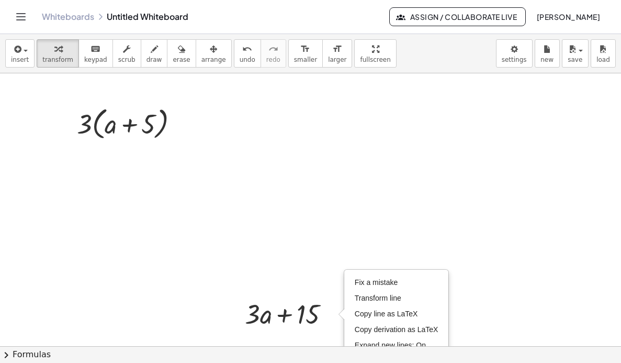
scroll to position [52, 0]
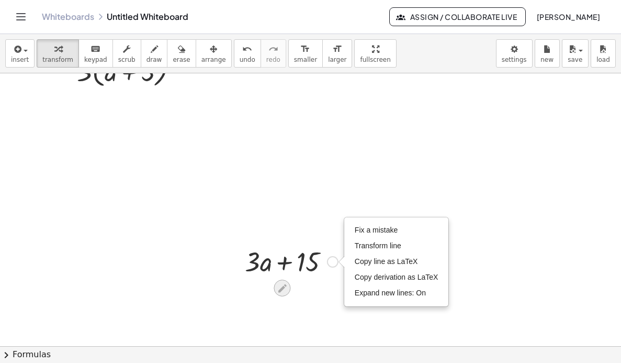
click at [283, 290] on icon at bounding box center [282, 288] width 11 height 11
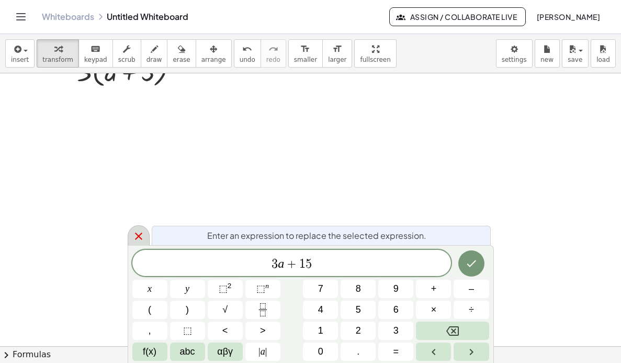
click at [140, 237] on icon at bounding box center [138, 235] width 7 height 7
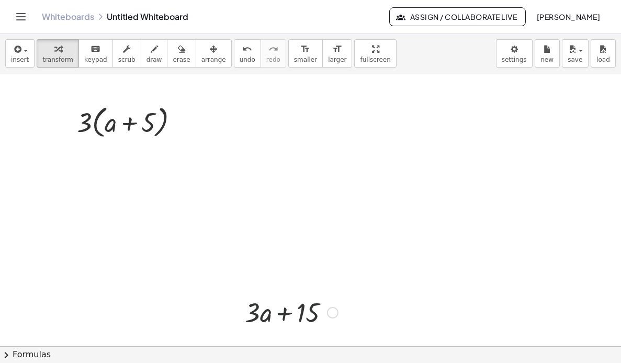
scroll to position [0, 0]
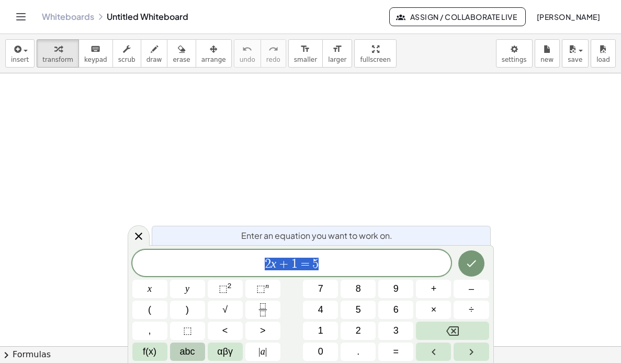
click at [193, 353] on span "abc" at bounding box center [187, 351] width 15 height 14
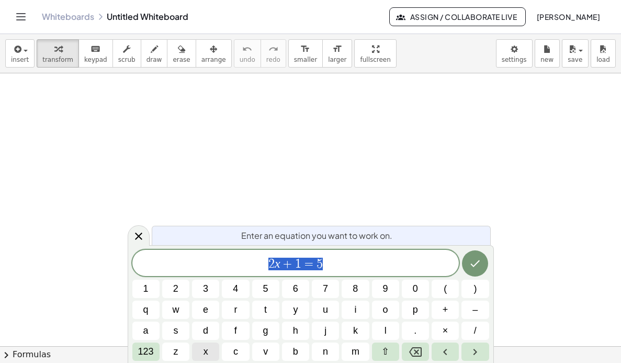
click at [206, 354] on span "x" at bounding box center [206, 351] width 5 height 14
click at [442, 290] on button "(" at bounding box center [445, 288] width 27 height 18
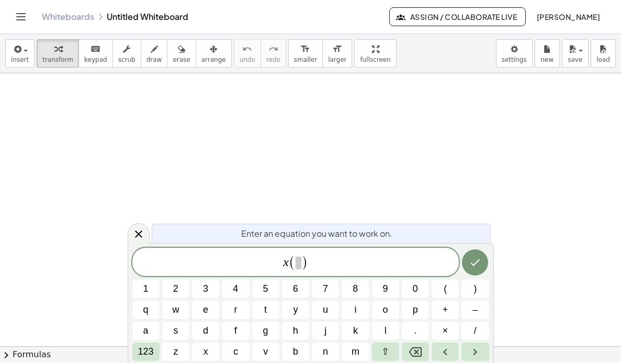
click at [295, 321] on div "x ( ) 1 2 3 4 5 6 7 8 9 0 ( ) q w e r t y u i o p + – a s d f g h j k l . × / 1…" at bounding box center [310, 303] width 357 height 113
click at [295, 312] on span "y" at bounding box center [295, 309] width 5 height 14
click at [446, 310] on span "+" at bounding box center [446, 309] width 6 height 14
click at [267, 293] on span "5" at bounding box center [265, 289] width 5 height 14
click at [472, 267] on icon "Done" at bounding box center [475, 262] width 13 height 13
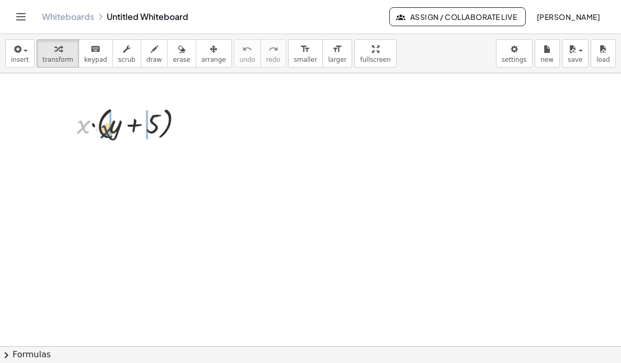
drag, startPoint x: 81, startPoint y: 129, endPoint x: 108, endPoint y: 132, distance: 27.4
click at [107, 133] on div at bounding box center [134, 123] width 125 height 40
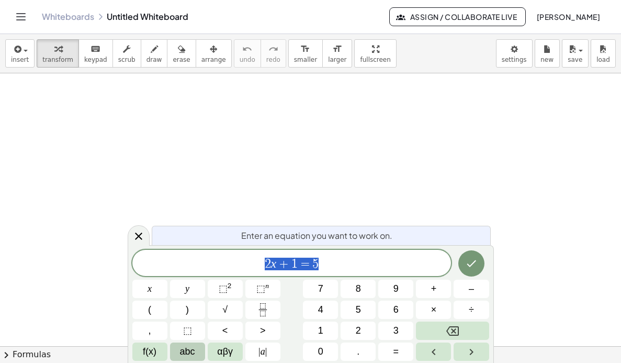
click at [192, 356] on span "abc" at bounding box center [187, 351] width 15 height 14
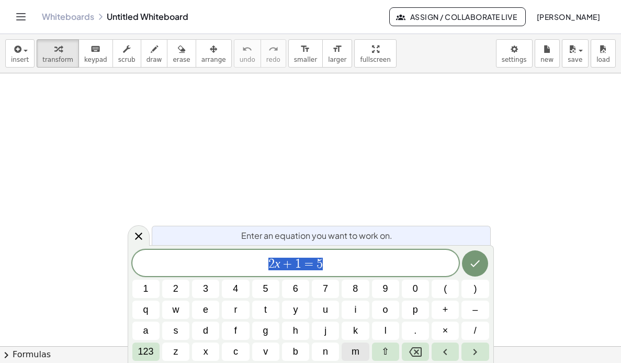
click at [351, 353] on button "m" at bounding box center [355, 351] width 27 height 18
click at [138, 357] on span "123" at bounding box center [146, 351] width 16 height 14
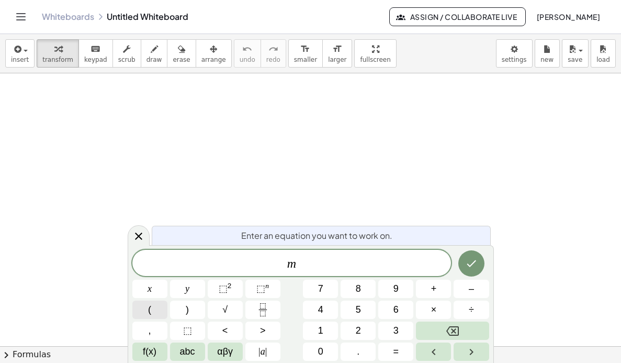
click at [158, 317] on button "(" at bounding box center [149, 309] width 35 height 18
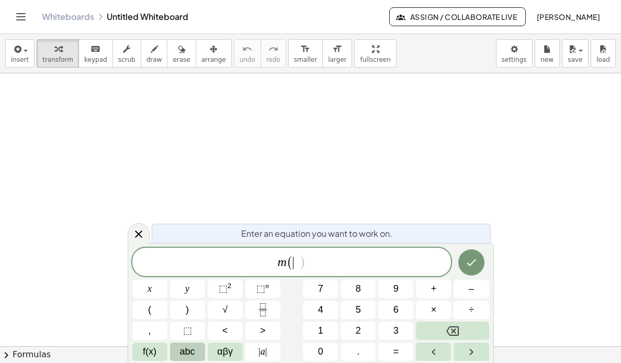
click at [185, 353] on span "abc" at bounding box center [187, 351] width 15 height 14
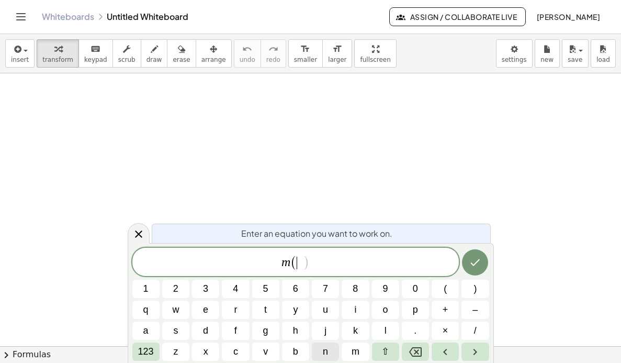
click at [328, 354] on span "n" at bounding box center [325, 351] width 5 height 14
click at [448, 313] on span "+" at bounding box center [446, 309] width 6 height 14
click at [324, 293] on span "7" at bounding box center [325, 289] width 5 height 14
click at [140, 354] on span "123" at bounding box center [146, 351] width 16 height 14
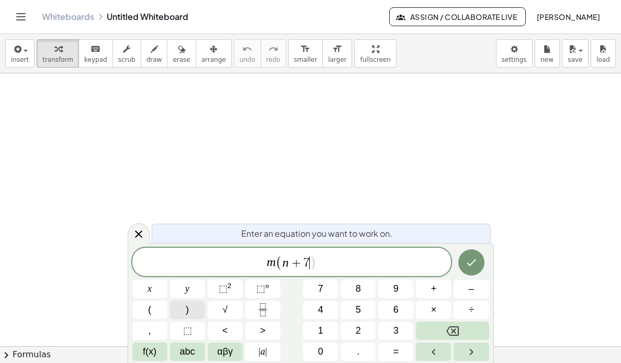
click at [194, 316] on button ")" at bounding box center [187, 309] width 35 height 18
click at [474, 266] on icon "Done" at bounding box center [471, 262] width 13 height 13
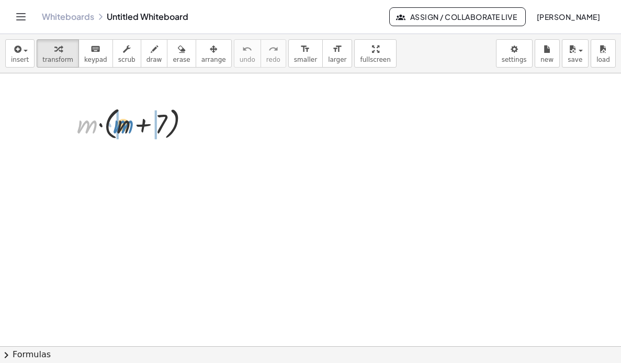
drag, startPoint x: 80, startPoint y: 125, endPoint x: 115, endPoint y: 125, distance: 35.1
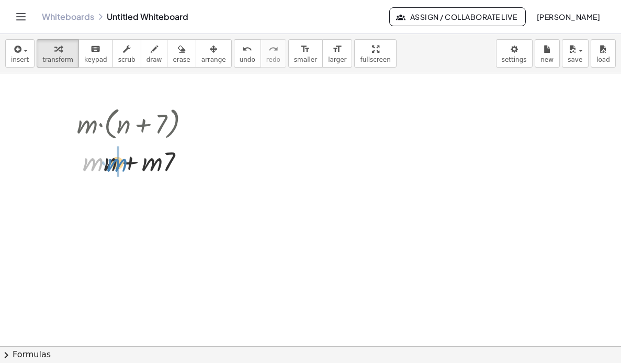
drag, startPoint x: 96, startPoint y: 163, endPoint x: 121, endPoint y: 164, distance: 24.6
click at [121, 164] on div at bounding box center [138, 161] width 132 height 36
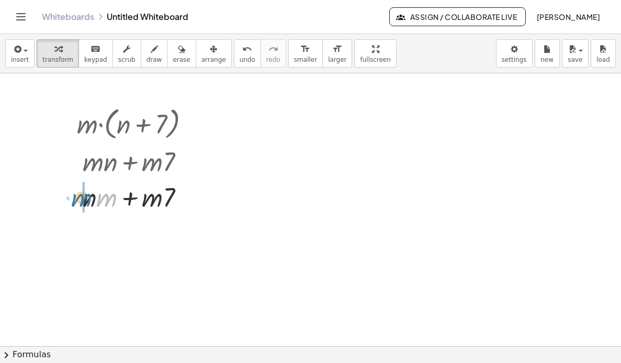
drag, startPoint x: 109, startPoint y: 202, endPoint x: 83, endPoint y: 202, distance: 26.2
click at [187, 197] on div at bounding box center [185, 198] width 12 height 12
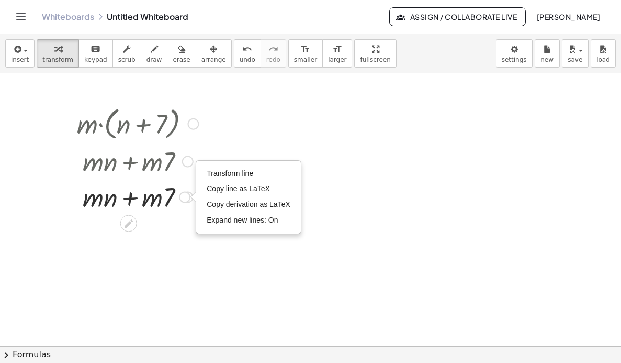
click at [187, 197] on div "Transform line Copy line as LaTeX Copy derivation as LaTeX Expand new lines: On" at bounding box center [185, 198] width 12 height 12
click at [132, 204] on div at bounding box center [138, 196] width 132 height 36
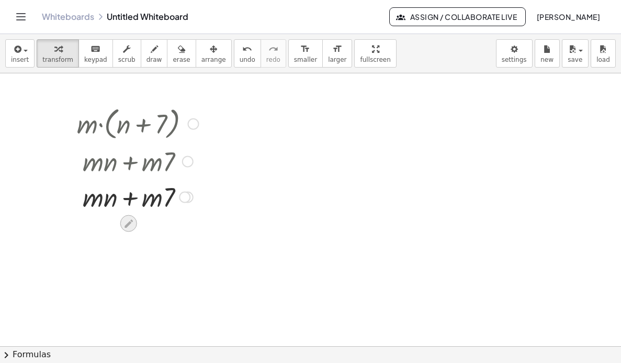
click at [127, 224] on icon at bounding box center [129, 223] width 8 height 8
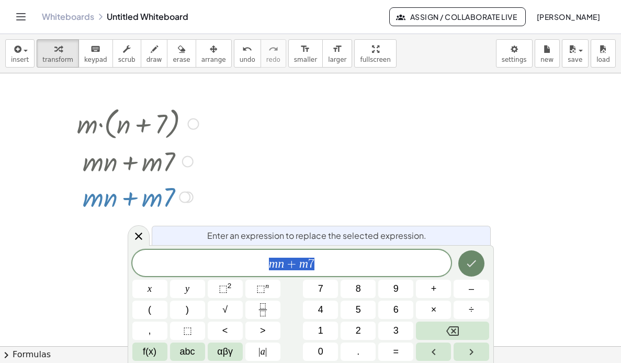
click at [467, 265] on icon "Done" at bounding box center [471, 263] width 13 height 13
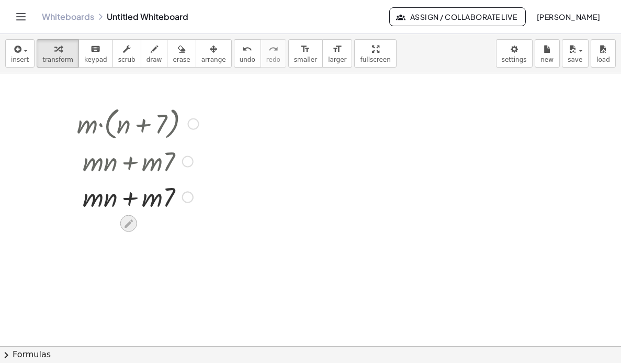
click at [128, 224] on icon at bounding box center [129, 223] width 8 height 8
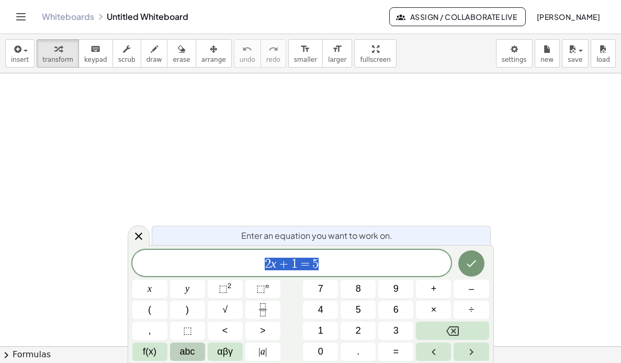
click at [182, 353] on span "abc" at bounding box center [187, 351] width 15 height 14
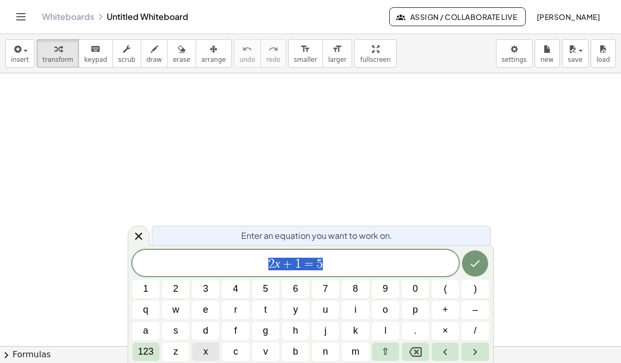
click at [204, 354] on span "x" at bounding box center [206, 351] width 5 height 14
click at [150, 354] on span "123" at bounding box center [146, 351] width 16 height 14
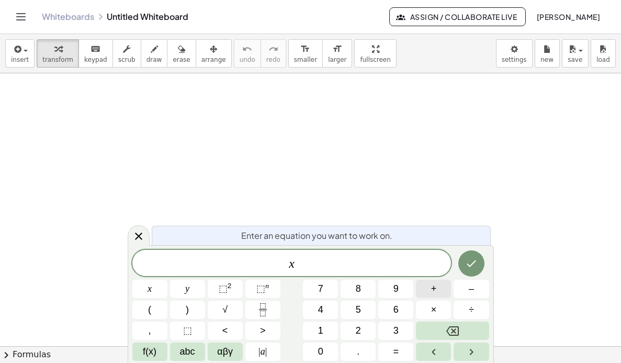
click at [436, 294] on span "+" at bounding box center [434, 289] width 6 height 14
click at [396, 291] on span "9" at bounding box center [395, 289] width 5 height 14
click at [398, 352] on span "=" at bounding box center [396, 351] width 6 height 14
click at [329, 335] on button "1" at bounding box center [320, 330] width 35 height 18
click at [361, 334] on span "2" at bounding box center [358, 330] width 5 height 14
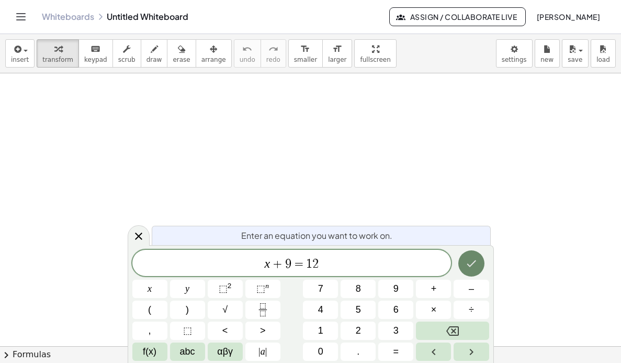
click at [474, 270] on button "Done" at bounding box center [471, 263] width 26 height 26
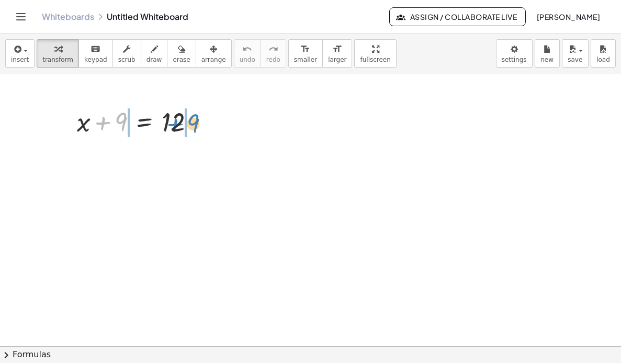
drag, startPoint x: 123, startPoint y: 122, endPoint x: 195, endPoint y: 124, distance: 72.2
click at [195, 124] on div at bounding box center [140, 121] width 137 height 36
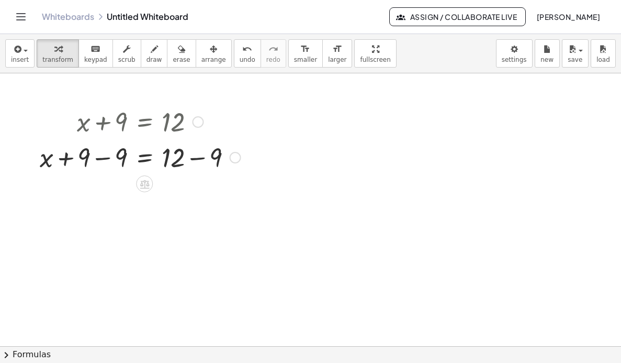
click at [99, 155] on div at bounding box center [140, 157] width 211 height 36
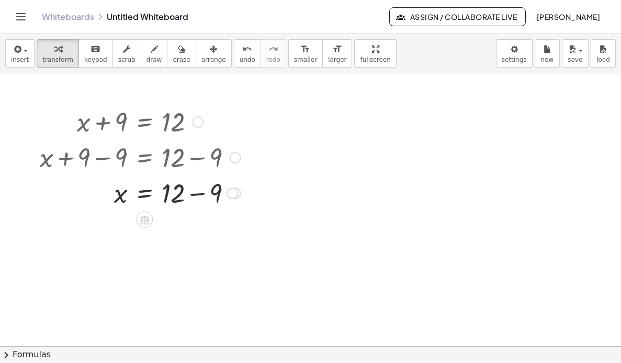
click at [196, 194] on div at bounding box center [140, 192] width 211 height 36
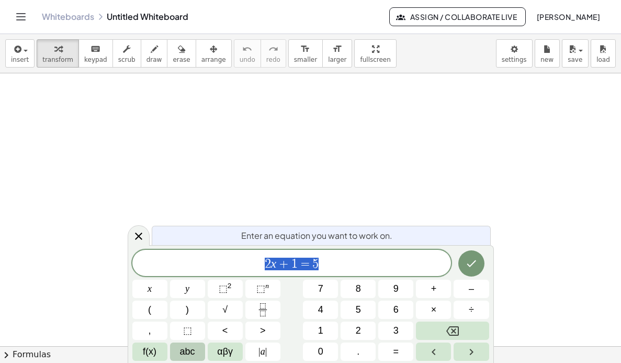
click at [185, 354] on span "abc" at bounding box center [187, 351] width 15 height 14
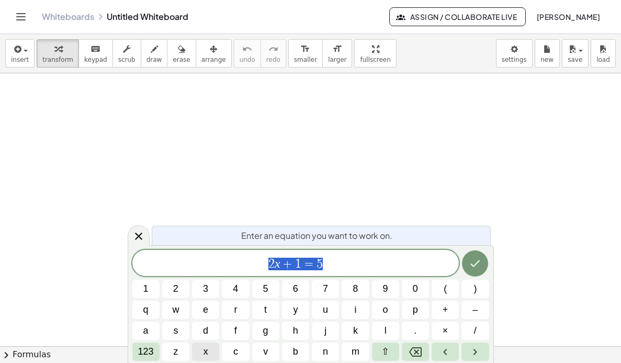
click at [211, 352] on button "x" at bounding box center [205, 351] width 27 height 18
click at [147, 351] on span "123" at bounding box center [146, 351] width 16 height 14
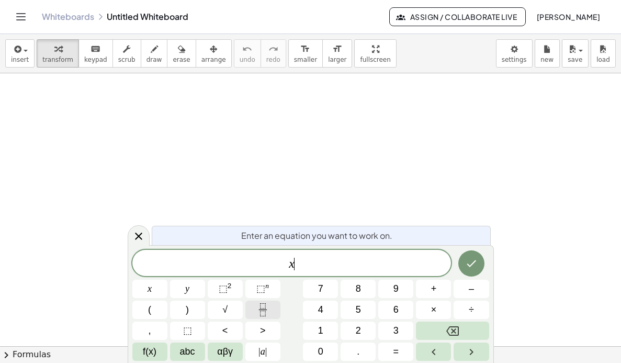
click at [266, 310] on icon "Fraction" at bounding box center [262, 309] width 13 height 13
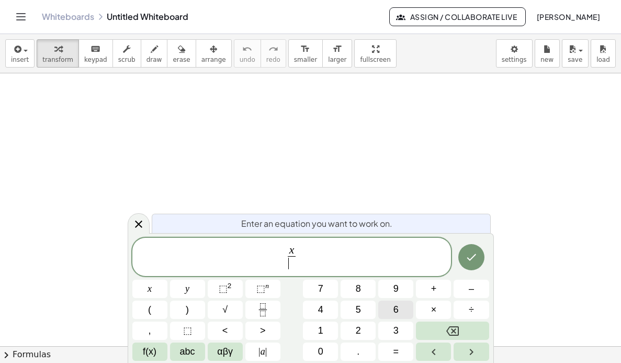
click at [400, 308] on button "6" at bounding box center [395, 309] width 35 height 18
click at [397, 352] on span "=" at bounding box center [396, 351] width 6 height 14
click at [449, 332] on icon "Backspace" at bounding box center [452, 330] width 13 height 13
click at [471, 353] on icon "Right arrow" at bounding box center [472, 351] width 4 height 6
click at [396, 351] on span "=" at bounding box center [396, 351] width 6 height 14
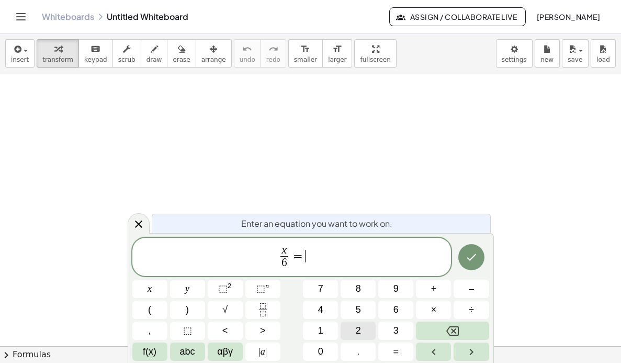
click at [354, 331] on button "2" at bounding box center [358, 330] width 35 height 18
click at [468, 259] on icon "Done" at bounding box center [471, 257] width 13 height 13
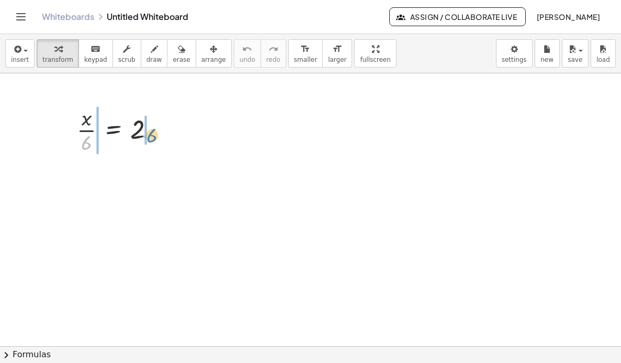
drag, startPoint x: 84, startPoint y: 145, endPoint x: 149, endPoint y: 138, distance: 65.8
click at [149, 138] on div at bounding box center [120, 129] width 96 height 52
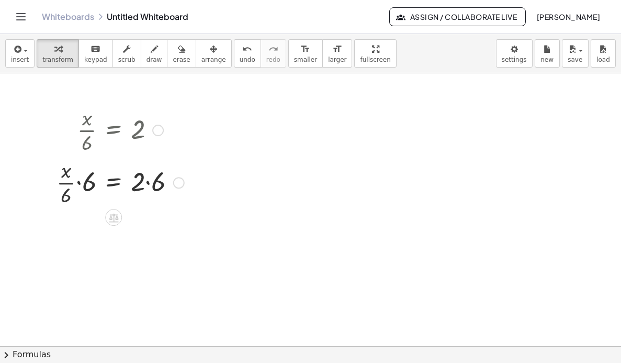
click at [63, 198] on div at bounding box center [120, 181] width 138 height 52
click at [76, 183] on div at bounding box center [120, 181] width 138 height 52
click at [85, 185] on div at bounding box center [120, 181] width 138 height 52
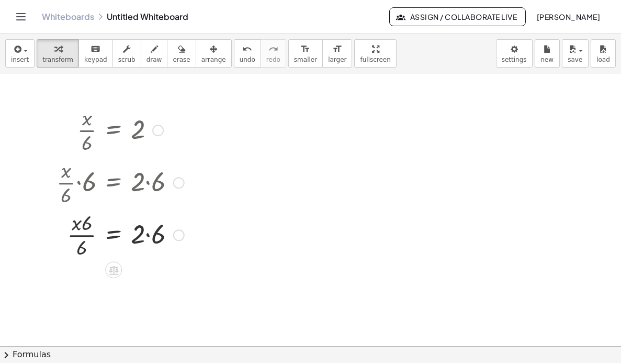
click at [79, 250] on div at bounding box center [120, 234] width 138 height 52
click at [84, 228] on div at bounding box center [120, 234] width 138 height 52
click at [85, 222] on div at bounding box center [120, 234] width 138 height 52
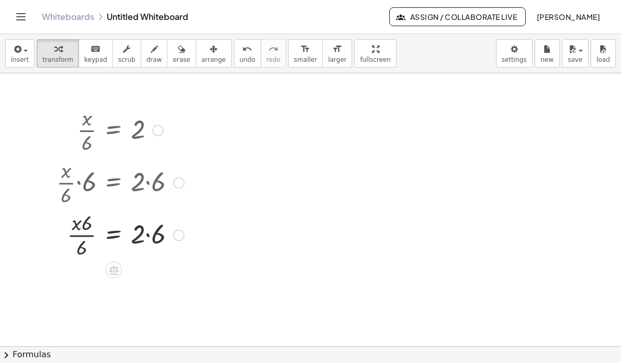
click at [140, 234] on div at bounding box center [120, 234] width 138 height 52
click at [146, 232] on div at bounding box center [120, 234] width 138 height 52
click at [86, 279] on div at bounding box center [120, 286] width 138 height 52
drag, startPoint x: 84, startPoint y: 287, endPoint x: 75, endPoint y: 284, distance: 9.3
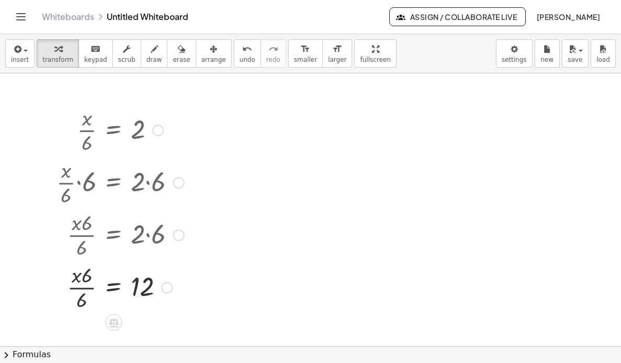
click at [83, 287] on div at bounding box center [120, 286] width 138 height 52
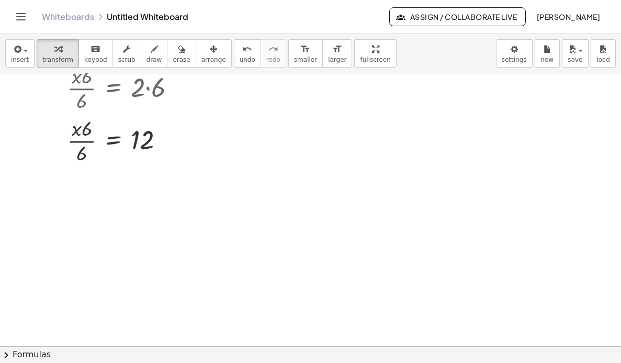
scroll to position [157, 0]
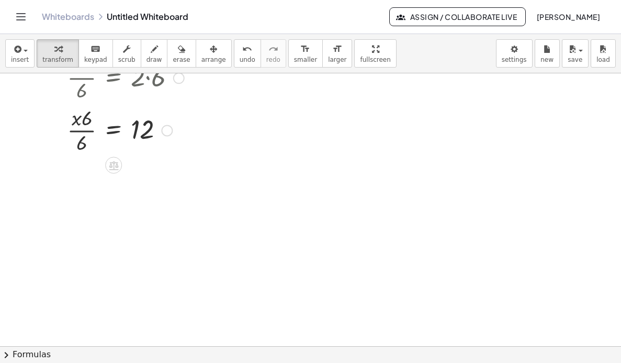
click at [87, 121] on div at bounding box center [120, 129] width 138 height 52
click at [72, 122] on div at bounding box center [120, 129] width 138 height 52
drag, startPoint x: 74, startPoint y: 123, endPoint x: 83, endPoint y: 143, distance: 21.8
click at [83, 143] on div at bounding box center [120, 129] width 138 height 52
drag, startPoint x: 84, startPoint y: 143, endPoint x: 87, endPoint y: 126, distance: 18.0
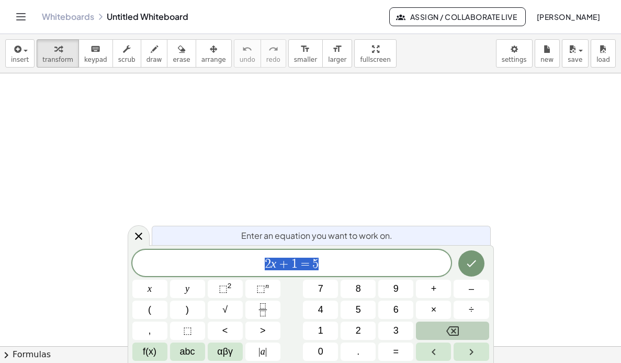
click at [448, 329] on icon "Backspace" at bounding box center [452, 330] width 13 height 9
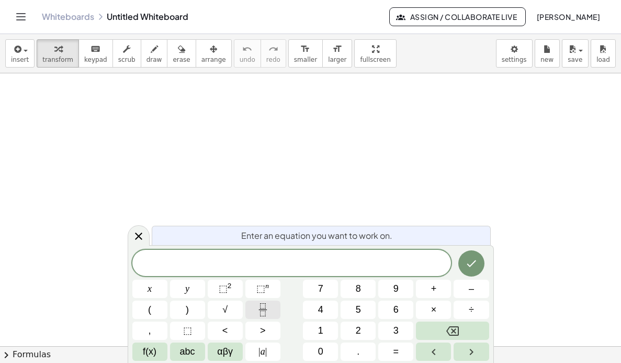
click at [264, 311] on icon "Fraction" at bounding box center [262, 309] width 13 height 13
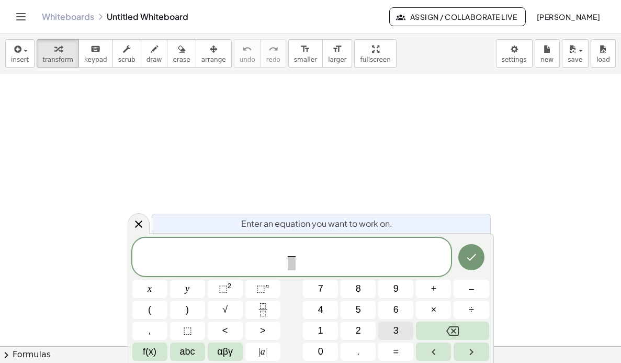
click at [390, 326] on button "3" at bounding box center [395, 330] width 35 height 18
click at [292, 266] on span at bounding box center [292, 263] width 8 height 14
click at [326, 316] on button "4" at bounding box center [320, 309] width 35 height 18
click at [468, 349] on icon "Right arrow" at bounding box center [471, 351] width 13 height 13
click at [397, 353] on span "=" at bounding box center [396, 351] width 6 height 14
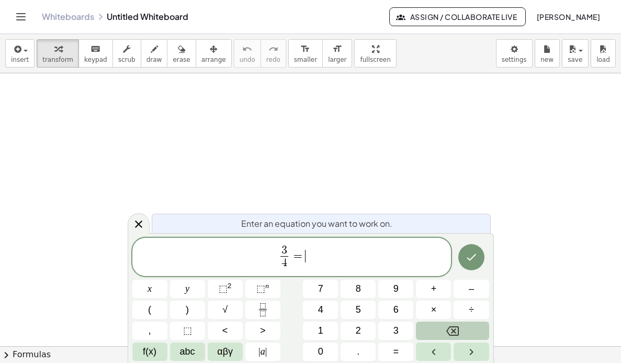
click at [443, 326] on button "Backspace" at bounding box center [452, 330] width 73 height 18
click at [302, 252] on span "3 4 ​ ​" at bounding box center [291, 258] width 319 height 28
click at [447, 332] on icon "Backspace" at bounding box center [452, 330] width 13 height 13
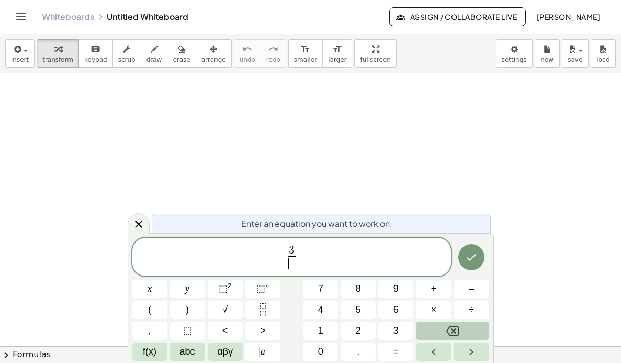
click at [447, 332] on icon "Backspace" at bounding box center [452, 330] width 13 height 13
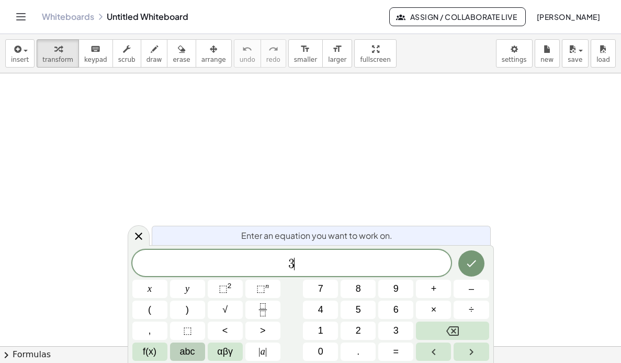
click at [176, 351] on button "abc" at bounding box center [187, 351] width 35 height 18
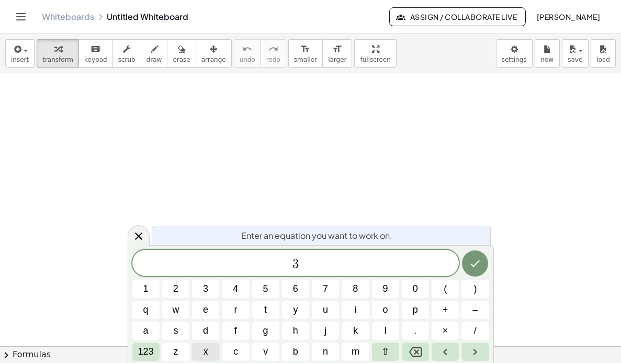
click at [211, 354] on button "x" at bounding box center [205, 351] width 27 height 18
click at [148, 353] on span "123" at bounding box center [146, 351] width 16 height 14
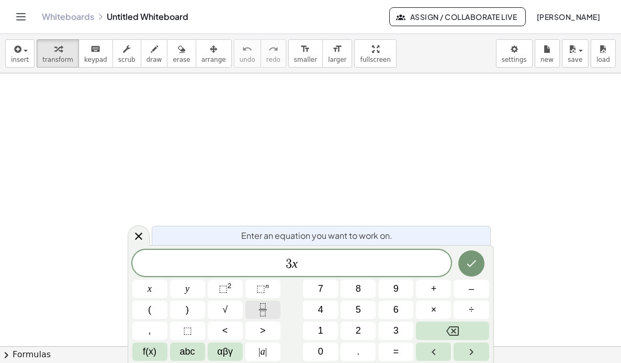
click at [271, 314] on button "Fraction" at bounding box center [262, 309] width 35 height 18
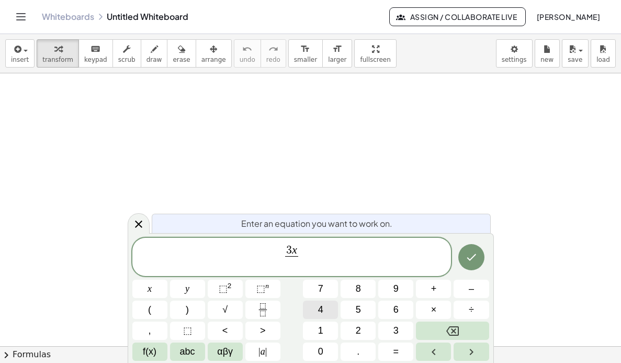
click at [326, 316] on button "4" at bounding box center [320, 309] width 35 height 18
click at [475, 347] on icon "Right arrow" at bounding box center [471, 351] width 13 height 13
click at [398, 361] on div "Enter an equation you want to work on. 3 x 4 ​ x y ⬚ 2 ⬚ n 7 8 9 + – ( ) √ 4 5 …" at bounding box center [311, 298] width 366 height 130
click at [395, 352] on span "=" at bounding box center [396, 351] width 6 height 14
click at [395, 310] on span "6" at bounding box center [395, 309] width 5 height 14
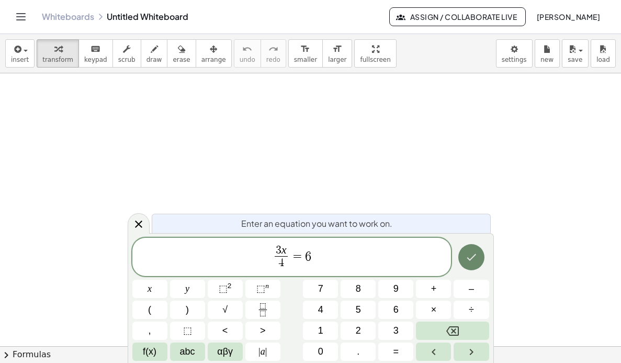
click at [469, 256] on icon "Done" at bounding box center [471, 257] width 13 height 13
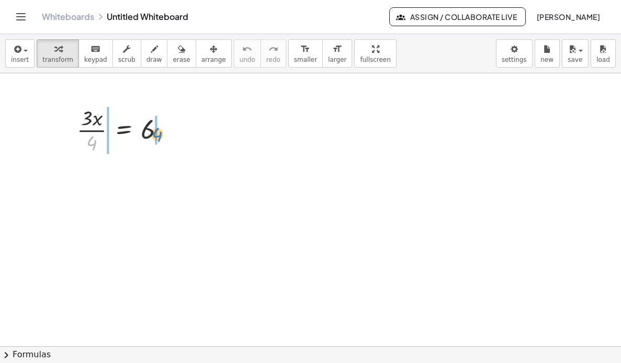
drag, startPoint x: 97, startPoint y: 144, endPoint x: 163, endPoint y: 136, distance: 65.9
click at [163, 136] on div at bounding box center [125, 129] width 107 height 52
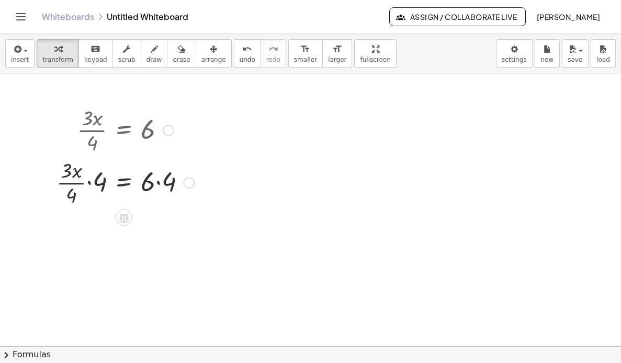
click at [75, 197] on div at bounding box center [125, 181] width 148 height 52
drag, startPoint x: 75, startPoint y: 197, endPoint x: 98, endPoint y: 183, distance: 27.2
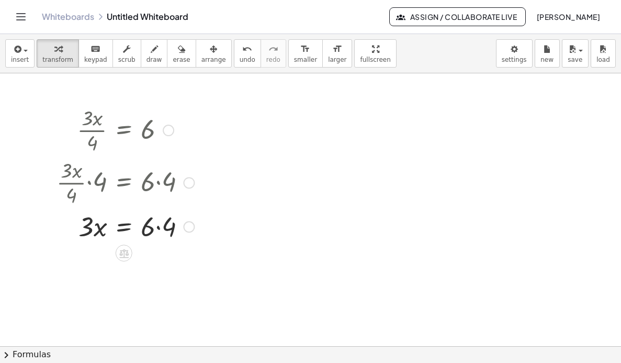
click at [157, 226] on div at bounding box center [125, 226] width 148 height 36
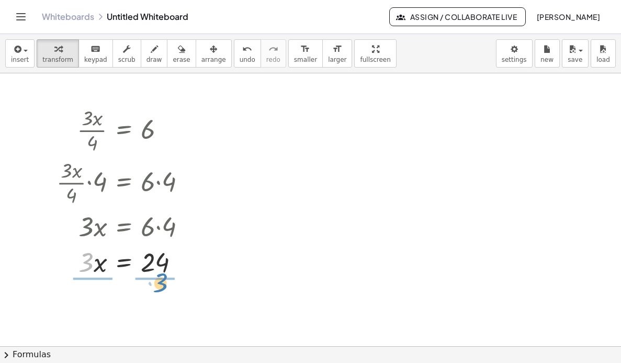
drag, startPoint x: 88, startPoint y: 265, endPoint x: 163, endPoint y: 287, distance: 78.6
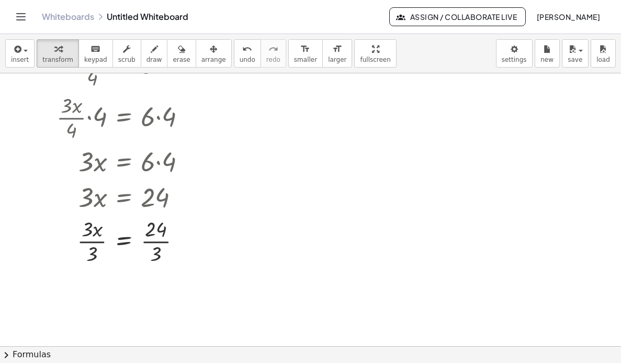
scroll to position [105, 0]
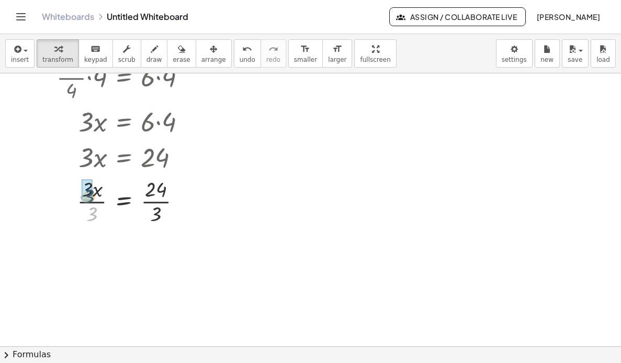
drag, startPoint x: 94, startPoint y: 213, endPoint x: 91, endPoint y: 196, distance: 18.1
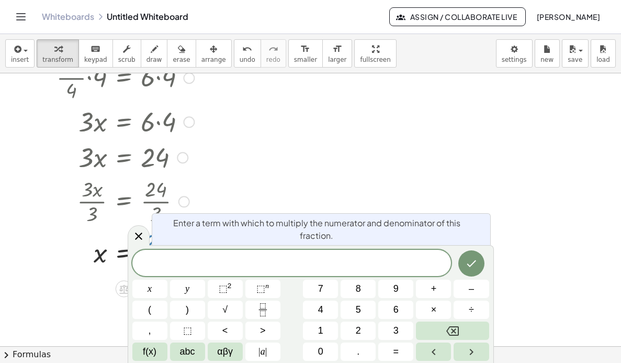
click at [157, 270] on body "Graspable Math Activities Get Started Activity Bank Assigned Work Classes White…" at bounding box center [310, 181] width 621 height 363
click at [301, 170] on div at bounding box center [310, 275] width 621 height 613
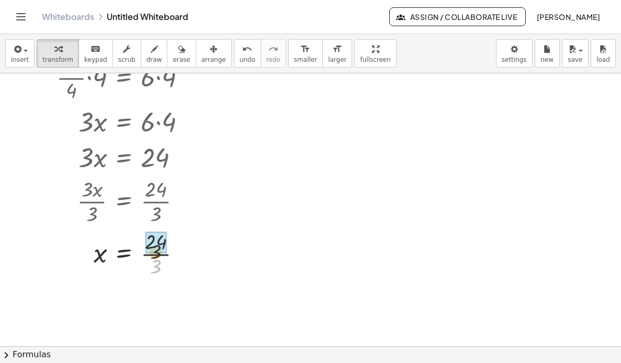
drag, startPoint x: 154, startPoint y: 264, endPoint x: 153, endPoint y: 243, distance: 20.9
